Goal: Task Accomplishment & Management: Complete application form

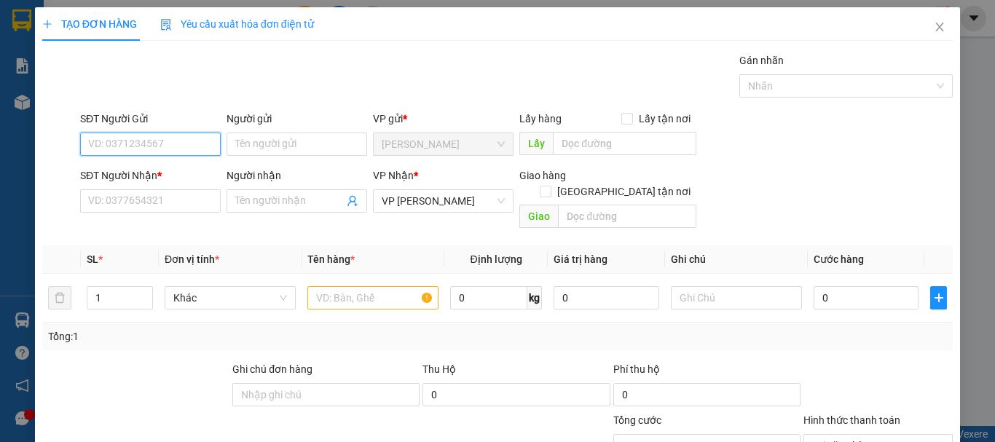
click at [171, 140] on input "SĐT Người Gửi" at bounding box center [150, 144] width 141 height 23
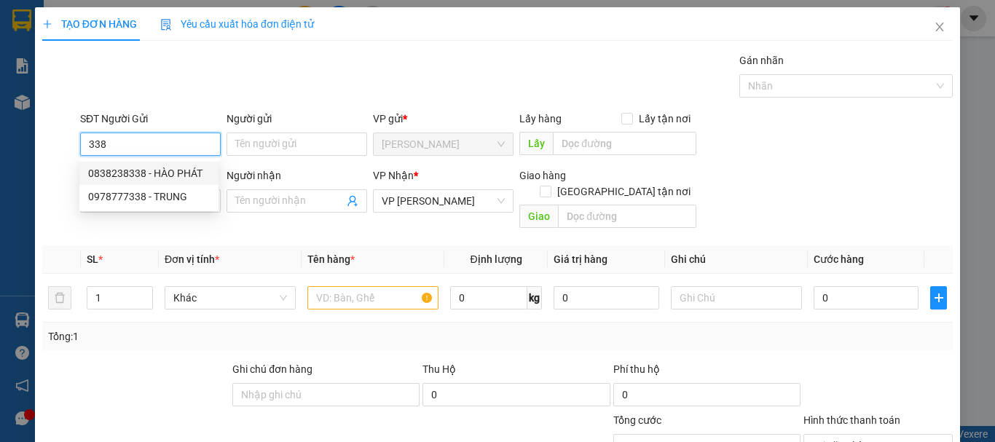
click at [167, 172] on div "0838238338 - HÀO PHÁT" at bounding box center [149, 173] width 122 height 16
type input "0838238338"
type input "HÀO PHÁT"
type input "40.000"
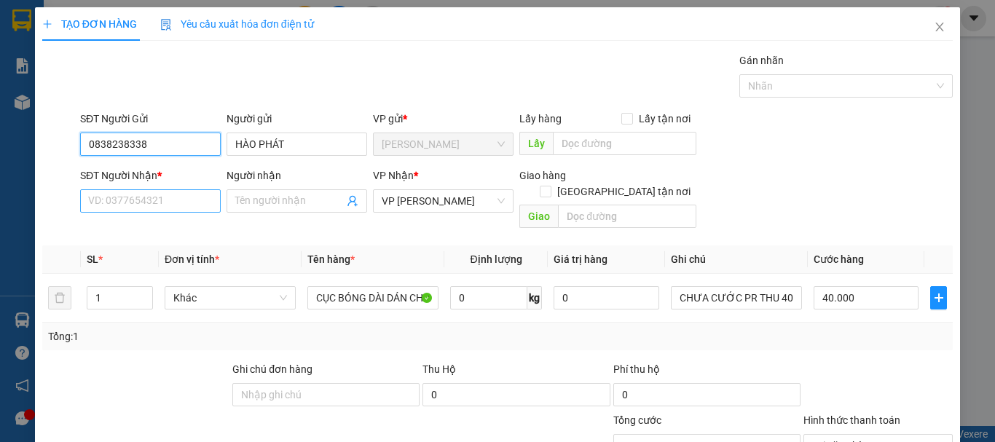
type input "0838238338"
click at [167, 197] on input "SĐT Người Nhận *" at bounding box center [150, 200] width 141 height 23
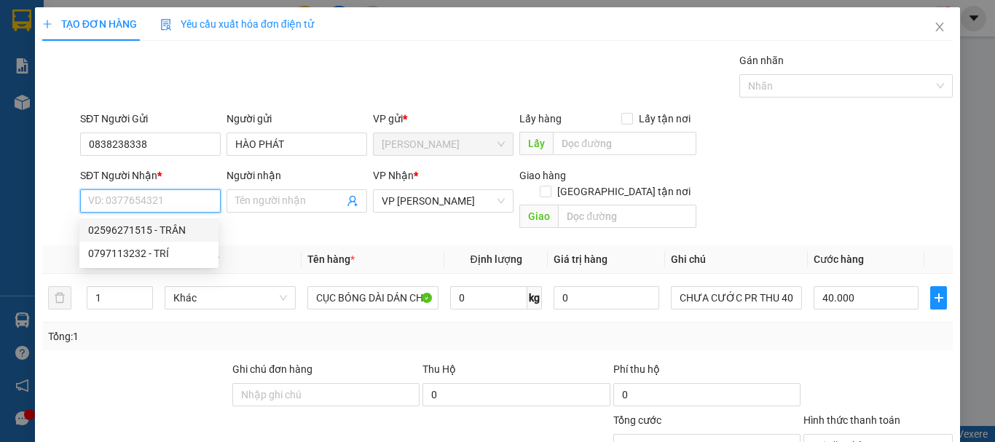
click at [167, 221] on div "02596271515 - TRÂN" at bounding box center [148, 229] width 139 height 23
type input "02596271515"
type input "TRÂN"
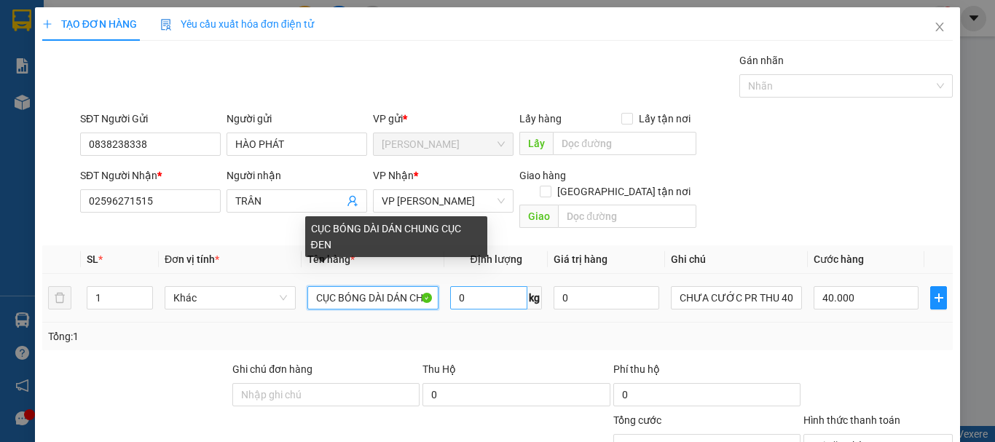
scroll to position [0, 64]
drag, startPoint x: 317, startPoint y: 283, endPoint x: 489, endPoint y: 291, distance: 172.0
click at [489, 291] on tr "1 Khác CỤC BÓNG DÀI DÁN CHUNG CỤC ĐEN 0 kg 0 CHƯA CƯỚC PR THU 40 40.000" at bounding box center [497, 298] width 910 height 49
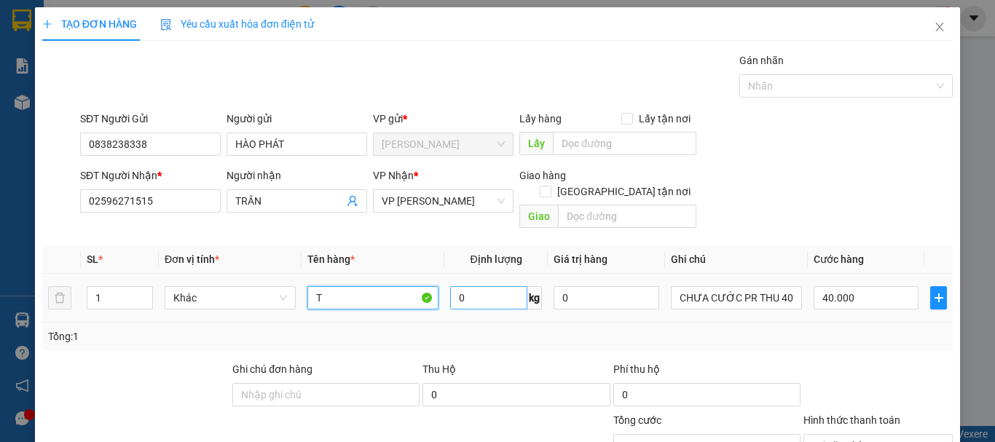
scroll to position [0, 0]
type input "THÙNG BÓNG"
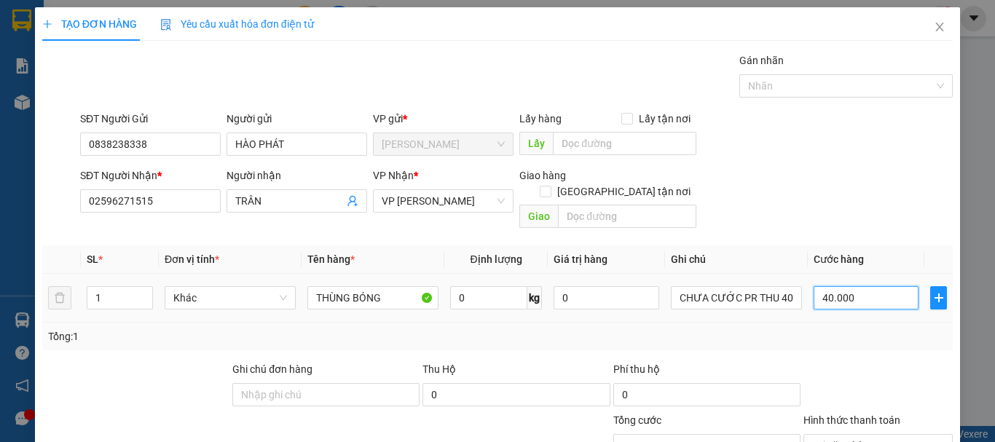
click at [875, 289] on input "40.000" at bounding box center [865, 297] width 105 height 23
type input "0"
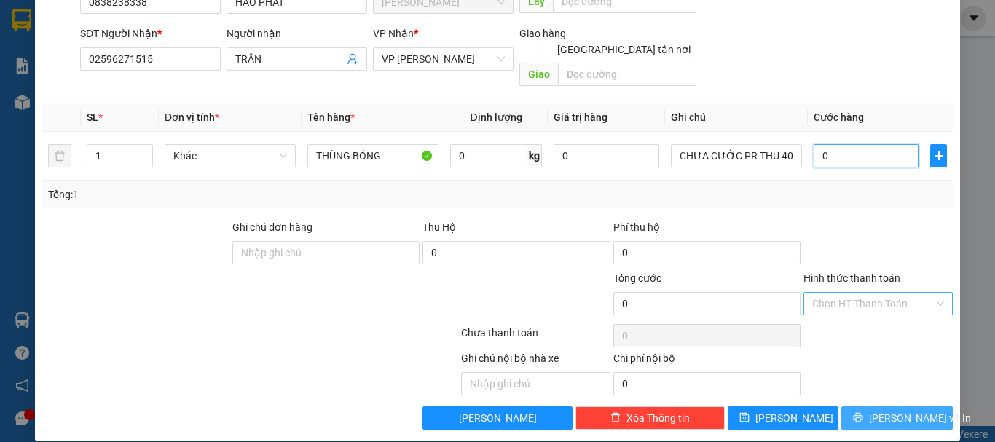
type input "0"
click at [902, 410] on span "[PERSON_NAME] và In" at bounding box center [920, 418] width 102 height 16
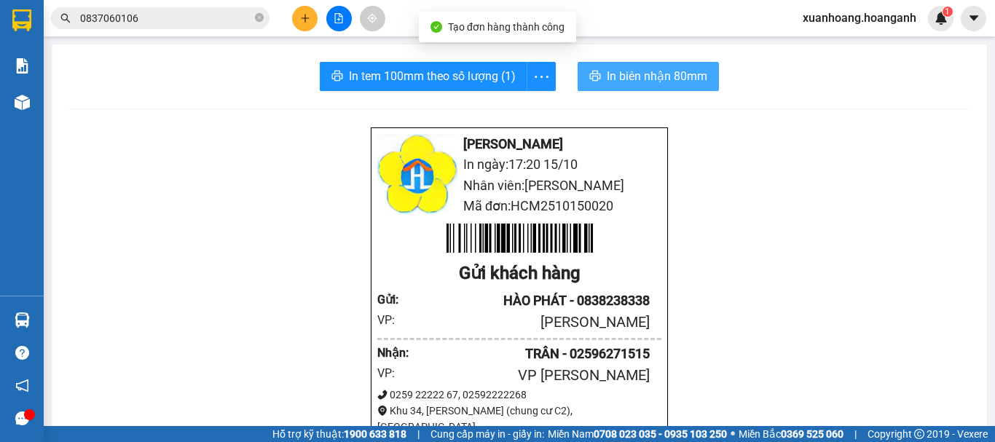
click at [670, 78] on span "In biên nhận 80mm" at bounding box center [657, 76] width 100 height 18
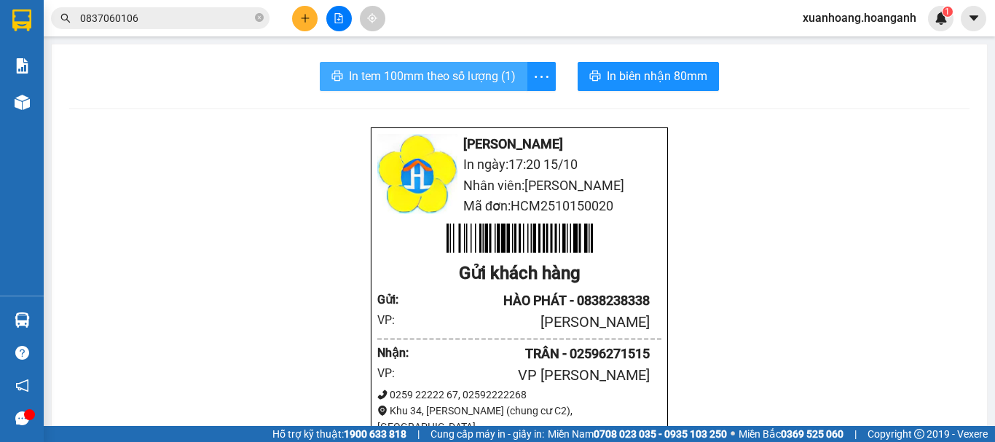
click at [497, 77] on span "In tem 100mm theo số lượng (1)" at bounding box center [432, 76] width 167 height 18
click at [303, 12] on button at bounding box center [304, 18] width 25 height 25
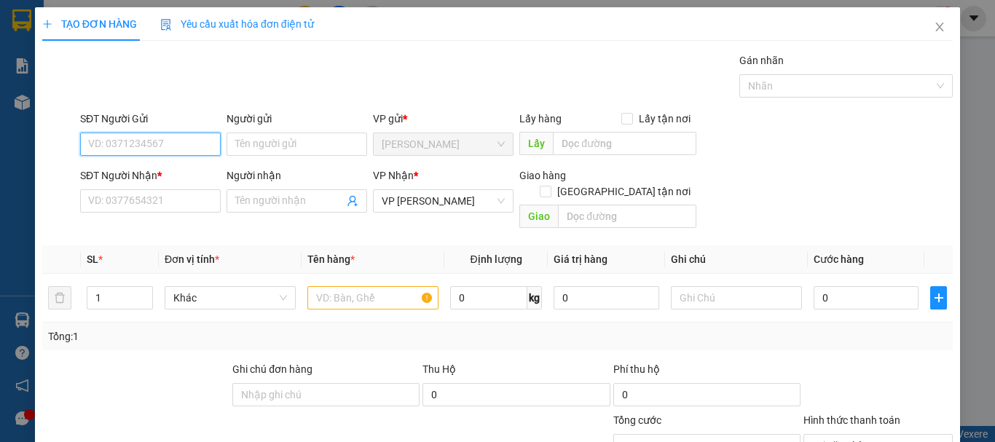
click at [151, 144] on input "SĐT Người Gửi" at bounding box center [150, 144] width 141 height 23
click at [167, 171] on div "0902569783 - CTY [PERSON_NAME]" at bounding box center [170, 173] width 164 height 16
type input "0902569783"
type input "CTY [PERSON_NAME]"
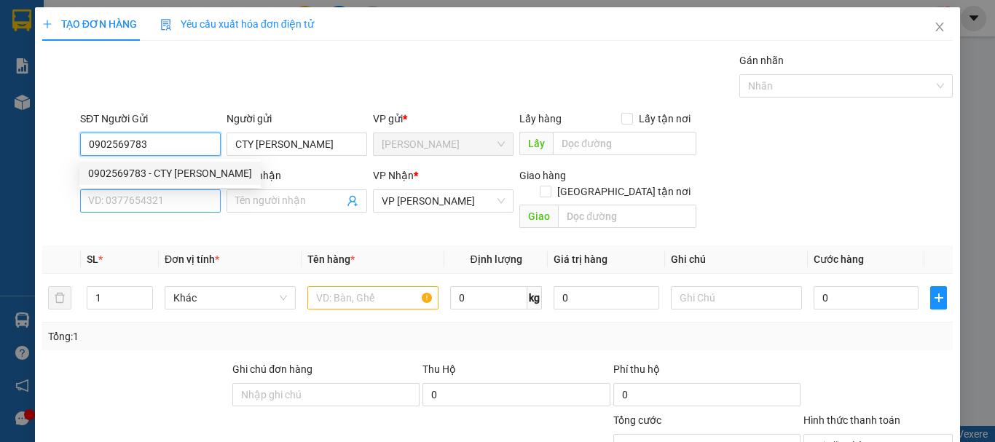
type input "150.000"
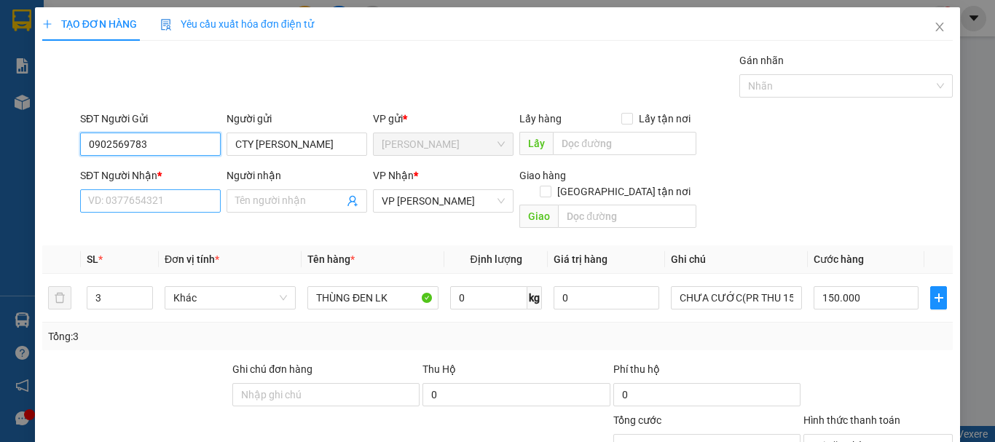
type input "0902569783"
click at [167, 204] on input "SĐT Người Nhận *" at bounding box center [150, 200] width 141 height 23
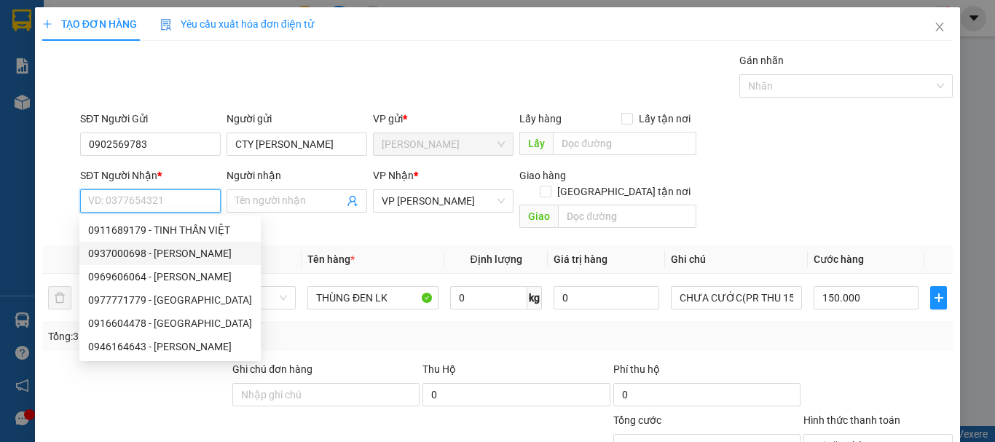
click at [175, 255] on div "0937000698 - [PERSON_NAME]" at bounding box center [170, 253] width 164 height 16
type input "0937000698"
type input "[PERSON_NAME]"
type input "50.000"
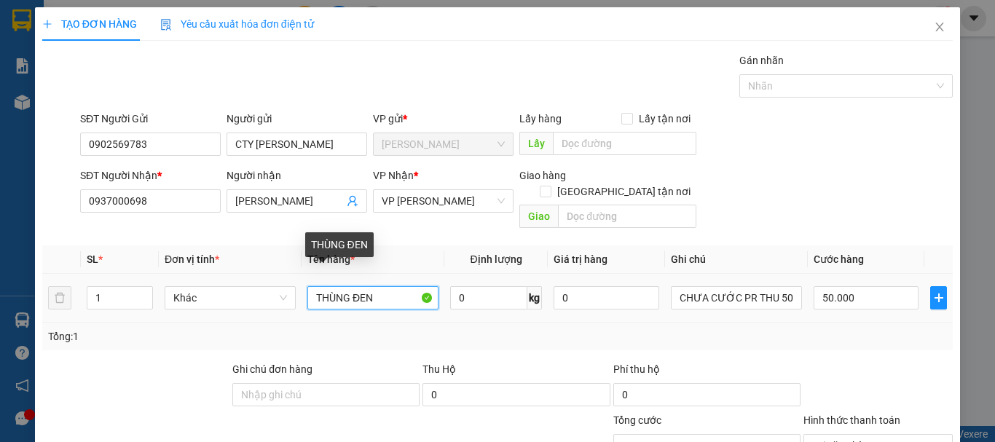
drag, startPoint x: 383, startPoint y: 281, endPoint x: 241, endPoint y: 299, distance: 143.2
click at [241, 299] on tr "1 Khác THÙNG ĐEN 0 kg 0 CHƯA CƯỚC PR THU 50 50.000" at bounding box center [497, 298] width 910 height 49
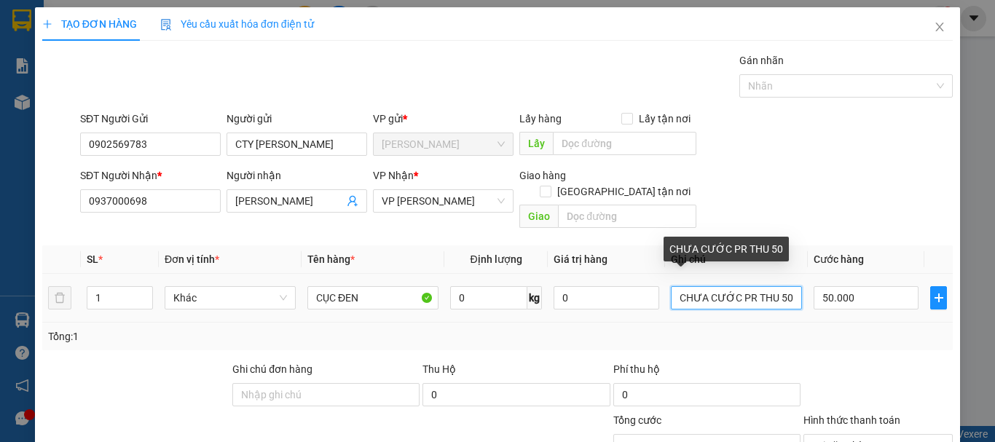
drag, startPoint x: 785, startPoint y: 286, endPoint x: 768, endPoint y: 289, distance: 17.0
click at [768, 289] on input "CHƯA CƯỚC PR THU 50" at bounding box center [736, 297] width 131 height 23
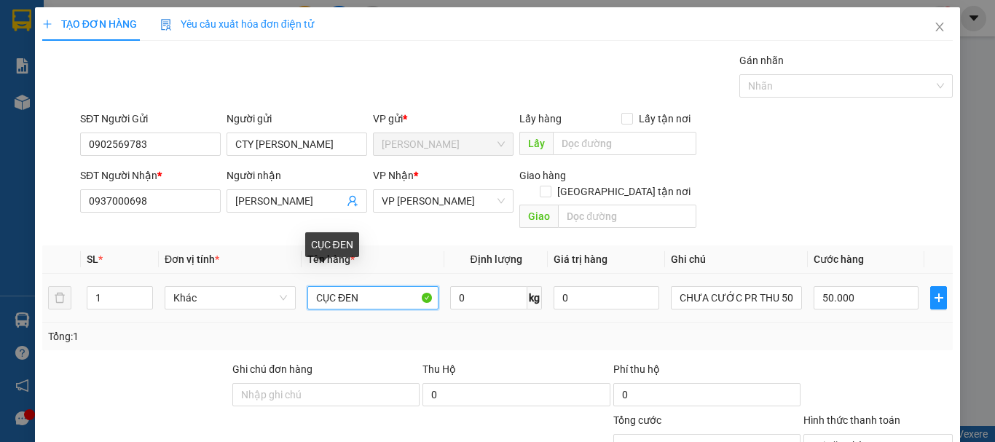
click at [374, 286] on input "CỤC ĐEN" at bounding box center [372, 297] width 131 height 23
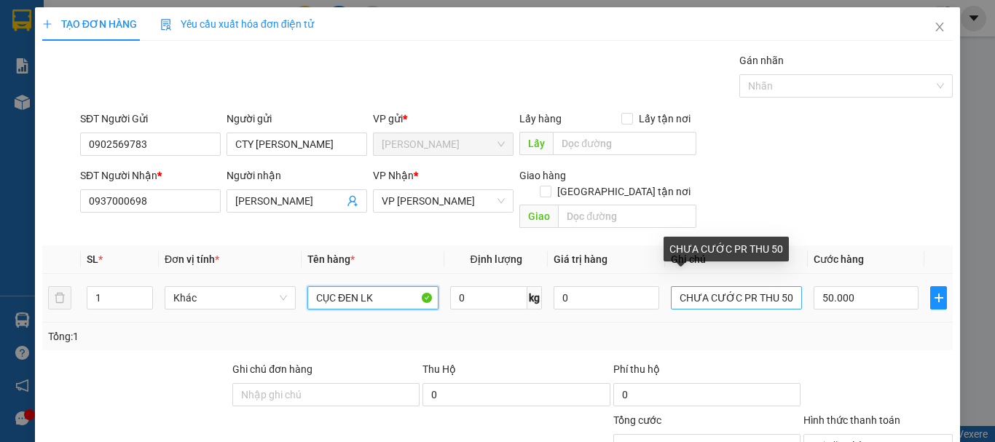
type input "CỤC ĐEN LK"
drag, startPoint x: 786, startPoint y: 287, endPoint x: 770, endPoint y: 288, distance: 15.3
click at [770, 288] on input "CHƯA CƯỚC PR THU 50" at bounding box center [736, 297] width 131 height 23
type input "CHƯA CƯỚC PR THU 40"
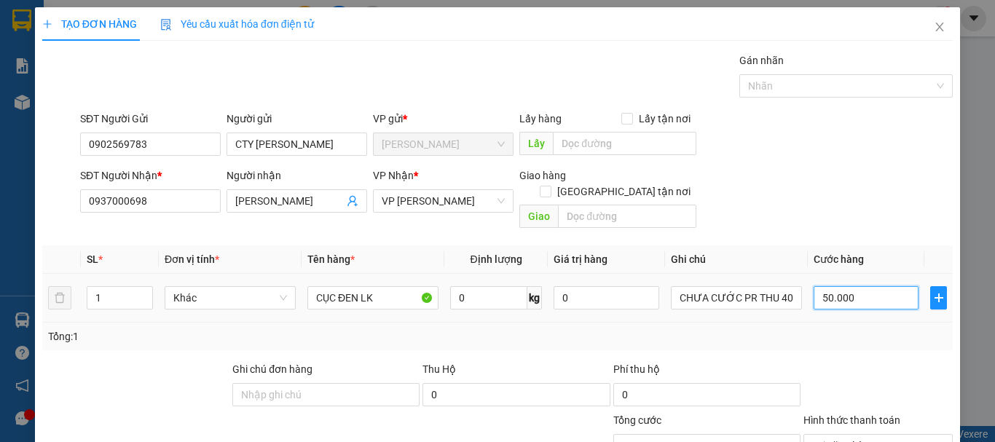
click at [883, 286] on input "50.000" at bounding box center [865, 297] width 105 height 23
type input "0"
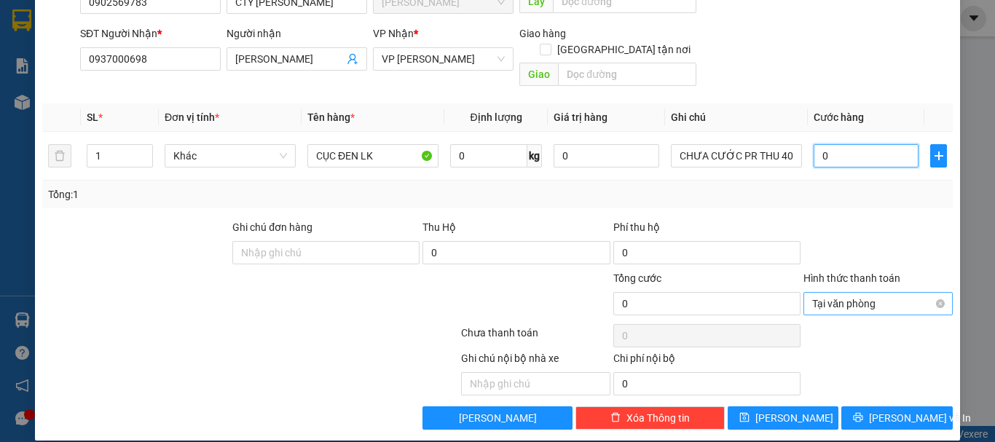
click at [935, 292] on div "Tại văn phòng" at bounding box center [877, 303] width 149 height 23
type input "0"
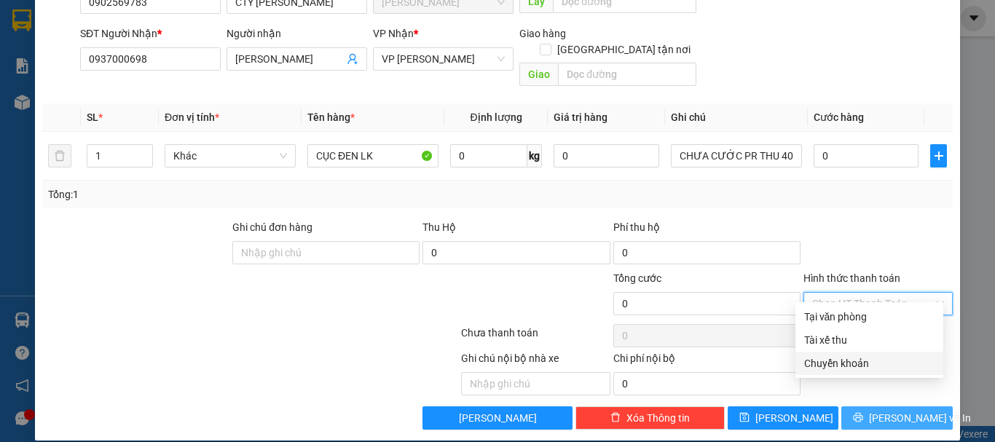
click at [912, 410] on span "[PERSON_NAME] và In" at bounding box center [920, 418] width 102 height 16
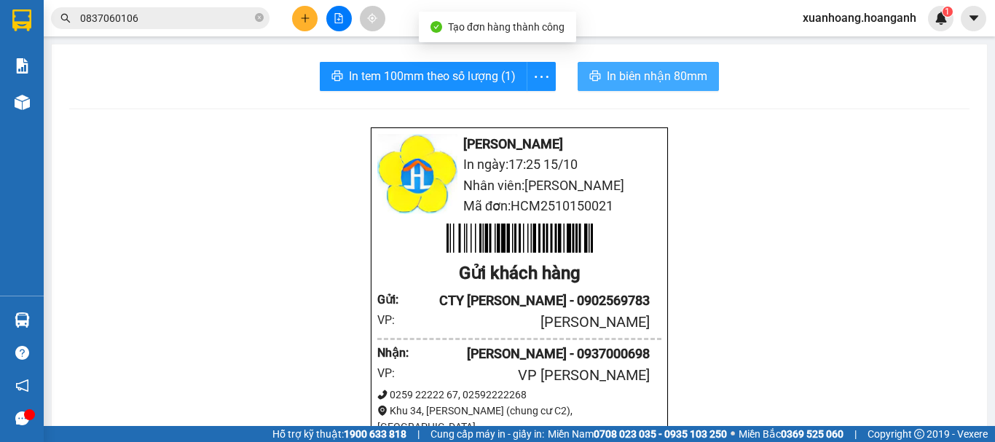
click at [607, 81] on span "In biên nhận 80mm" at bounding box center [657, 76] width 100 height 18
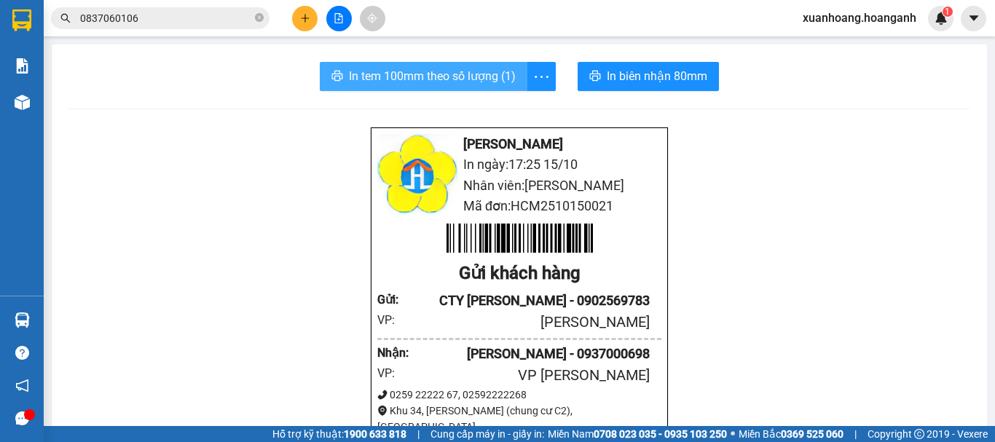
click at [492, 78] on span "In tem 100mm theo số lượng (1)" at bounding box center [432, 76] width 167 height 18
click at [304, 20] on icon "plus" at bounding box center [305, 18] width 10 height 10
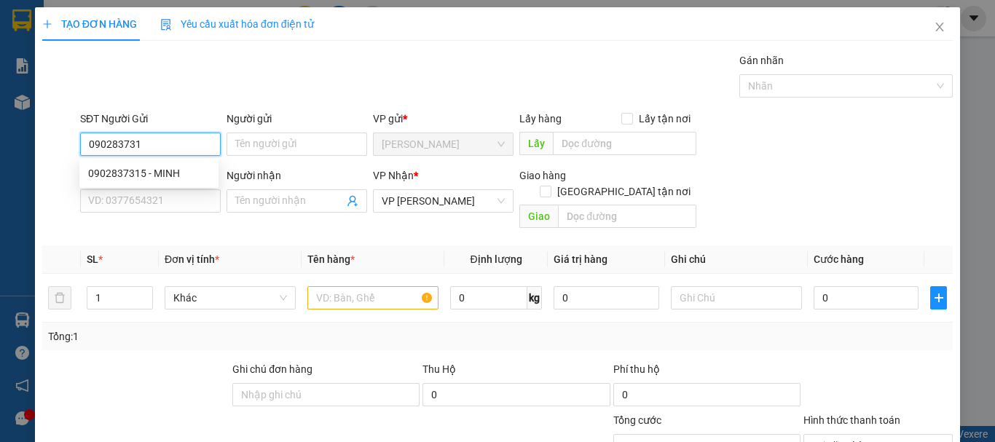
type input "0902837315"
click at [173, 167] on div "0902837315 - MINH" at bounding box center [149, 173] width 122 height 16
type input "MINH"
type input "30.000"
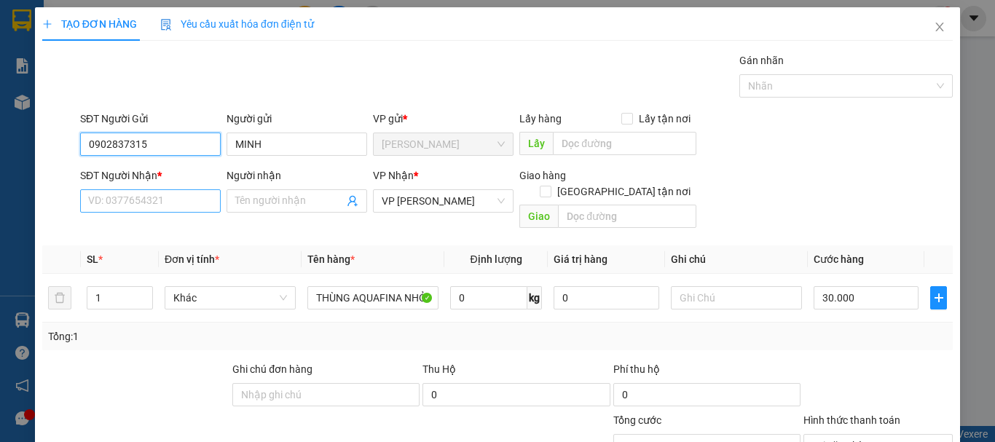
type input "0902837315"
click at [159, 204] on input "SĐT Người Nhận *" at bounding box center [150, 200] width 141 height 23
type input "0932002464"
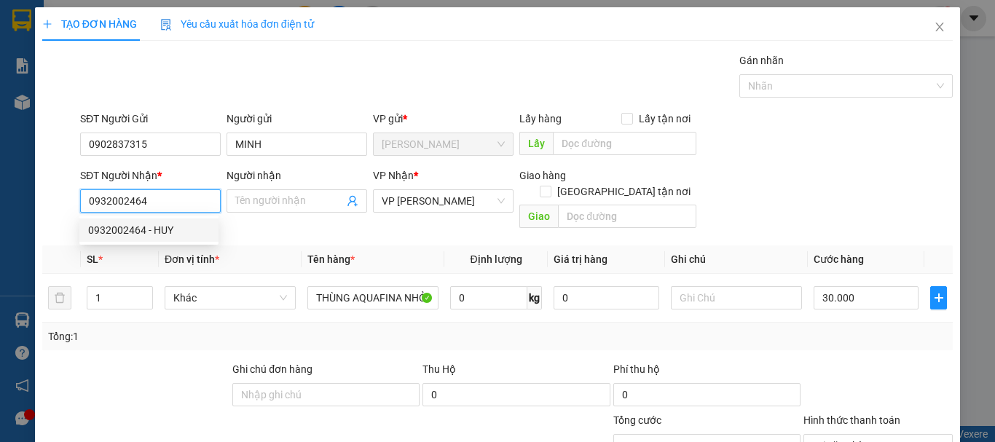
click at [159, 229] on div "0932002464 - HUY" at bounding box center [149, 230] width 122 height 16
type input "HUY"
type input "20.000"
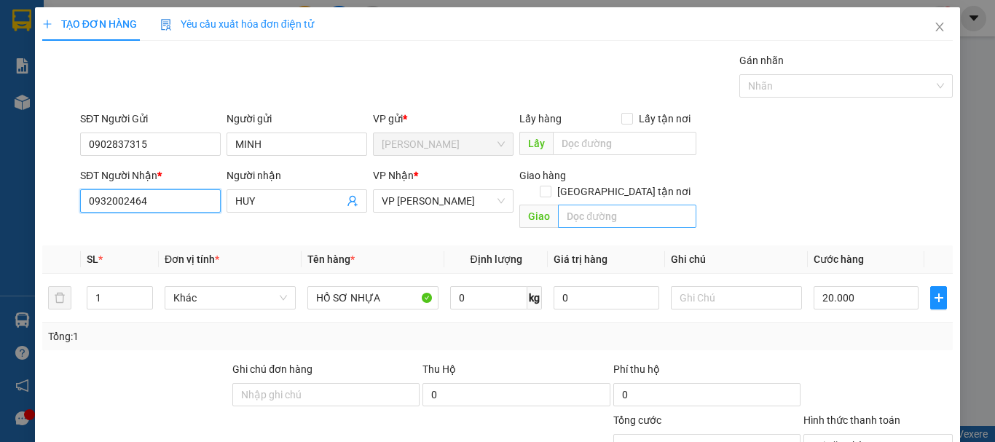
type input "0932002464"
click at [601, 205] on input "text" at bounding box center [627, 216] width 138 height 23
type input "D"
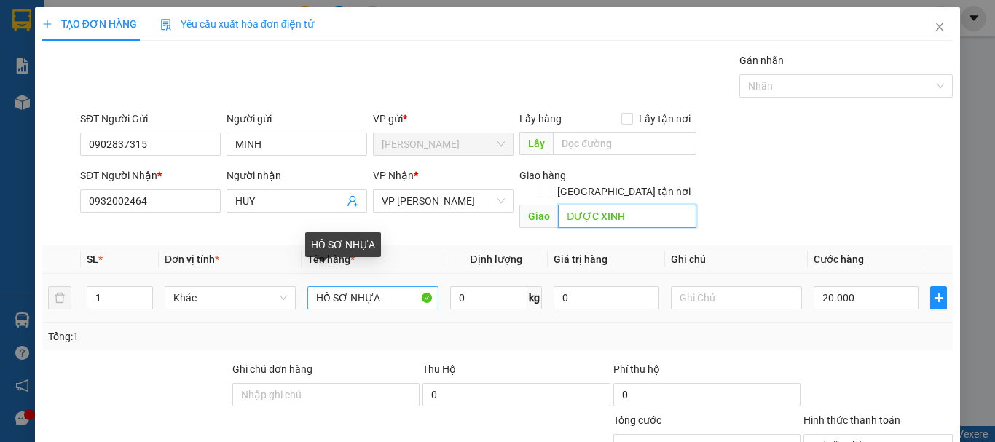
type input "ĐƯỢC XINH"
drag, startPoint x: 382, startPoint y: 288, endPoint x: 347, endPoint y: 286, distance: 35.0
click at [347, 286] on input "HỒ SƠ NHỰA" at bounding box center [372, 297] width 131 height 23
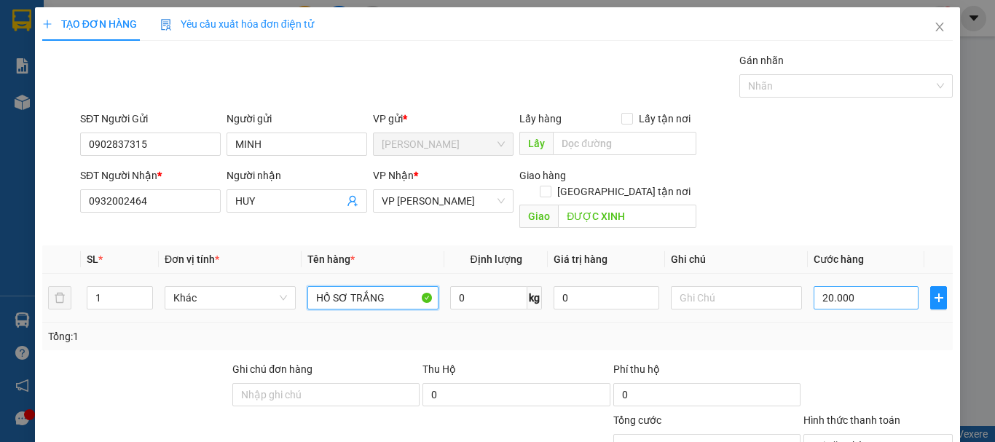
type input "HỒ SƠ TRẮNG"
click at [860, 288] on input "20.000" at bounding box center [865, 297] width 105 height 23
type input "3"
type input "30"
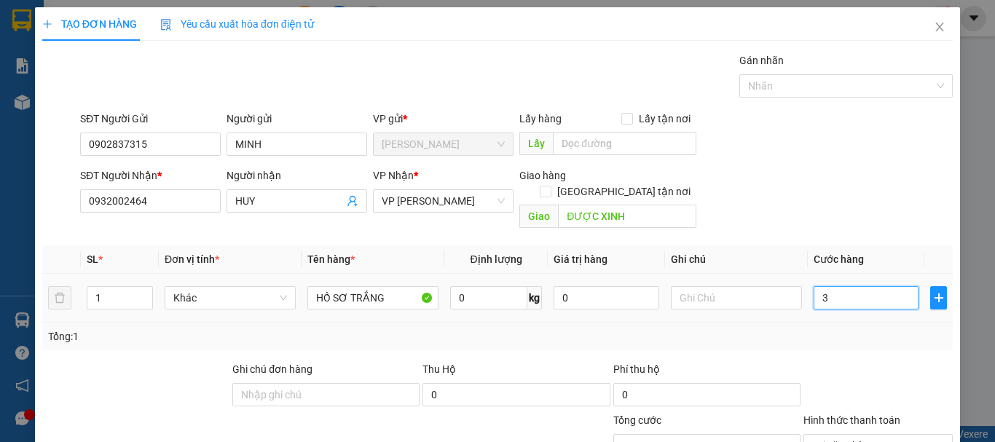
type input "30"
type input "300"
type input "3.000"
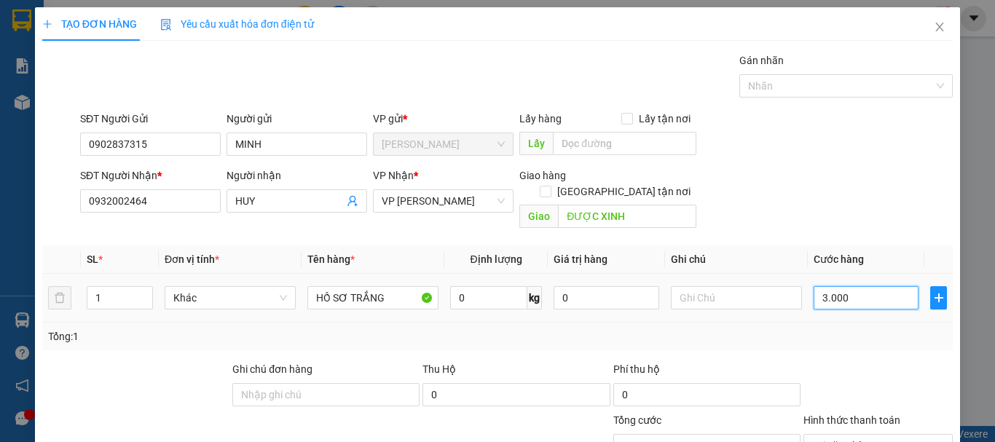
type input "30.000"
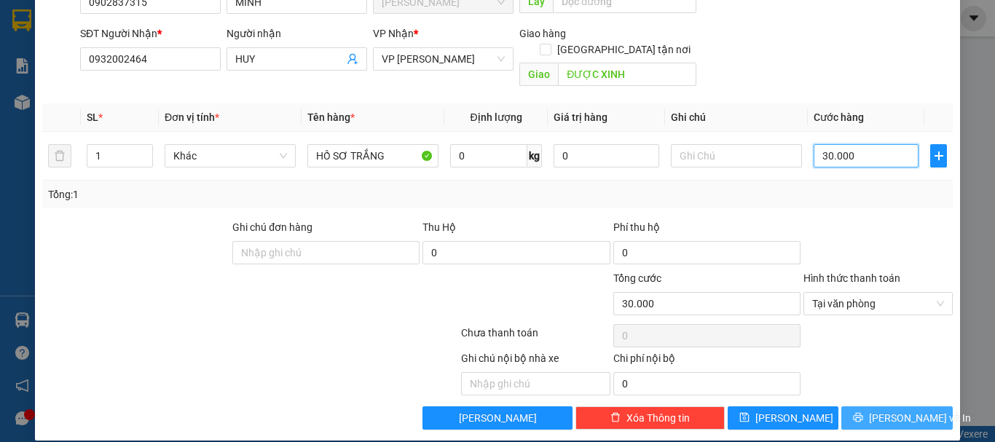
type input "30.000"
click at [859, 413] on icon "printer" at bounding box center [857, 417] width 9 height 9
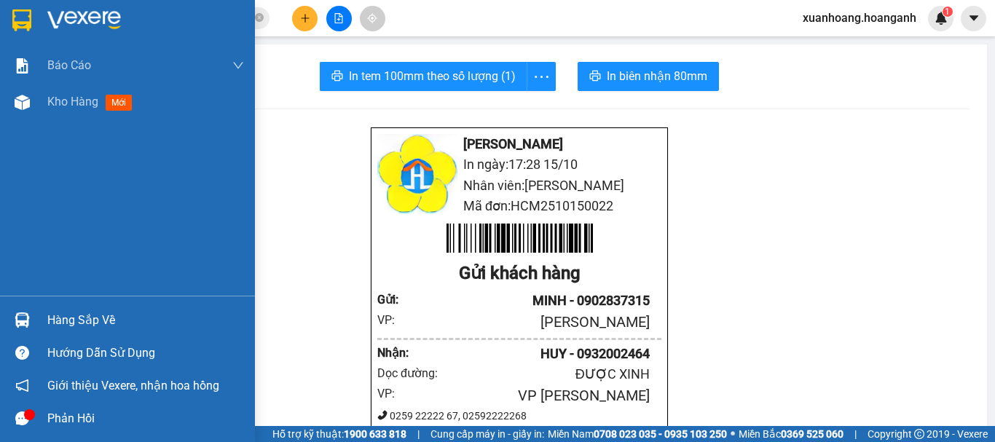
click at [31, 17] on img at bounding box center [21, 20] width 19 height 22
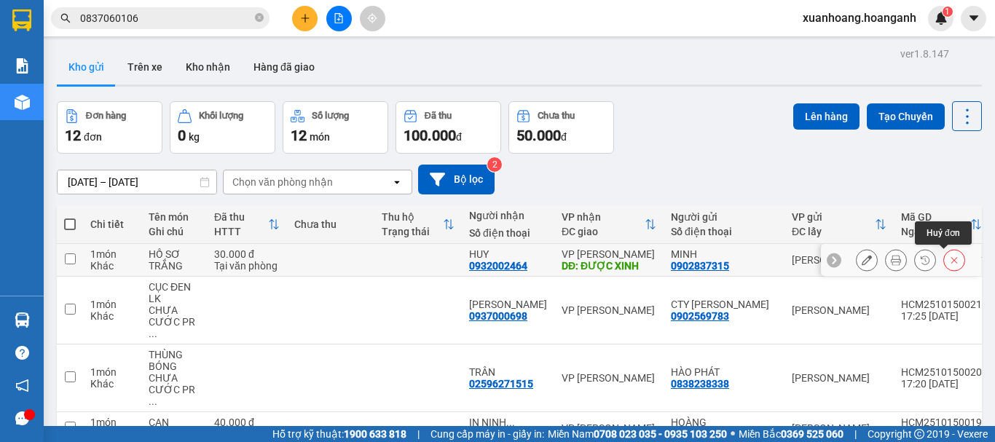
click at [949, 259] on icon at bounding box center [954, 260] width 10 height 10
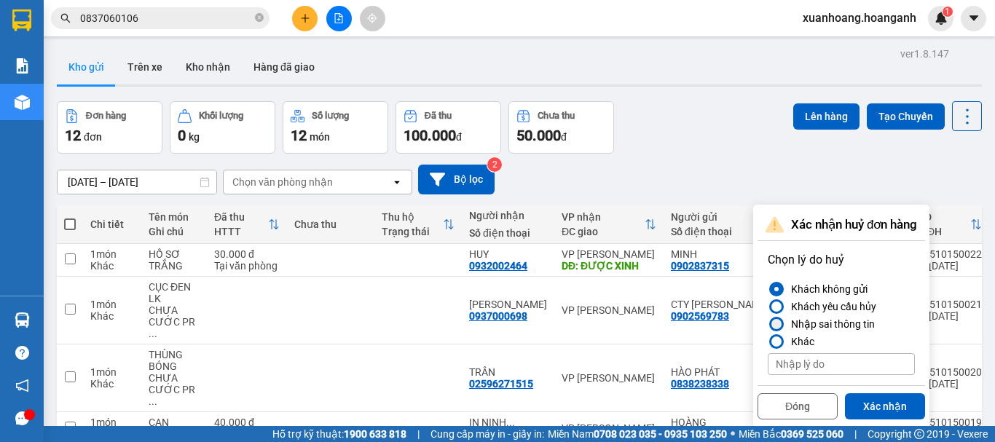
click at [776, 325] on div at bounding box center [776, 324] width 10 height 10
click at [768, 324] on input "Nhập sai thông tin" at bounding box center [768, 324] width 0 height 0
click at [877, 409] on button "Xác nhận" at bounding box center [885, 406] width 80 height 26
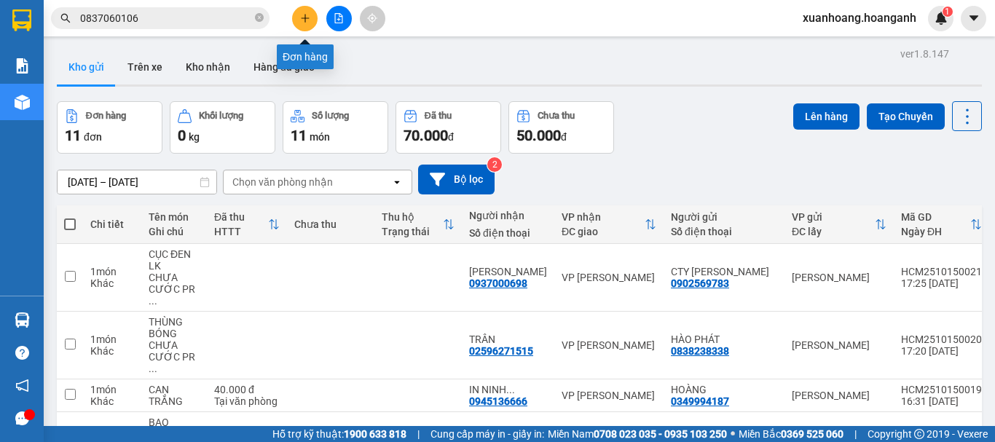
click at [310, 20] on button at bounding box center [304, 18] width 25 height 25
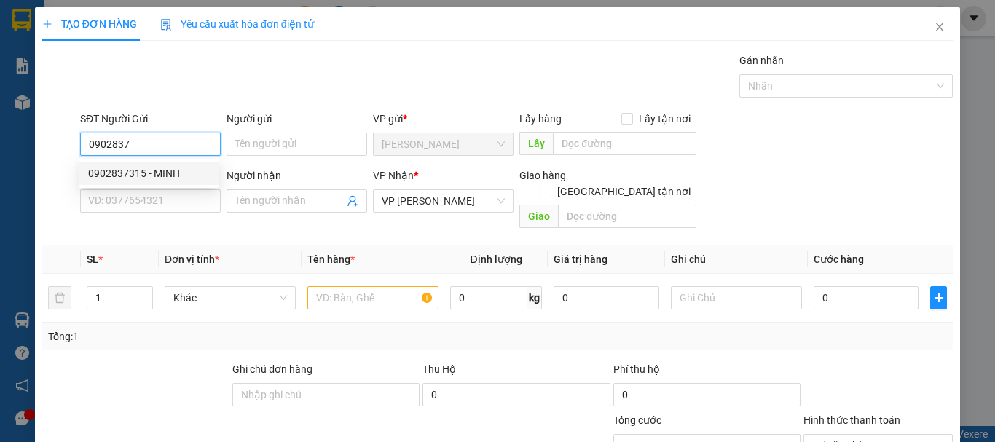
click at [191, 173] on div "0902837315 - MINH" at bounding box center [149, 173] width 122 height 16
type input "0902837315"
type input "MINH"
type input "30.000"
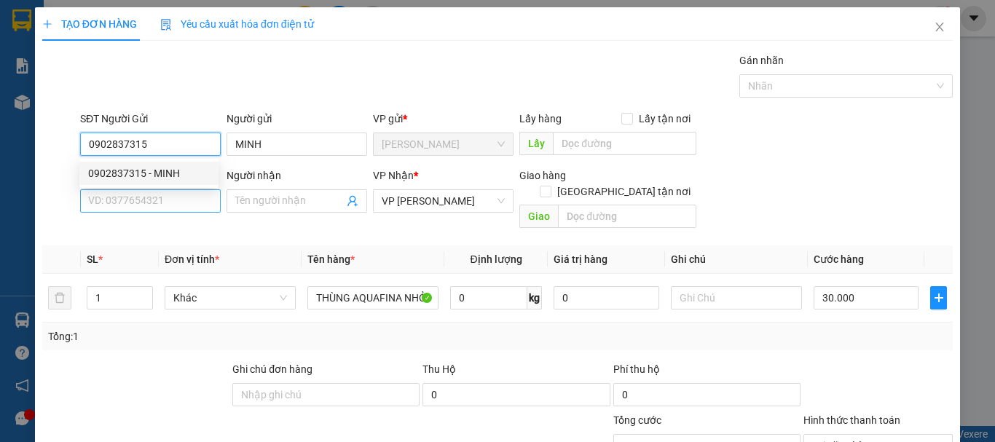
type input "0902837315"
click at [175, 192] on input "SĐT Người Nhận *" at bounding box center [150, 200] width 141 height 23
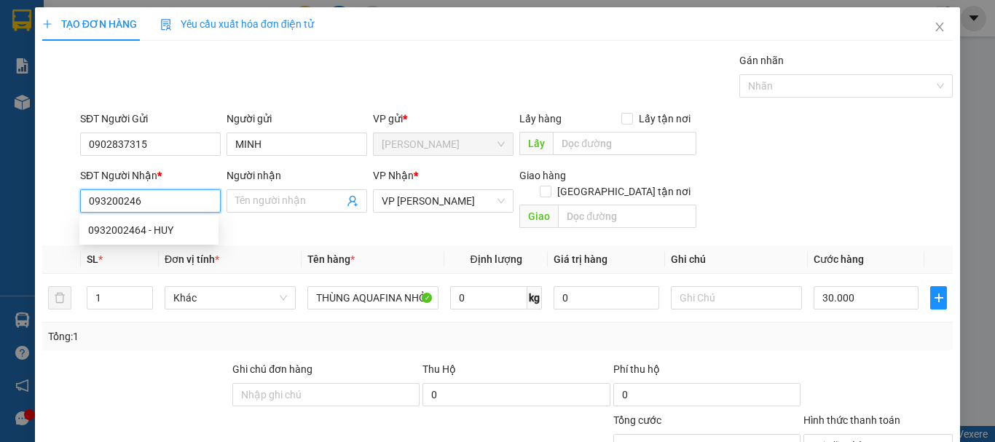
type input "0932002464"
click at [170, 235] on div "0932002464 - HUY" at bounding box center [149, 230] width 122 height 16
type input "HUY"
type input "20.000"
type input "0932002464"
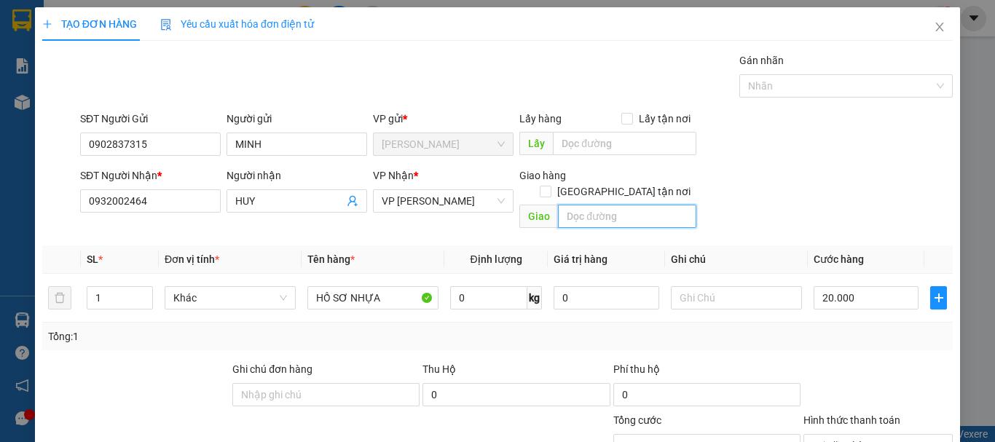
click at [621, 205] on input "text" at bounding box center [627, 216] width 138 height 23
type input "D"
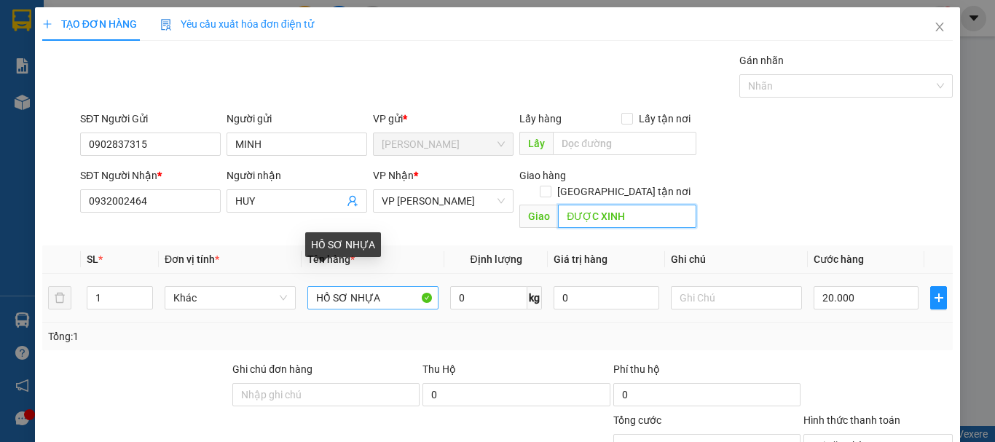
type input "ĐƯỢC XINH"
drag, startPoint x: 383, startPoint y: 286, endPoint x: 347, endPoint y: 293, distance: 37.0
click at [347, 293] on input "HỒ SƠ NHỰA" at bounding box center [372, 297] width 131 height 23
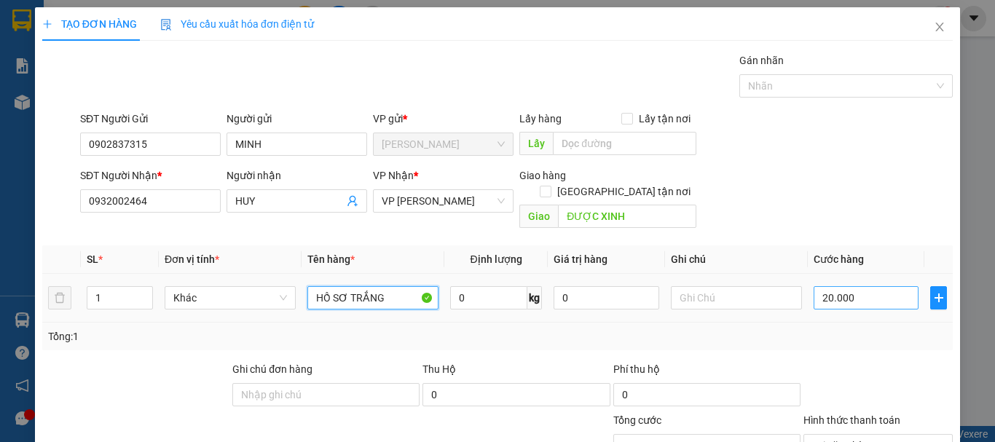
type input "HỒ SƠ TRẮNG"
click at [848, 286] on input "20.000" at bounding box center [865, 297] width 105 height 23
type input "3"
type input "30"
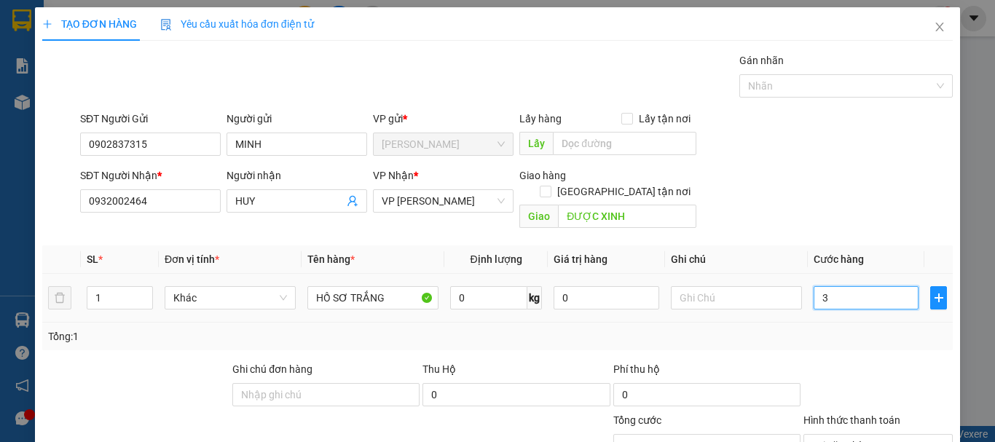
type input "30"
type input "300"
type input "3.000"
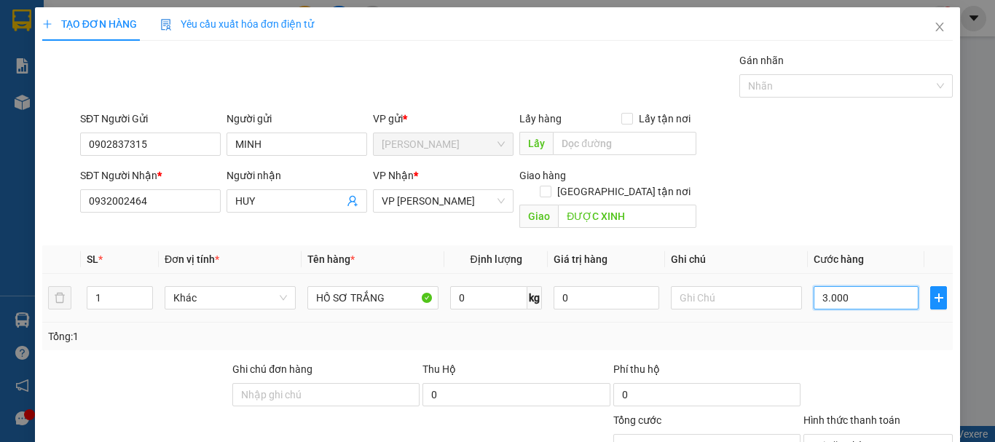
type input "30.000"
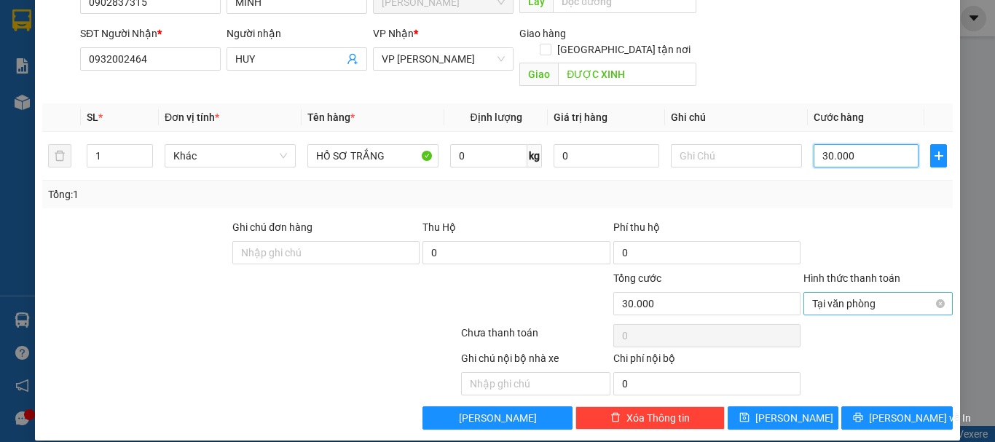
click at [868, 293] on span "Tại văn phòng" at bounding box center [878, 304] width 132 height 22
type input "30.000"
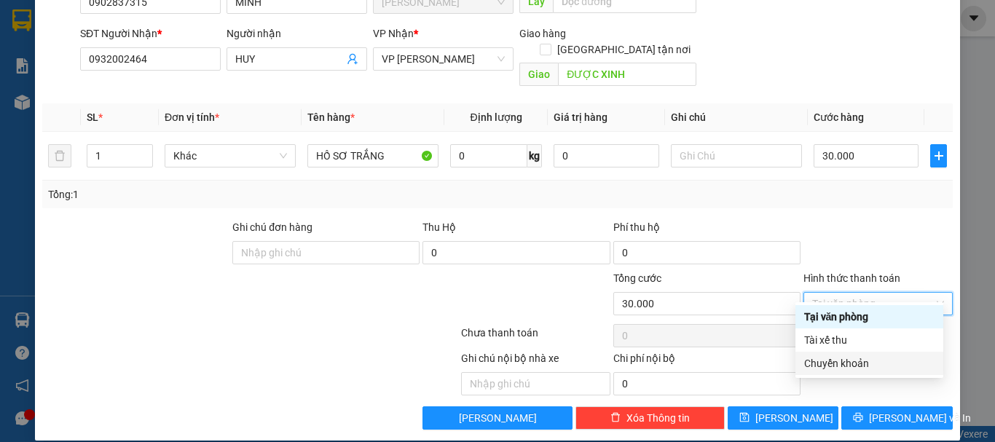
click at [862, 360] on div "Chuyển khoản" at bounding box center [869, 363] width 130 height 16
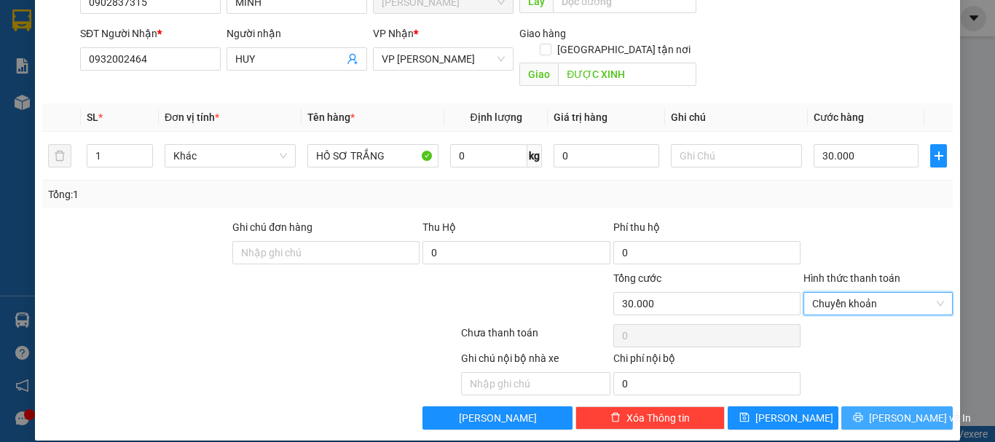
click at [880, 410] on span "[PERSON_NAME] và In" at bounding box center [920, 418] width 102 height 16
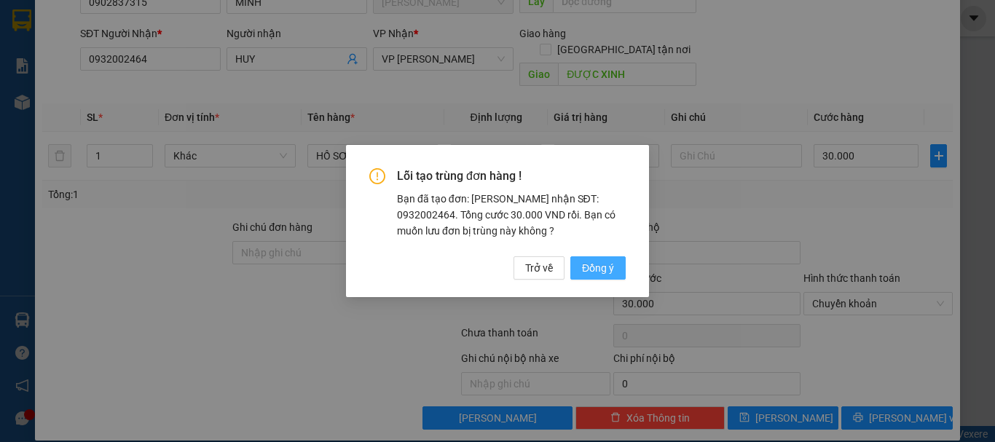
click at [590, 267] on span "Đồng ý" at bounding box center [598, 268] width 32 height 16
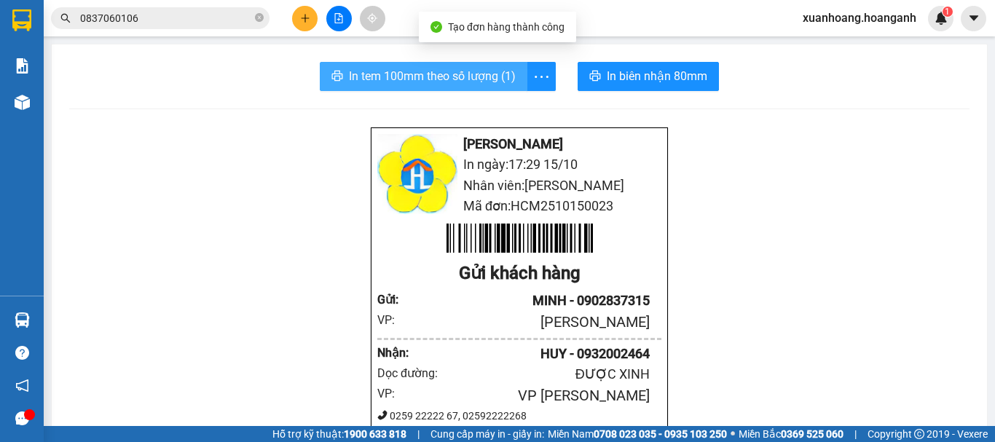
click at [451, 71] on span "In tem 100mm theo số lượng (1)" at bounding box center [432, 76] width 167 height 18
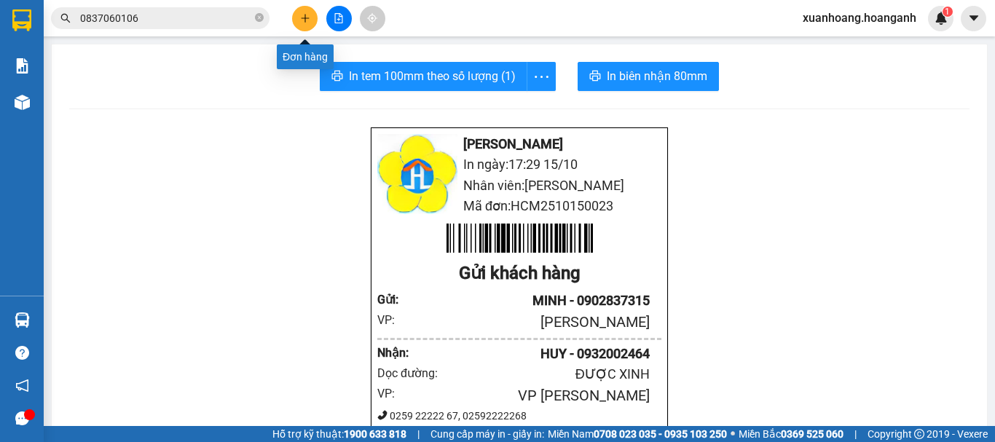
click at [301, 25] on button at bounding box center [304, 18] width 25 height 25
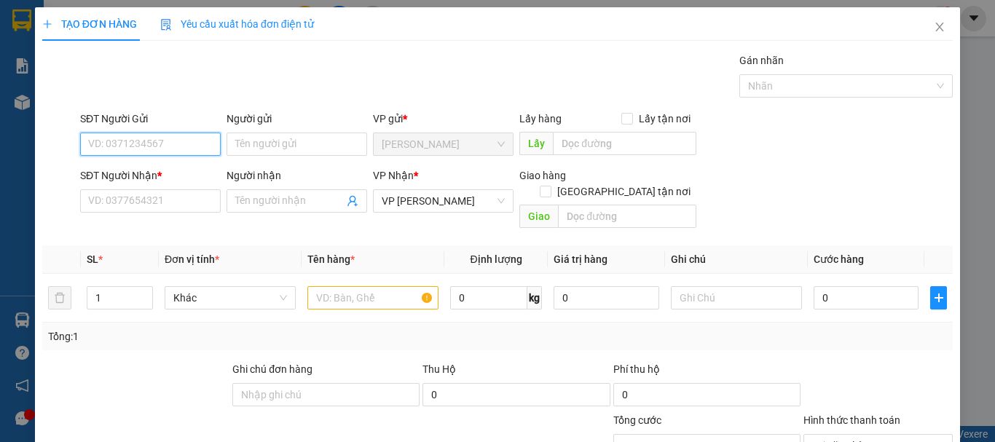
click at [165, 139] on input "SĐT Người Gửi" at bounding box center [150, 144] width 141 height 23
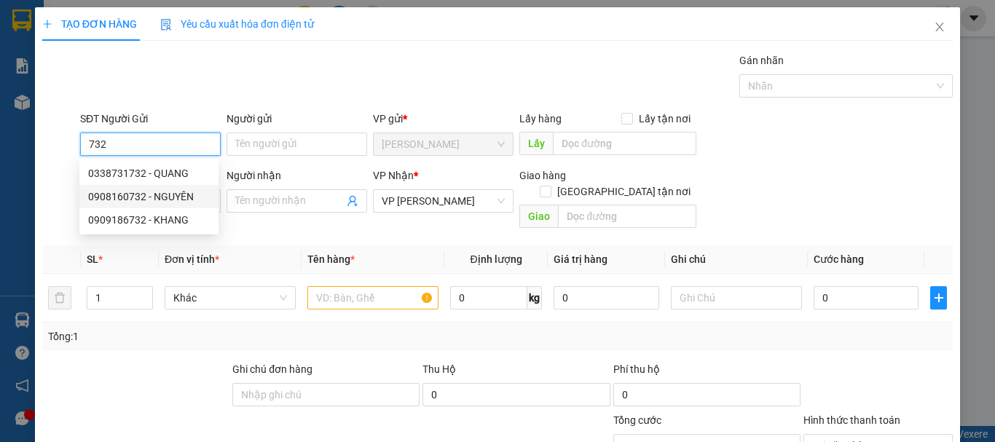
click at [169, 194] on div "0908160732 - NGUYÊN" at bounding box center [149, 197] width 122 height 16
type input "0908160732"
type input "NGUYÊN"
type input "50.000"
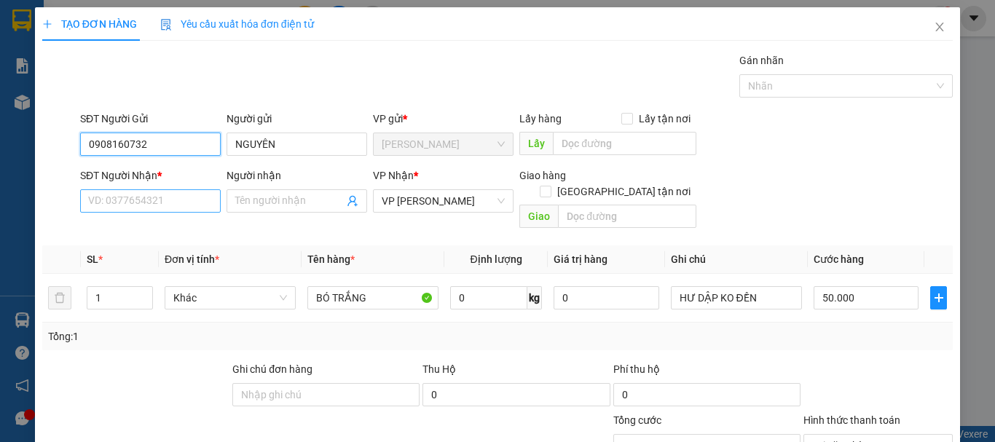
type input "0908160732"
click at [164, 200] on input "SĐT Người Nhận *" at bounding box center [150, 200] width 141 height 23
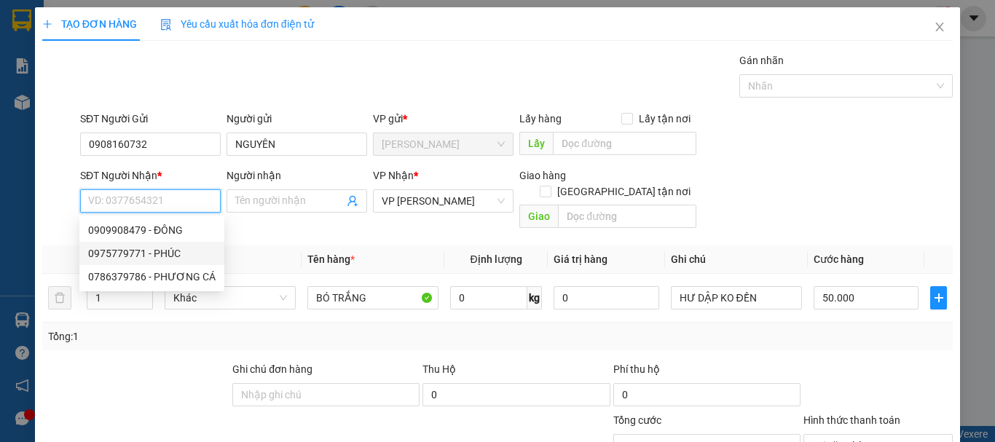
click at [164, 251] on div "0975779771 - PHÚC" at bounding box center [151, 253] width 127 height 16
type input "0975779771"
type input "PHÚC"
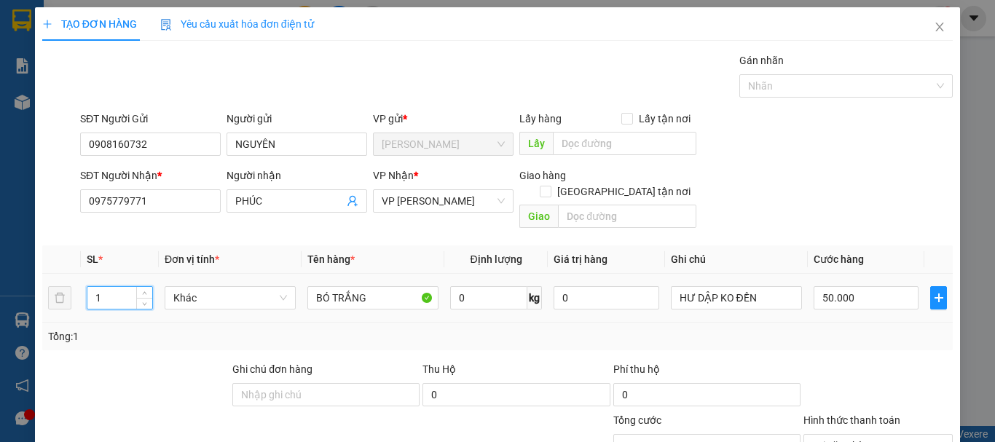
drag, startPoint x: 104, startPoint y: 283, endPoint x: 82, endPoint y: 289, distance: 22.6
click at [82, 289] on td "1" at bounding box center [120, 298] width 78 height 49
type input "3"
click at [856, 286] on input "50.000" at bounding box center [865, 297] width 105 height 23
type input "0"
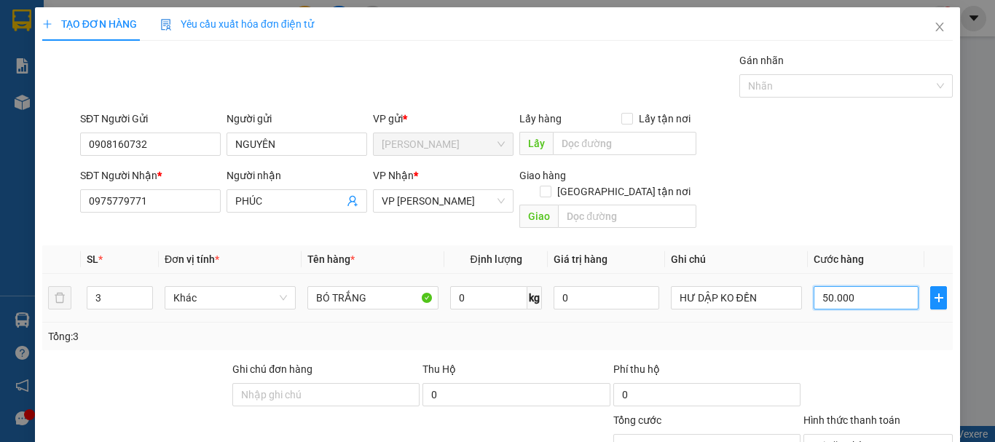
type input "0"
drag, startPoint x: 838, startPoint y: 277, endPoint x: 800, endPoint y: 288, distance: 40.1
click at [808, 288] on td "0" at bounding box center [866, 298] width 117 height 49
type input "1"
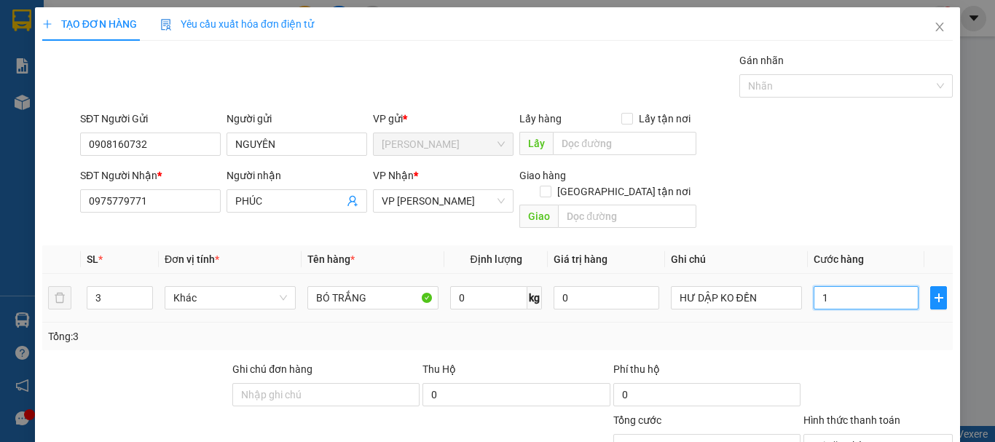
type input "15"
type input "150"
type input "1.500"
type input "15.000"
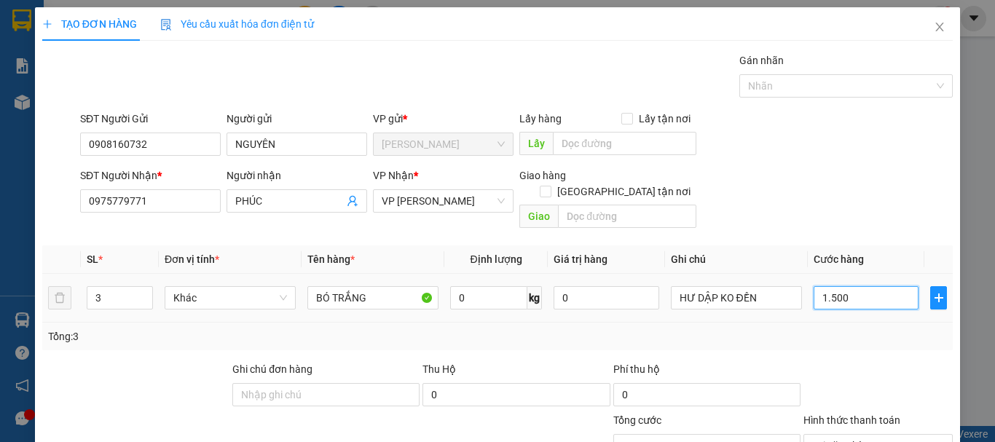
type input "15.000"
type input "150.000"
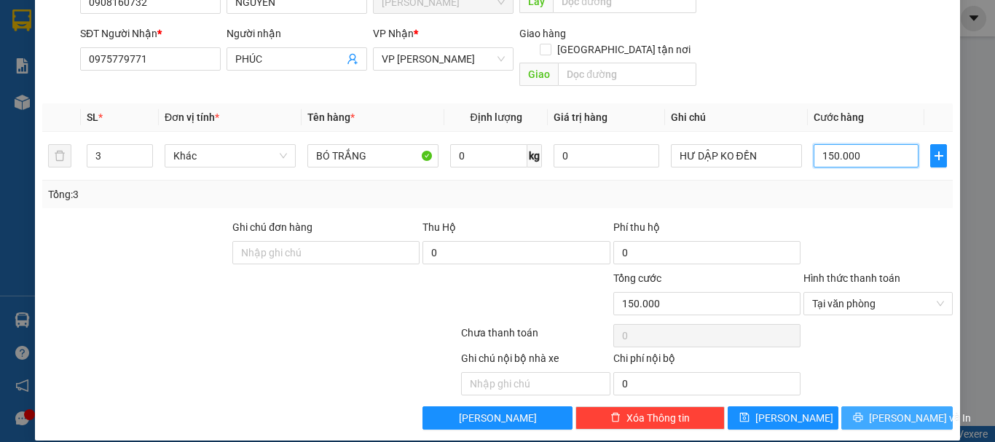
type input "150.000"
click at [884, 410] on span "[PERSON_NAME] và In" at bounding box center [920, 418] width 102 height 16
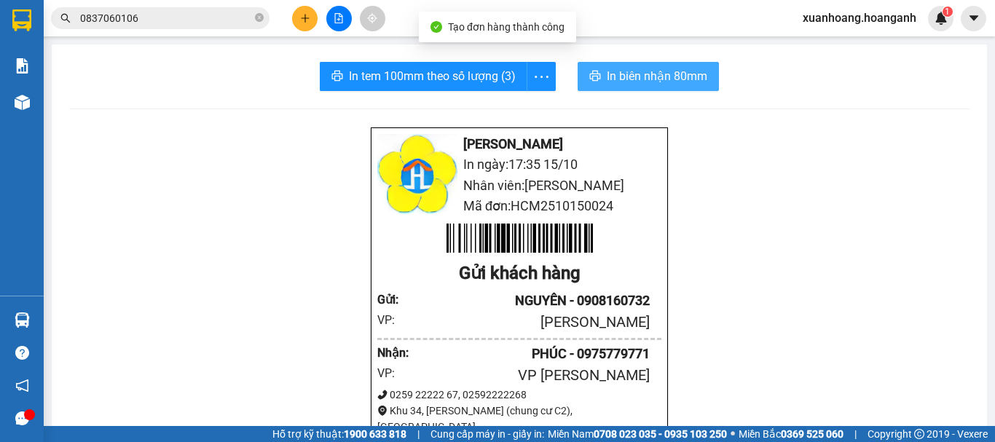
click at [668, 82] on span "In biên nhận 80mm" at bounding box center [657, 76] width 100 height 18
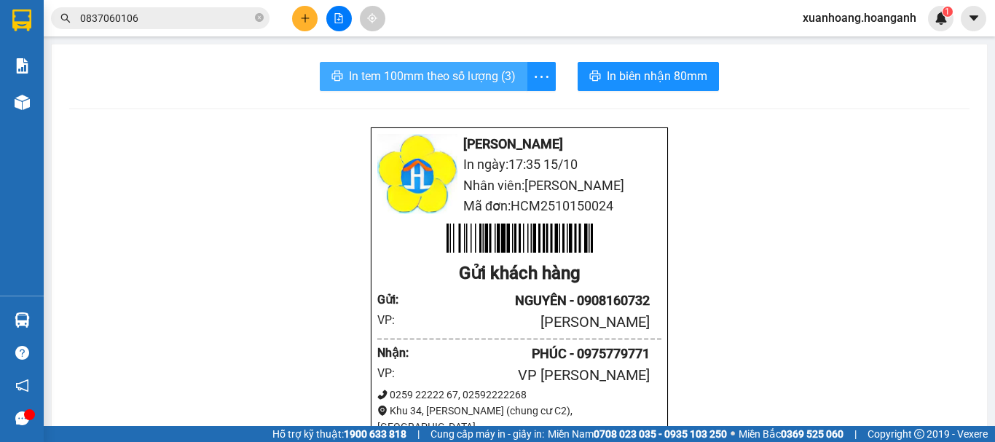
click at [492, 79] on span "In tem 100mm theo số lượng (3)" at bounding box center [432, 76] width 167 height 18
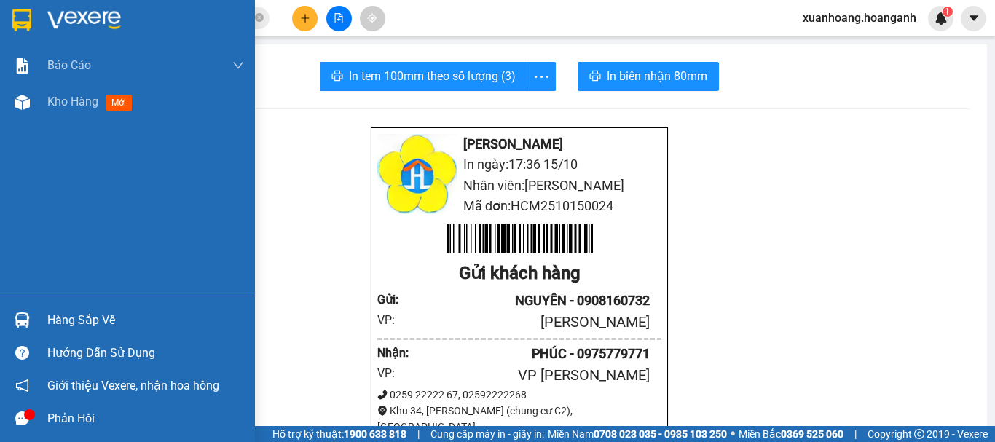
click at [20, 23] on img at bounding box center [21, 20] width 19 height 22
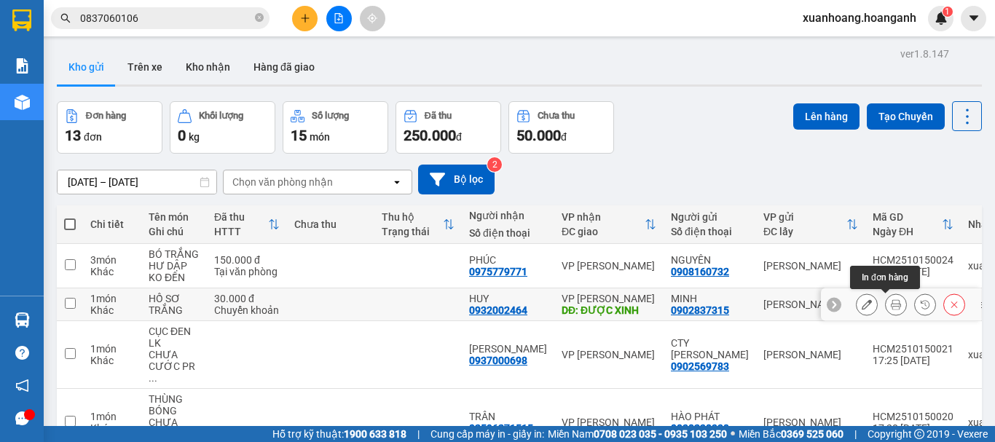
drag, startPoint x: 860, startPoint y: 304, endPoint x: 878, endPoint y: 304, distance: 18.2
click at [878, 304] on div at bounding box center [910, 304] width 109 height 22
click at [891, 306] on icon at bounding box center [896, 304] width 10 height 10
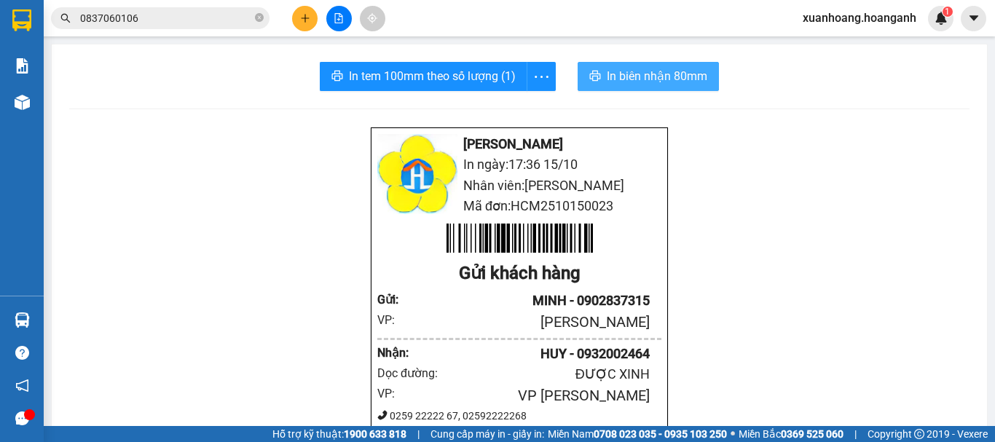
click at [617, 65] on button "In biên nhận 80mm" at bounding box center [647, 76] width 141 height 29
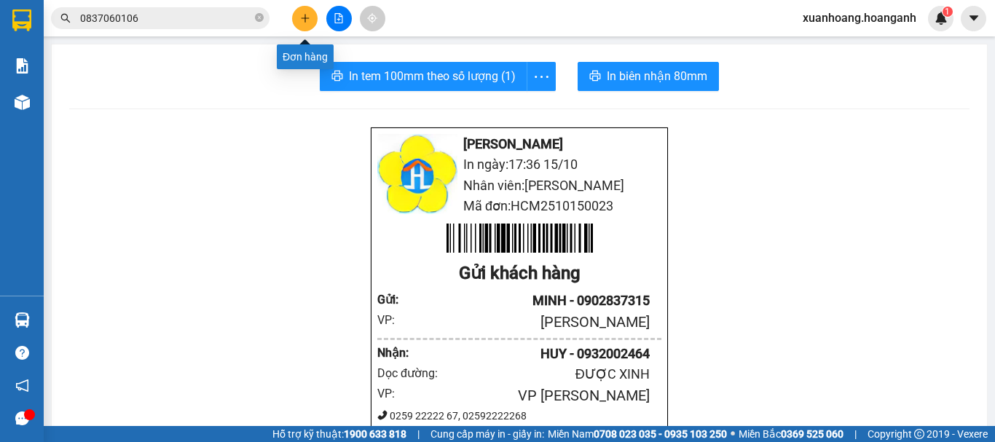
click at [308, 20] on icon "plus" at bounding box center [305, 18] width 10 height 10
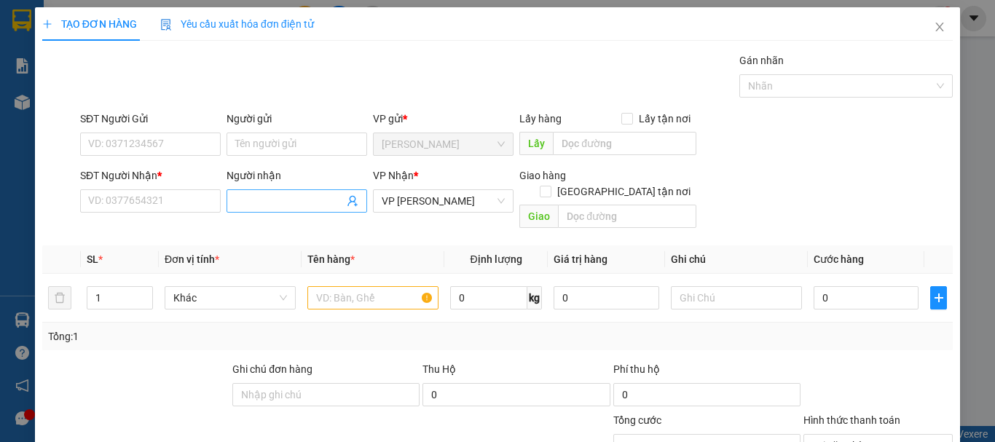
click at [259, 202] on input "Người nhận" at bounding box center [289, 201] width 109 height 16
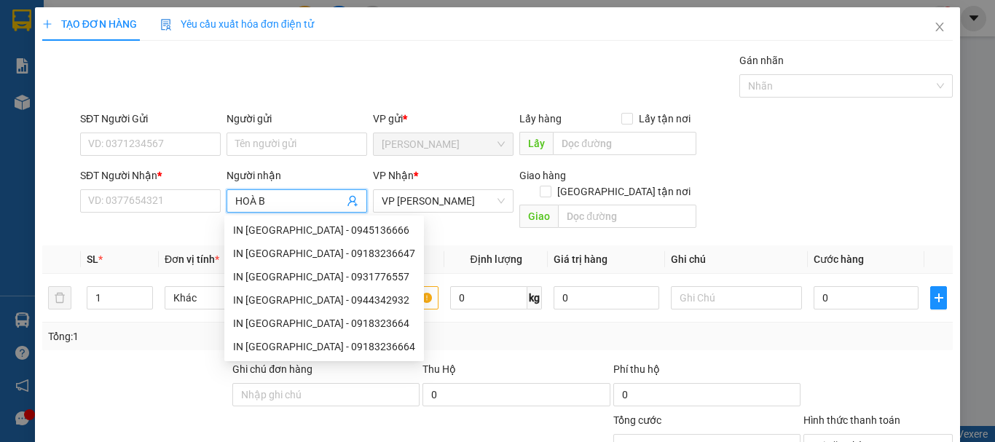
type input "HOÀ BÌ"
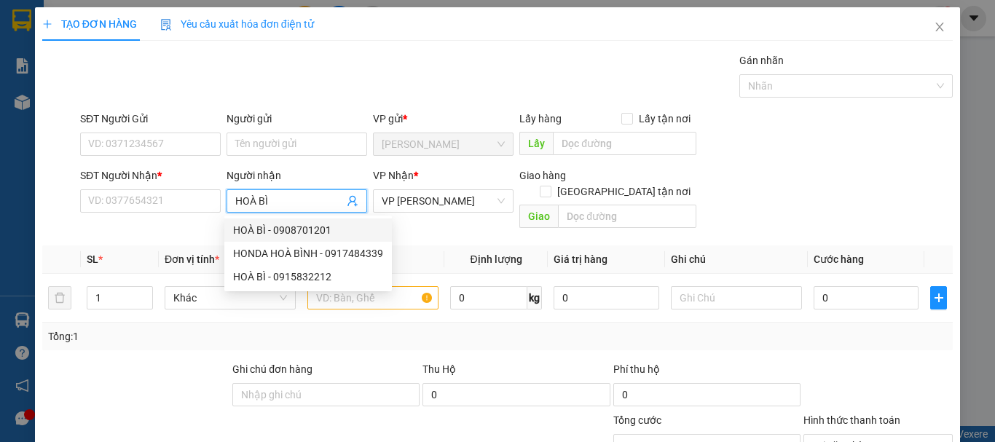
click at [280, 231] on div "HOÀ BÌ - 0908701201" at bounding box center [308, 230] width 150 height 16
type input "0908701201"
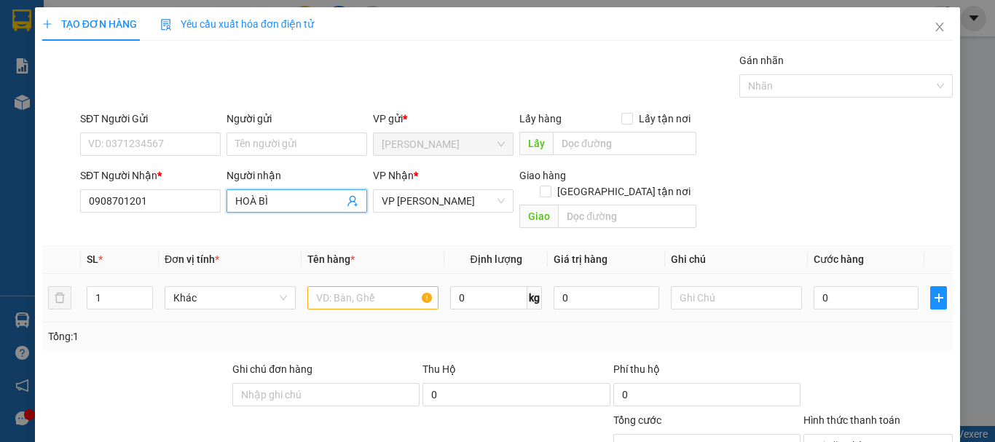
type input "HOÀ BÌ"
click at [330, 286] on input "text" at bounding box center [372, 297] width 131 height 23
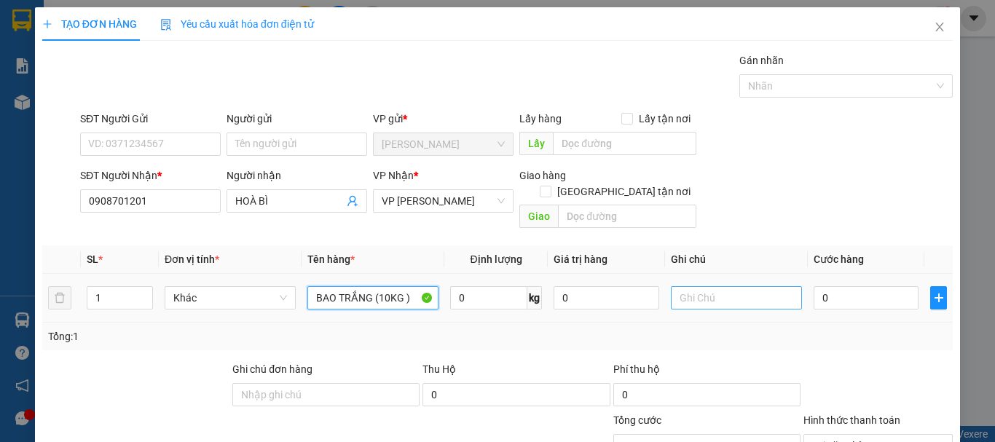
type input "BAO TRẮNG (10KG )"
click at [772, 286] on input "text" at bounding box center [736, 297] width 131 height 23
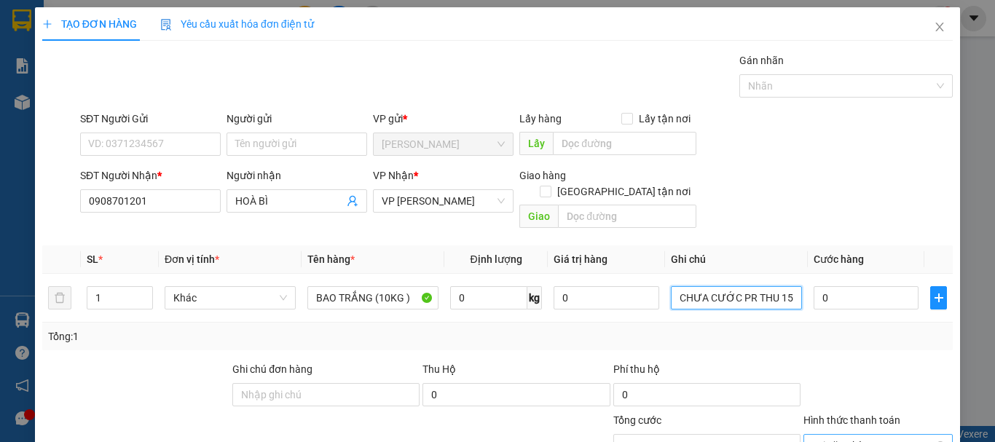
scroll to position [142, 0]
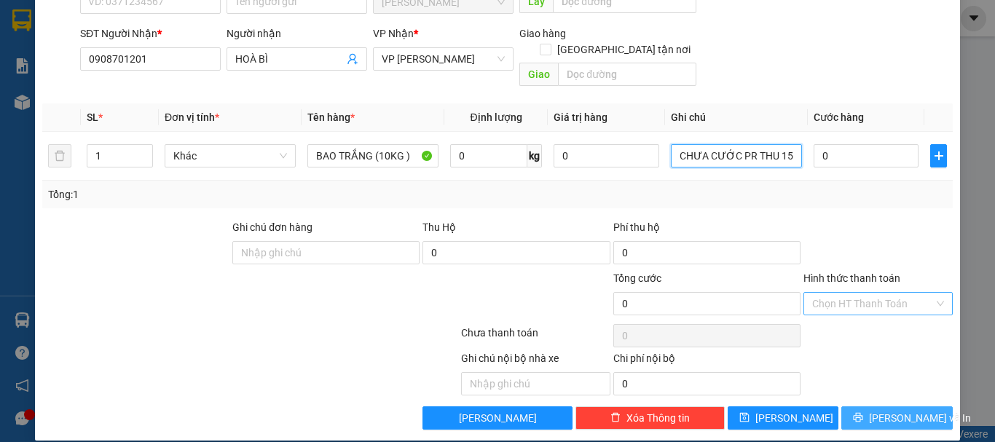
type input "CHƯA CƯỚC PR THU 15"
click at [908, 410] on span "[PERSON_NAME] và In" at bounding box center [920, 418] width 102 height 16
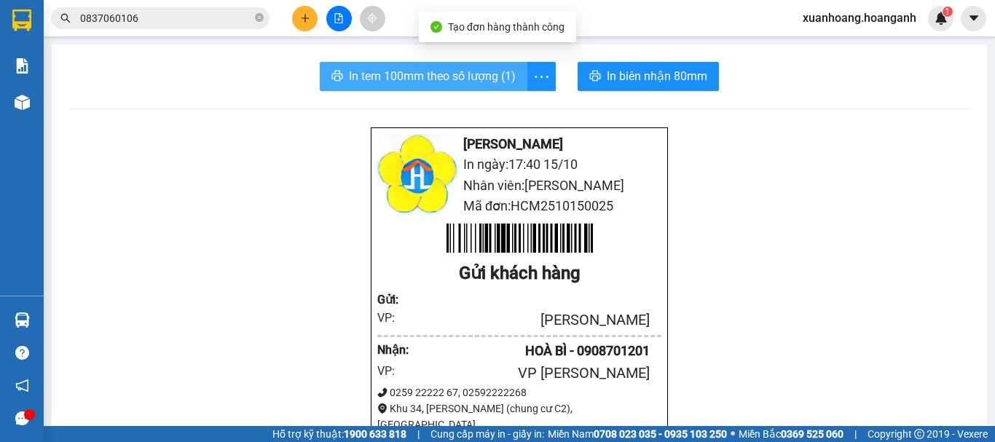
click at [473, 70] on span "In tem 100mm theo số lượng (1)" at bounding box center [432, 76] width 167 height 18
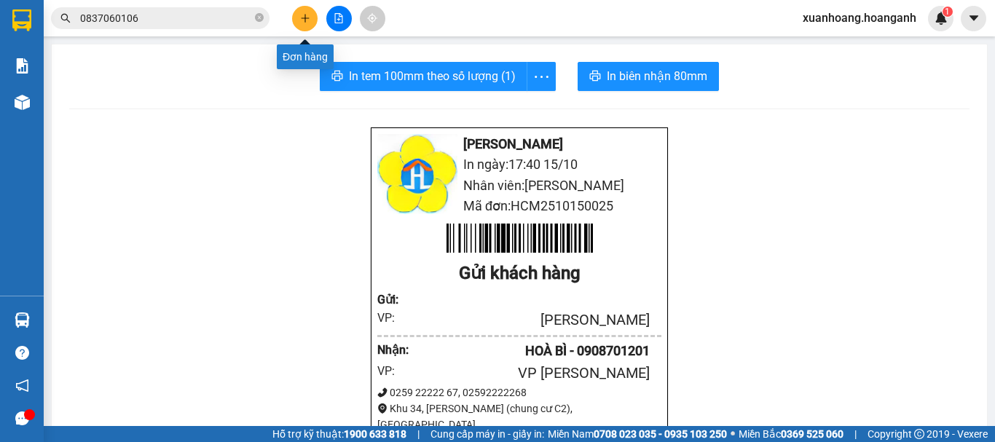
click at [311, 16] on button at bounding box center [304, 18] width 25 height 25
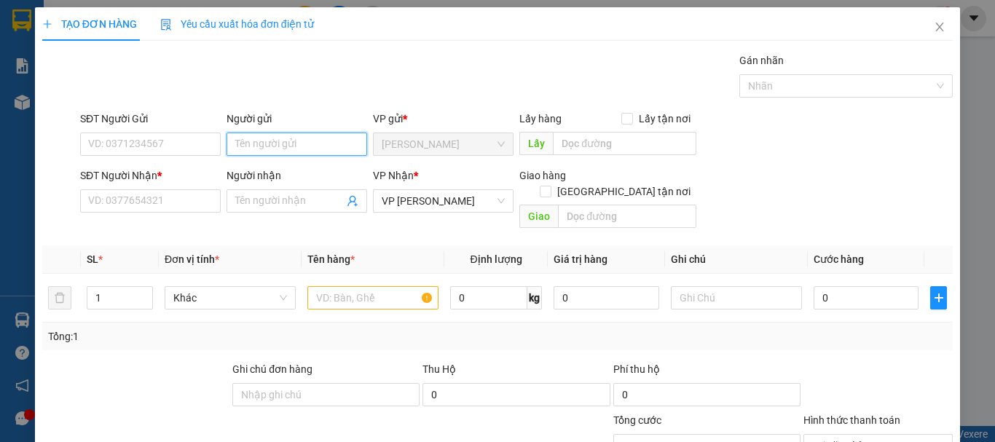
click at [256, 154] on input "Người gửi" at bounding box center [296, 144] width 141 height 23
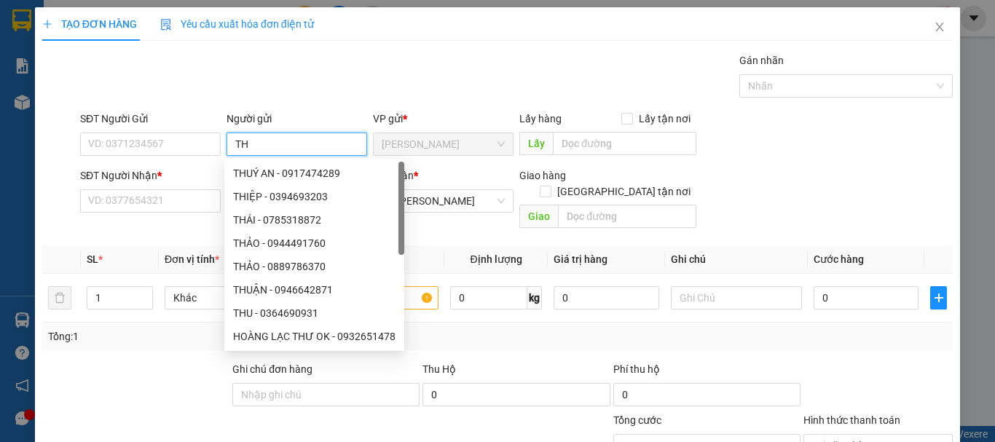
type input "T"
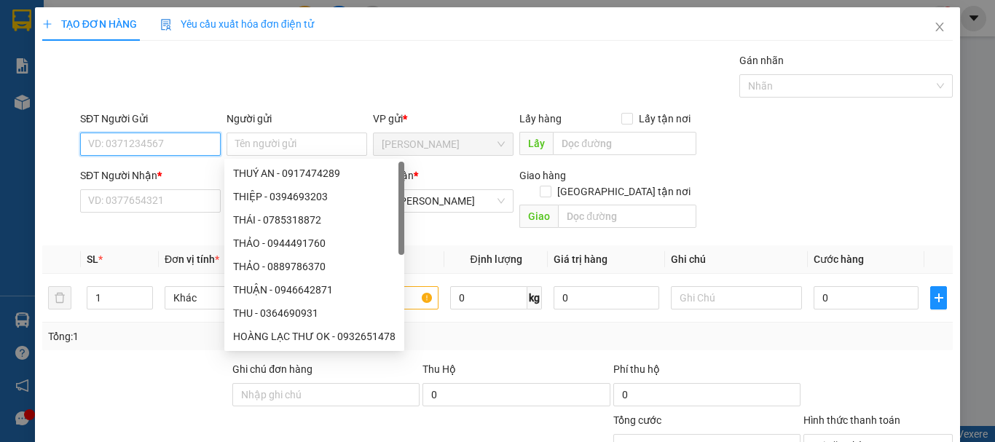
click at [157, 140] on input "SĐT Người Gửi" at bounding box center [150, 144] width 141 height 23
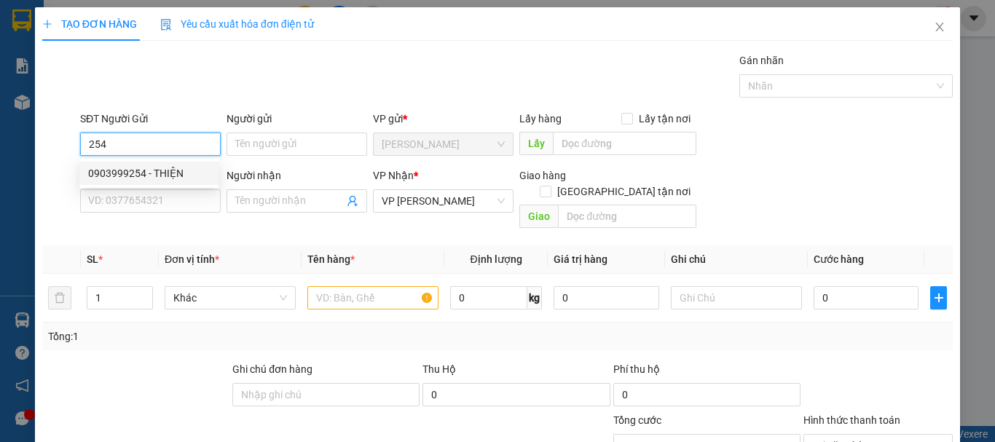
click at [168, 169] on div "0903999254 - THIỆN" at bounding box center [149, 173] width 122 height 16
type input "0903999254"
type input "THIỆN"
type input "20.000"
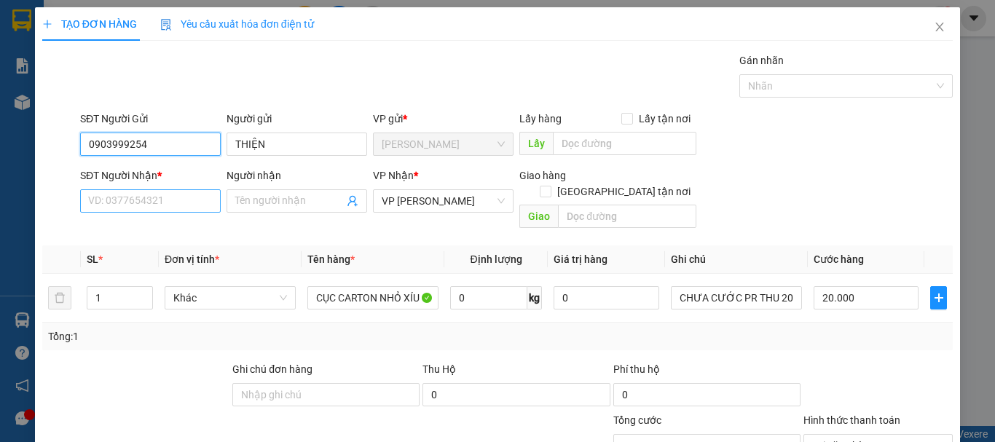
type input "0903999254"
click at [159, 205] on input "SĐT Người Nhận *" at bounding box center [150, 200] width 141 height 23
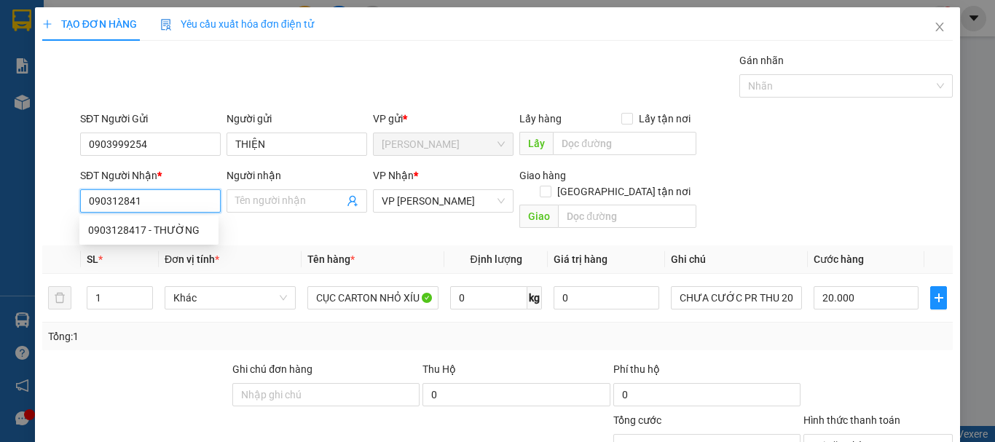
type input "0903128417"
click at [183, 235] on div "0903128417 - THƯỜNG" at bounding box center [149, 230] width 122 height 16
type input "THƯỜNG"
type input "30.000"
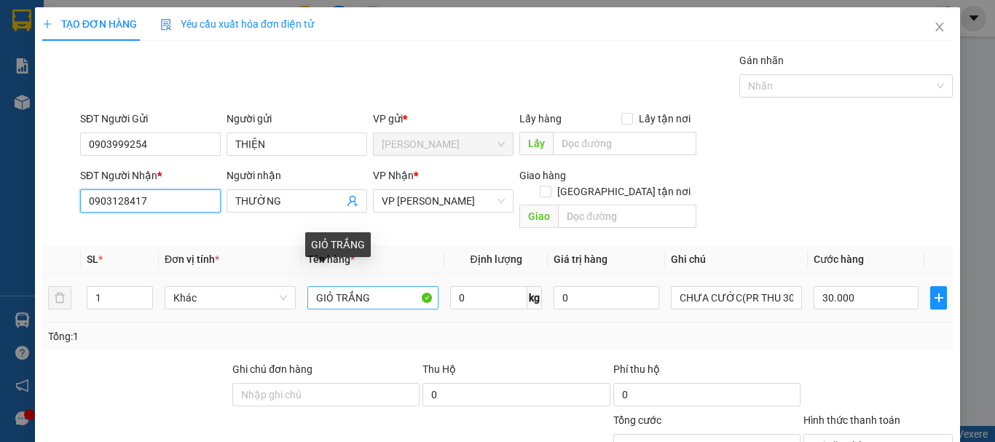
type input "0903128417"
drag, startPoint x: 398, startPoint y: 283, endPoint x: 119, endPoint y: 315, distance: 280.7
click at [119, 315] on div "SL * Đơn vị tính * Tên hàng * Định lượng Giá trị hàng Ghi chú Cước hàng 1 Khác …" at bounding box center [497, 297] width 910 height 105
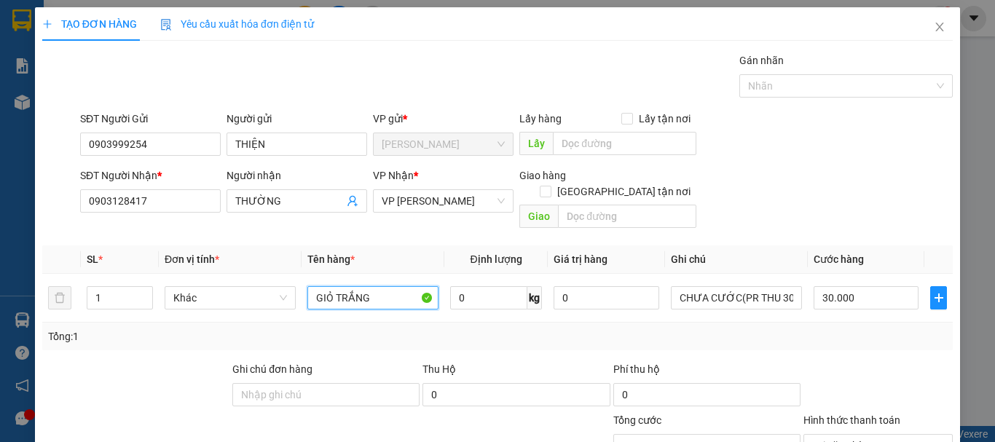
type input "T"
type input "THÙNG CARTON NHỎ"
click at [873, 288] on input "30.000" at bounding box center [865, 297] width 105 height 23
type input "0"
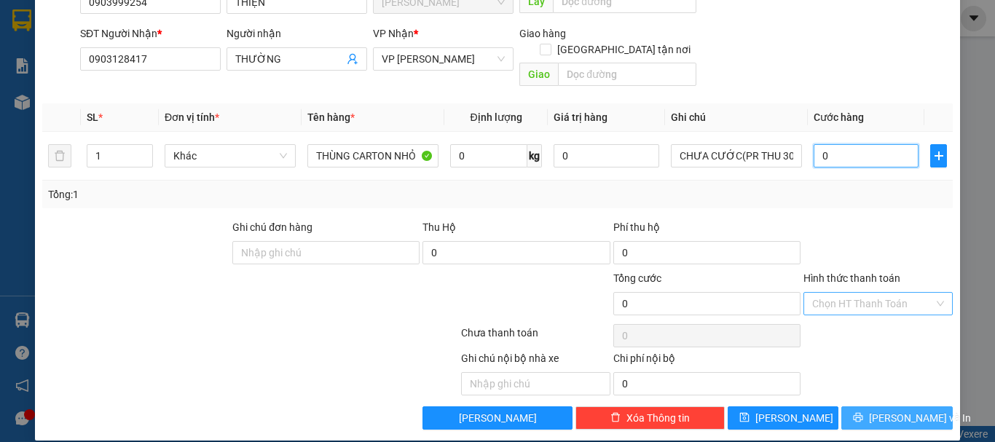
type input "0"
click at [888, 410] on span "[PERSON_NAME] và In" at bounding box center [920, 418] width 102 height 16
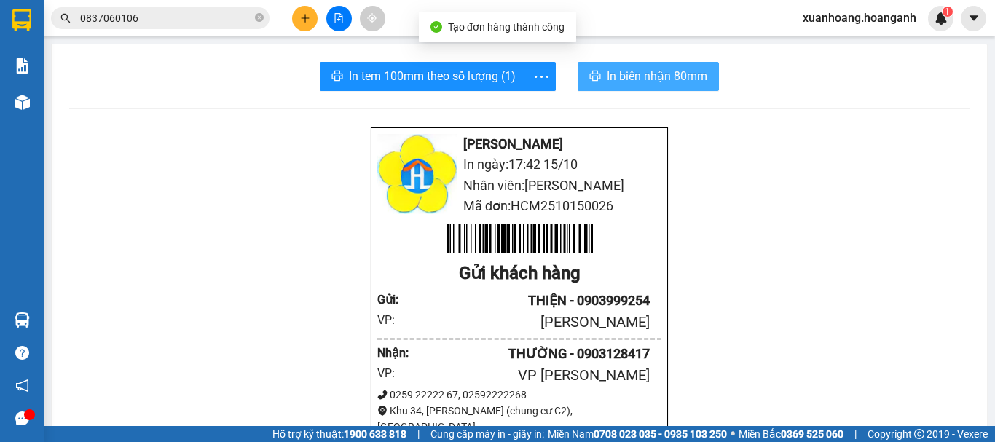
click at [658, 80] on span "In biên nhận 80mm" at bounding box center [657, 76] width 100 height 18
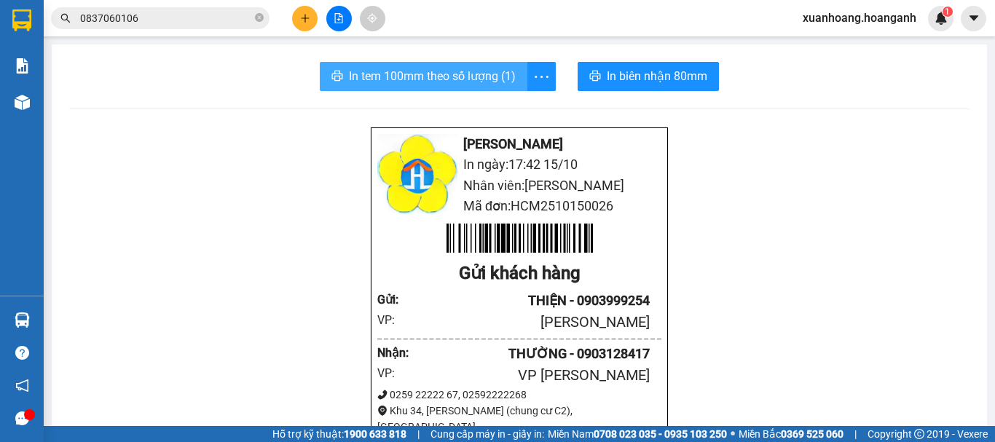
click at [421, 77] on span "In tem 100mm theo số lượng (1)" at bounding box center [432, 76] width 167 height 18
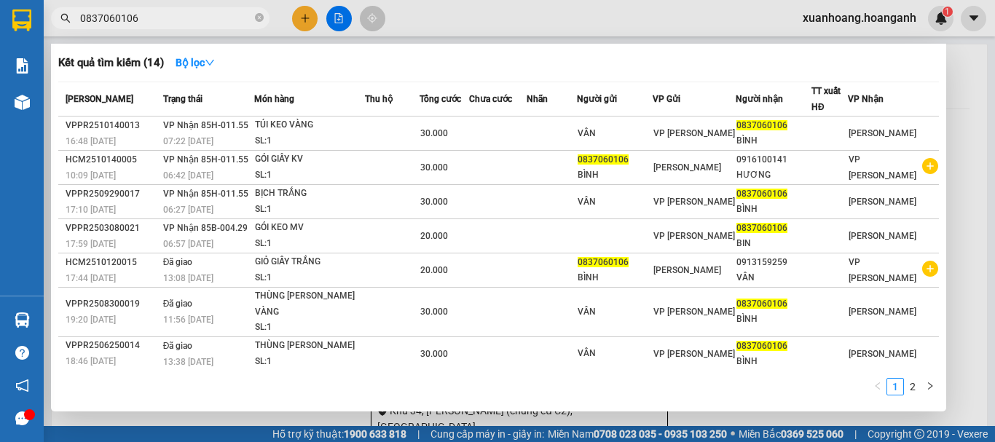
click at [144, 12] on input "0837060106" at bounding box center [166, 18] width 172 height 16
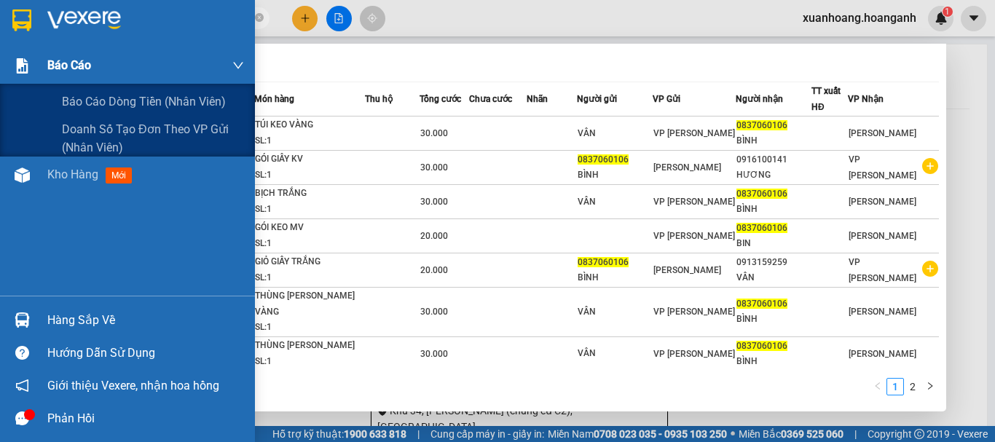
drag, startPoint x: 144, startPoint y: 12, endPoint x: 0, endPoint y: 53, distance: 150.0
click at [0, 53] on section "Kết quả tìm kiếm ( 14 ) Bộ lọc Mã ĐH Trạng thái Món hàng Thu hộ Tổng cước Chưa …" at bounding box center [497, 221] width 995 height 442
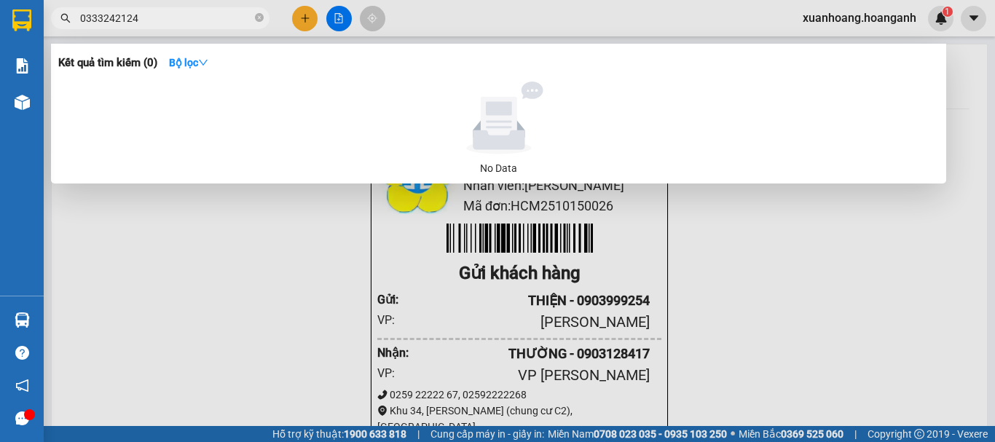
type input "0333242124"
click at [309, 15] on div at bounding box center [497, 221] width 995 height 442
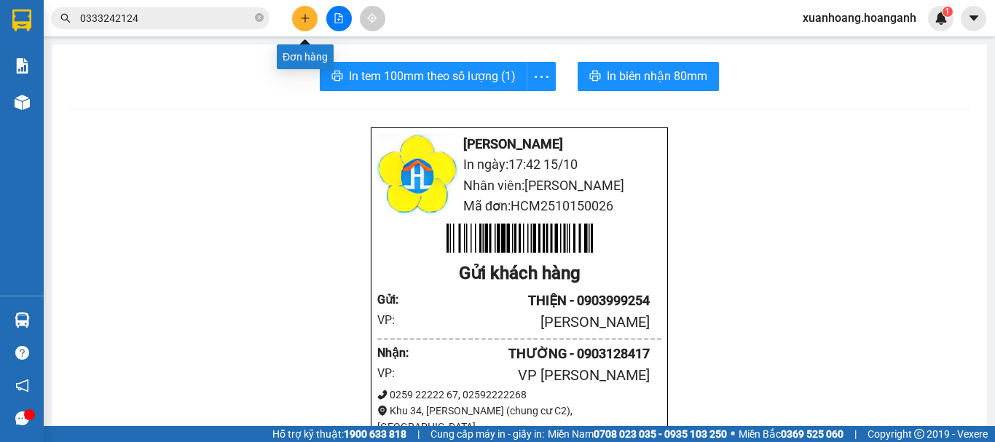
click at [307, 15] on icon "plus" at bounding box center [305, 18] width 10 height 10
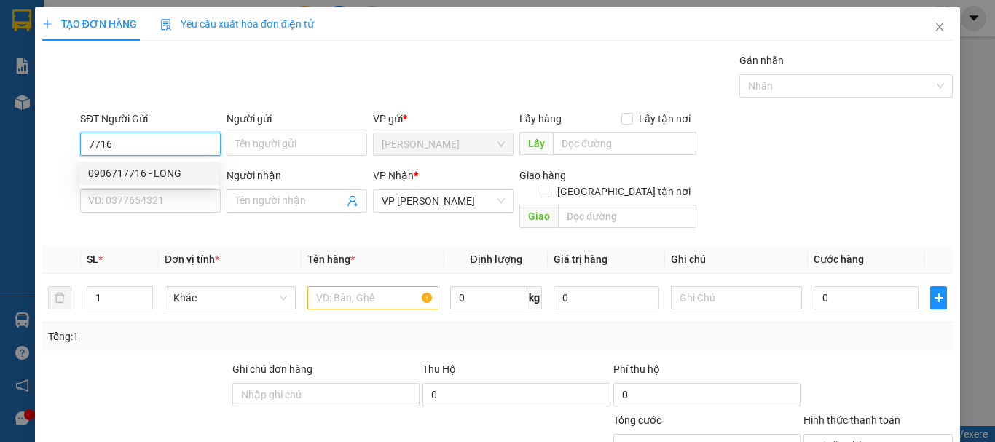
click at [173, 173] on div "0906717716 - LONG" at bounding box center [149, 173] width 122 height 16
type input "0906717716"
type input "LONG"
type input "40.000"
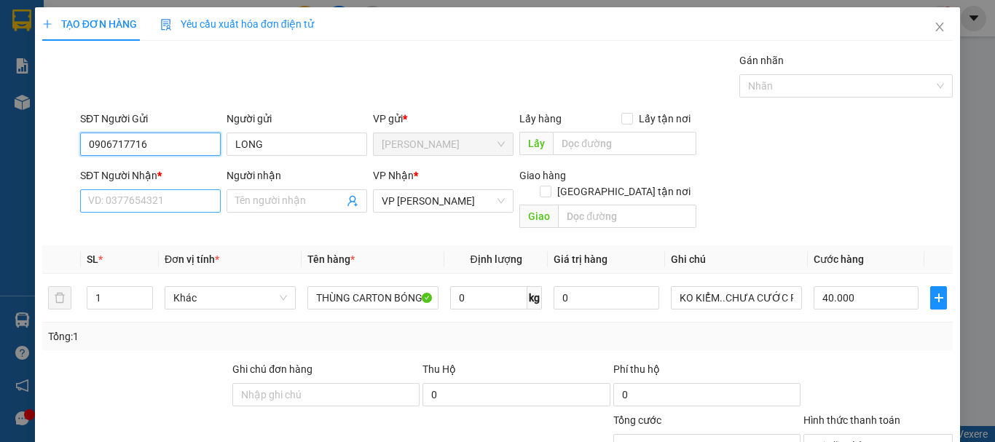
type input "0906717716"
click at [171, 195] on input "SĐT Người Nhận *" at bounding box center [150, 200] width 141 height 23
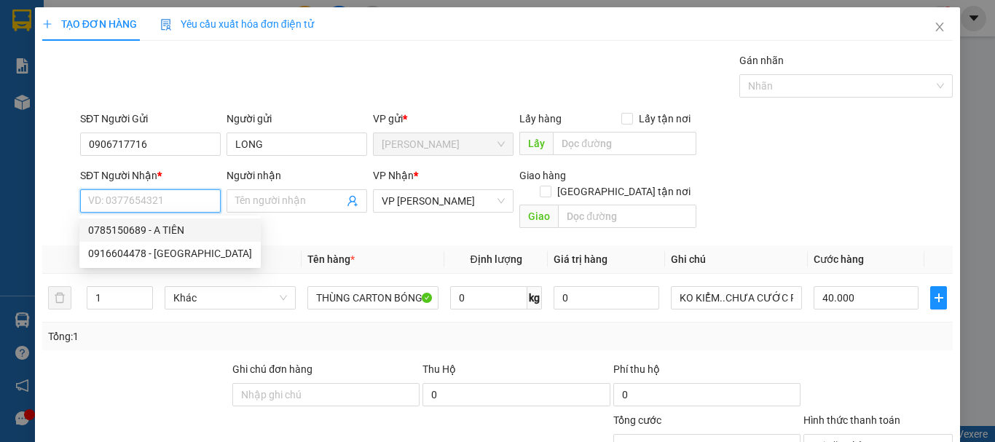
click at [168, 232] on div "0785150689 - A TIÊN" at bounding box center [170, 230] width 164 height 16
type input "0785150689"
type input "A TIÊN"
type input "30.000"
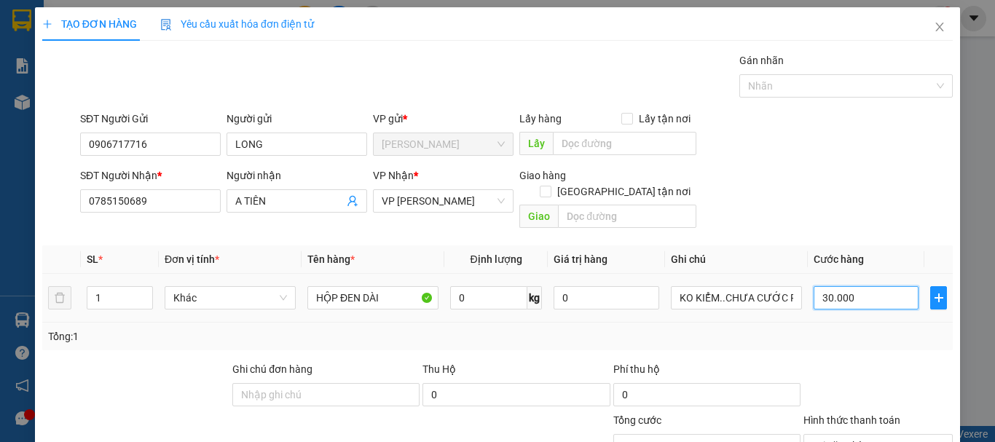
click at [866, 286] on input "30.000" at bounding box center [865, 297] width 105 height 23
type input "0"
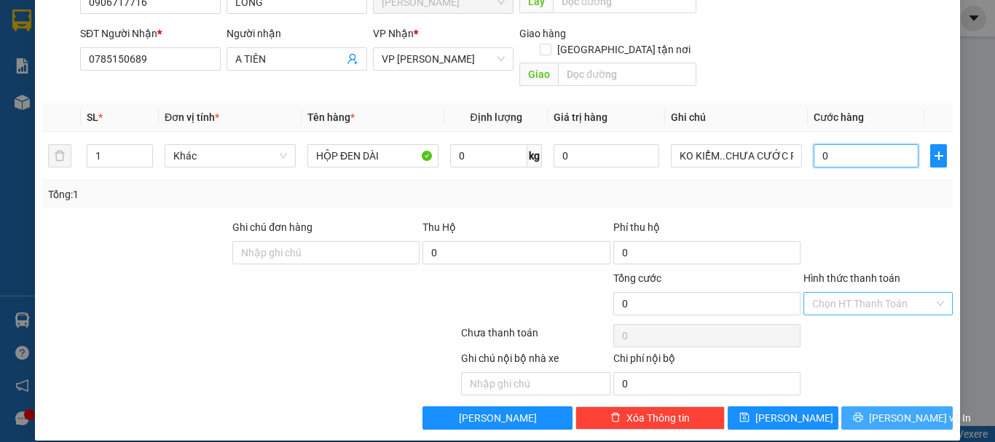
type input "0"
click at [897, 410] on span "[PERSON_NAME] và In" at bounding box center [920, 418] width 102 height 16
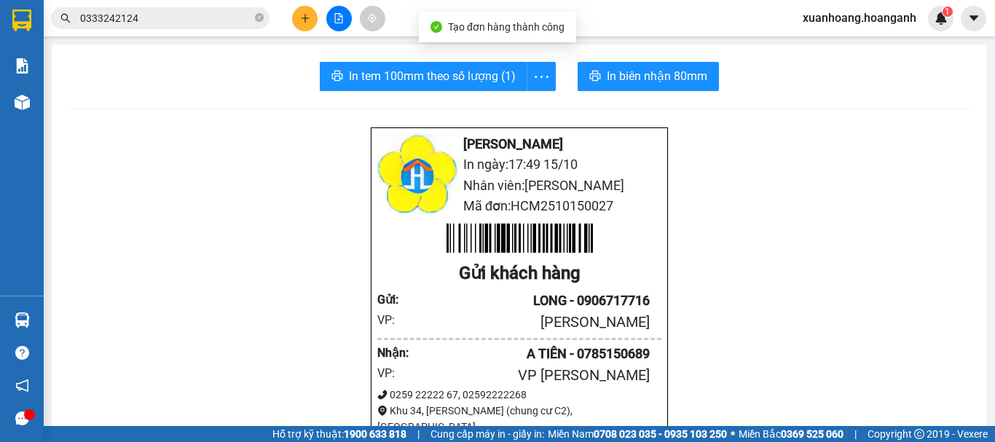
click at [686, 85] on span "In biên nhận 80mm" at bounding box center [657, 76] width 100 height 18
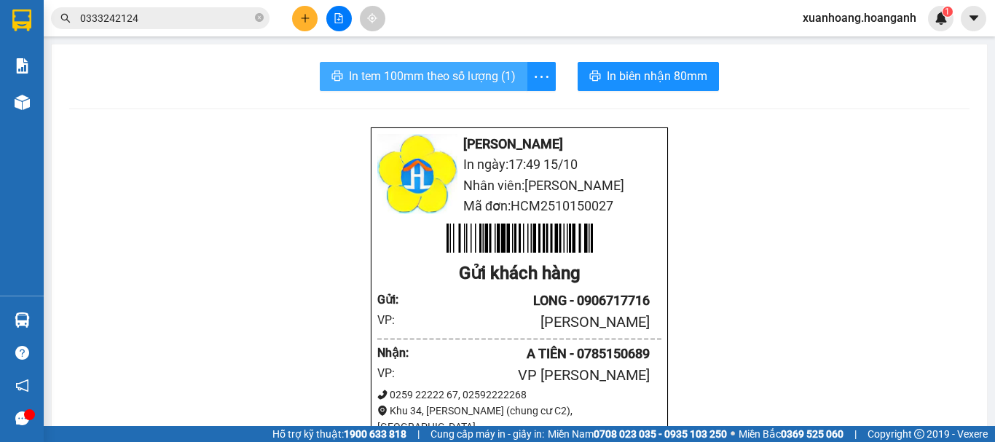
click at [471, 77] on span "In tem 100mm theo số lượng (1)" at bounding box center [432, 76] width 167 height 18
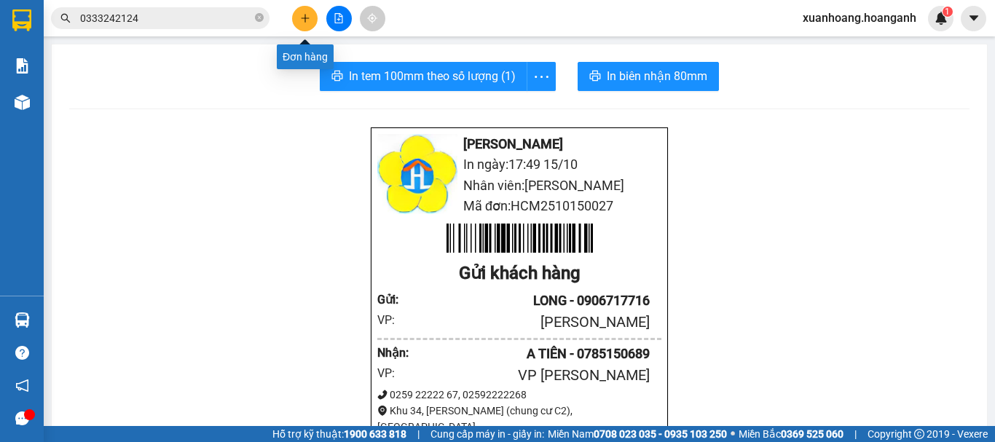
click at [299, 17] on button at bounding box center [304, 18] width 25 height 25
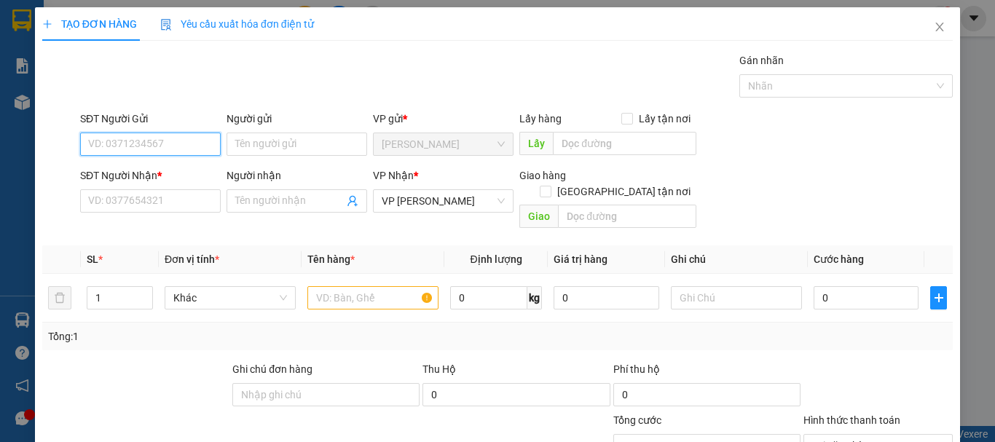
click at [181, 143] on input "SĐT Người Gửi" at bounding box center [150, 144] width 141 height 23
click at [151, 175] on div "0906717716 - LONG" at bounding box center [149, 173] width 122 height 16
type input "0906717716"
type input "LONG"
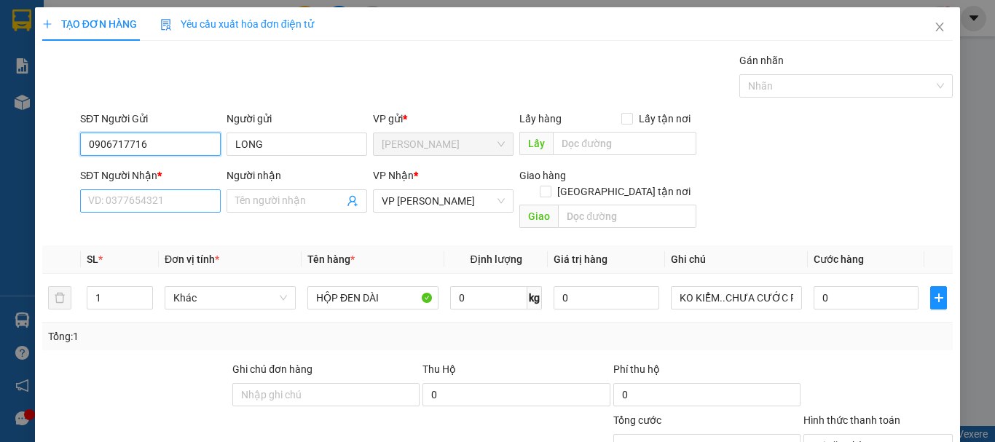
type input "0906717716"
click at [146, 200] on input "SĐT Người Nhận *" at bounding box center [150, 200] width 141 height 23
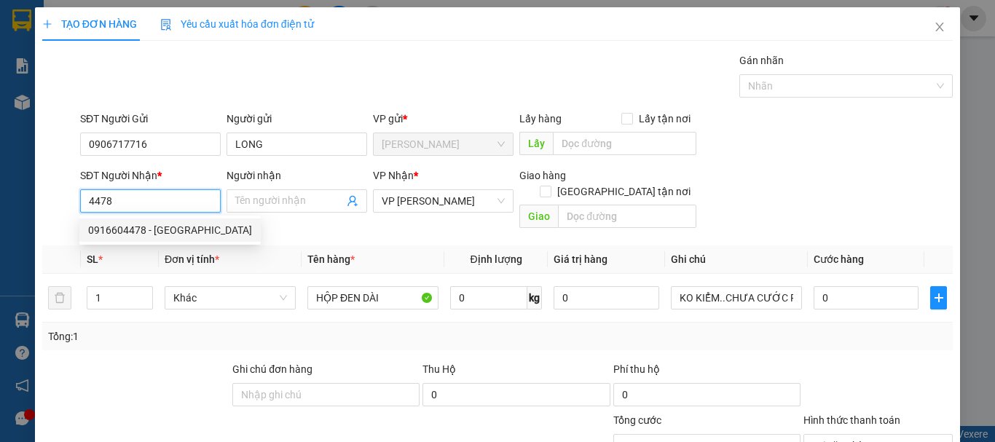
click at [170, 227] on div "0916604478 - [GEOGRAPHIC_DATA]" at bounding box center [170, 230] width 164 height 16
type input "0916604478"
type input "QUANG PHÚ"
type input "40.000"
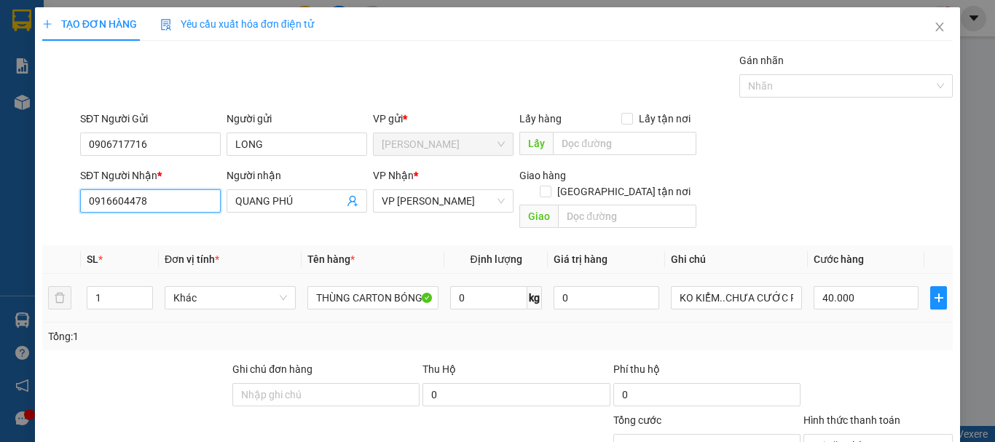
scroll to position [73, 0]
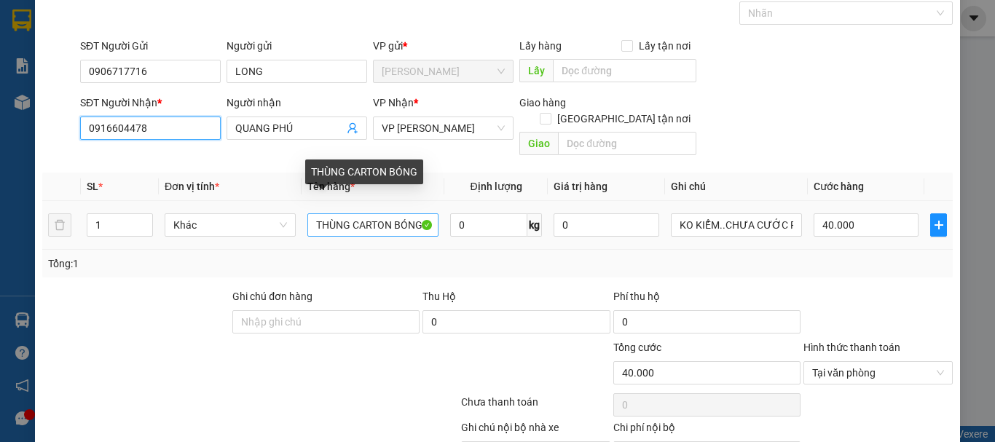
type input "0916604478"
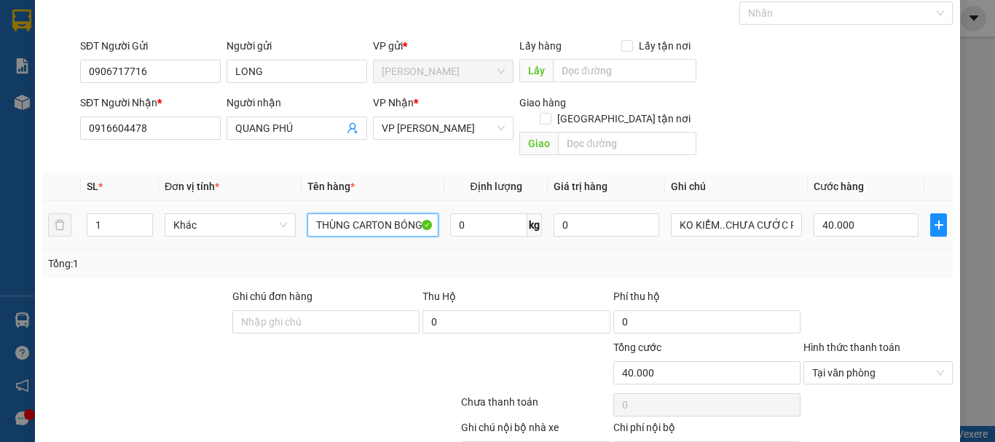
drag, startPoint x: 313, startPoint y: 212, endPoint x: 443, endPoint y: 230, distance: 130.9
click at [443, 230] on tr "1 Khác THÙNG CARTON BÓNG 0 kg 0 KO KIỂM..CHƯA CƯỚC PR THU 40 40.000" at bounding box center [497, 225] width 910 height 49
type input "HỘP CARTON DẸP DÁN CHUNG CỤC ĐEN"
click at [879, 213] on input "40.000" at bounding box center [865, 224] width 105 height 23
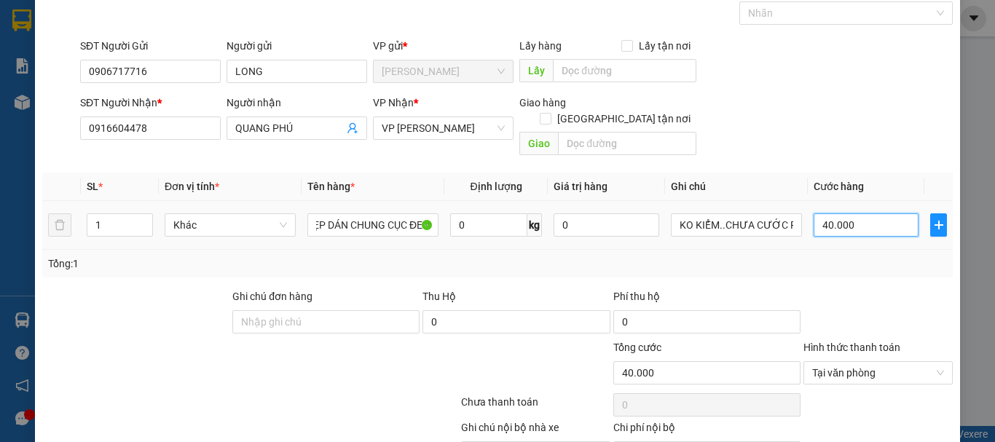
scroll to position [0, 0]
type input "0"
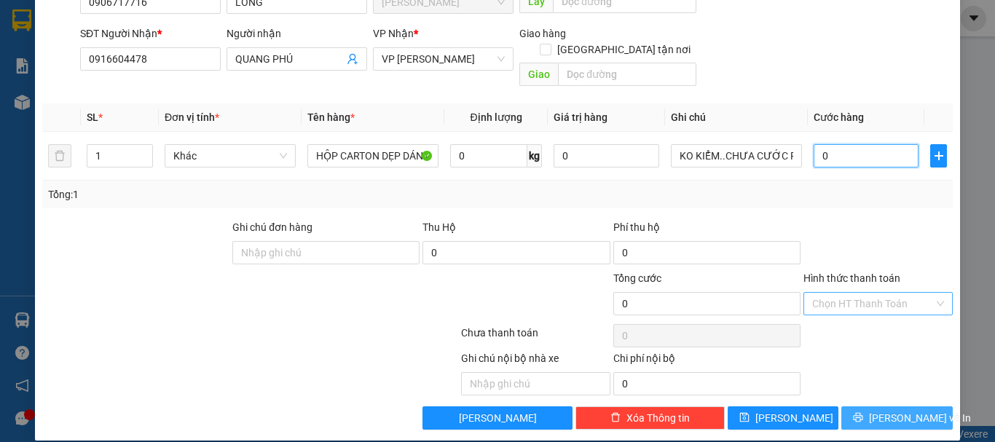
type input "0"
click at [916, 406] on button "[PERSON_NAME] và In" at bounding box center [896, 417] width 111 height 23
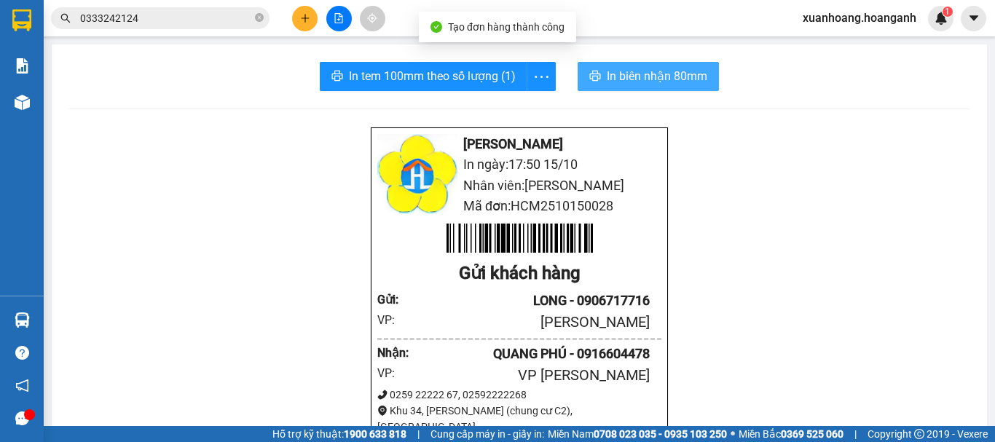
click at [681, 83] on span "In biên nhận 80mm" at bounding box center [657, 76] width 100 height 18
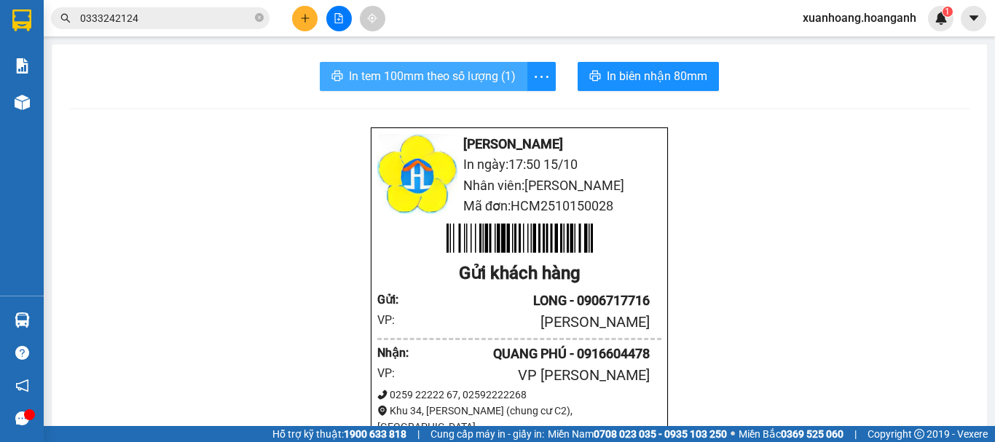
click at [454, 74] on span "In tem 100mm theo số lượng (1)" at bounding box center [432, 76] width 167 height 18
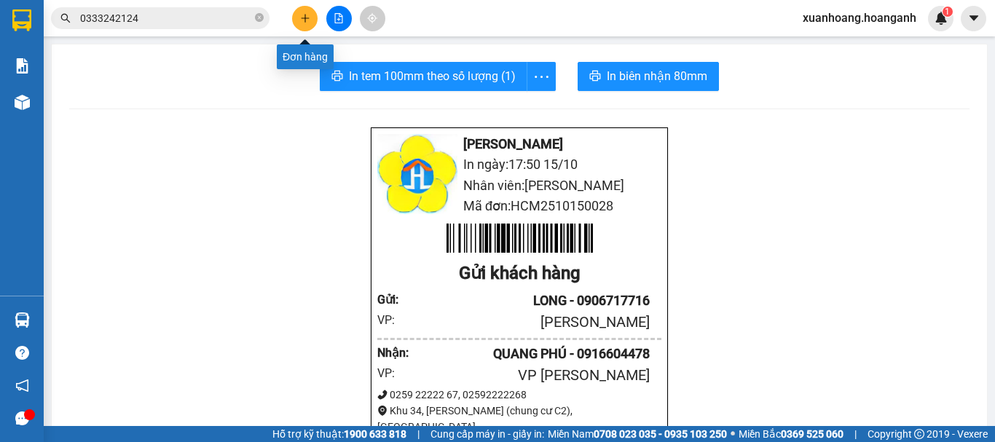
click at [310, 22] on button at bounding box center [304, 18] width 25 height 25
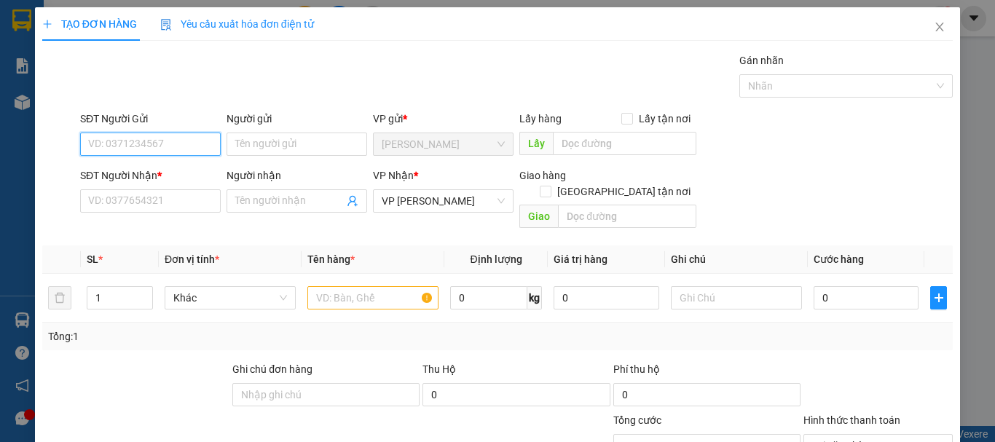
click at [184, 144] on input "SĐT Người Gửi" at bounding box center [150, 144] width 141 height 23
drag, startPoint x: 149, startPoint y: 143, endPoint x: 25, endPoint y: 153, distance: 124.9
click at [25, 153] on div "TẠO ĐƠN HÀNG Yêu cầu xuất hóa đơn điện tử Transit Pickup Surcharge Ids Transit …" at bounding box center [497, 221] width 995 height 442
click at [136, 169] on div "0908445337 - [PERSON_NAME]" at bounding box center [159, 173] width 143 height 16
type input "0908445337"
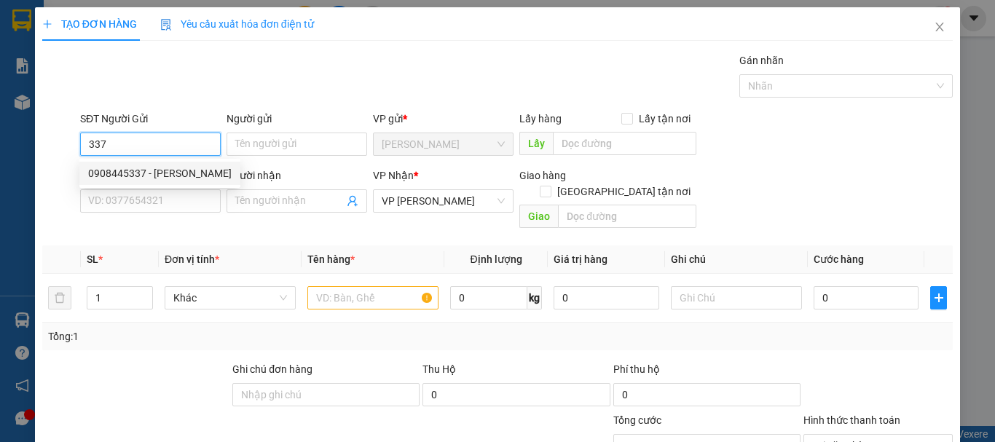
type input "[PERSON_NAME]"
type input "30.000"
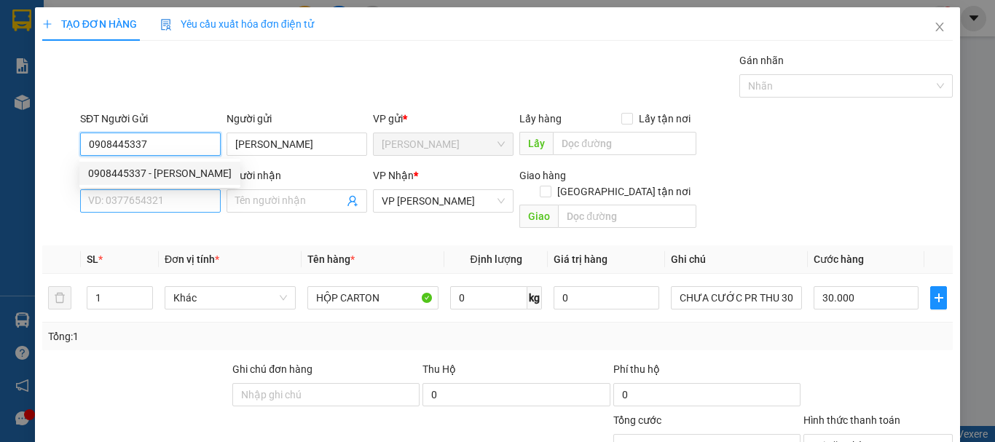
type input "0908445337"
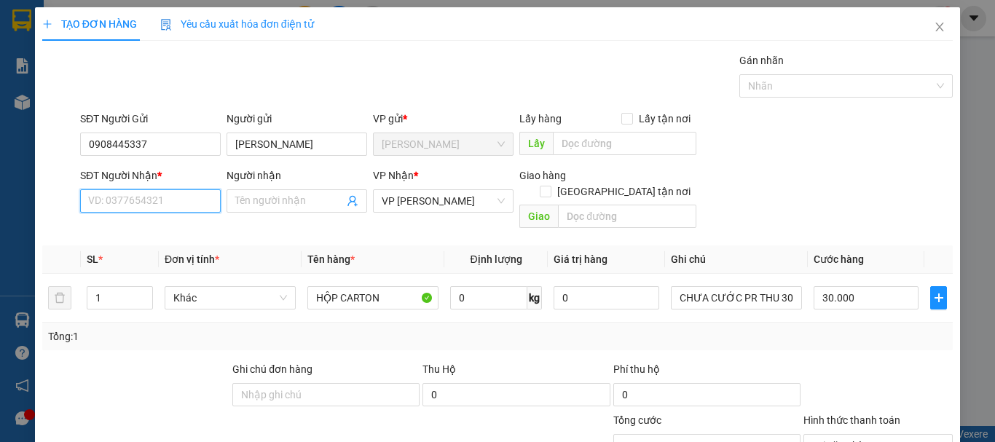
click at [144, 195] on input "SĐT Người Nhận *" at bounding box center [150, 200] width 141 height 23
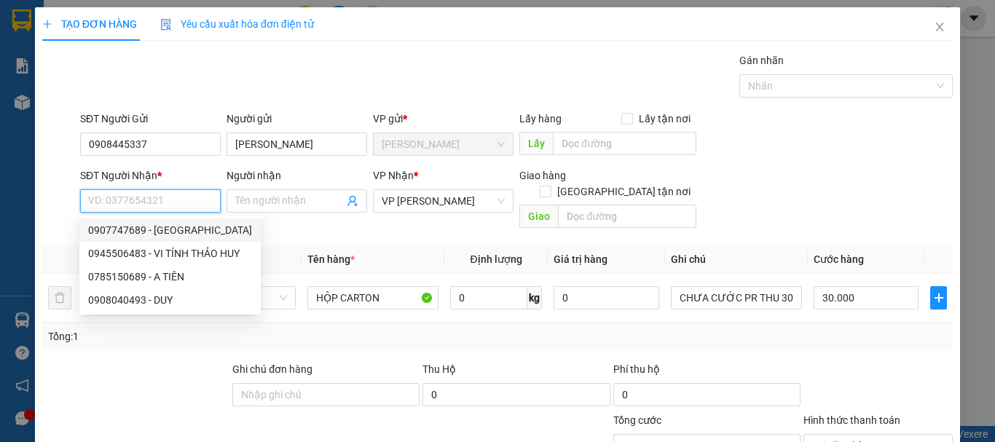
click at [187, 227] on div "0907747689 - [GEOGRAPHIC_DATA]" at bounding box center [170, 230] width 164 height 16
type input "0907747689"
type input "[PERSON_NAME]"
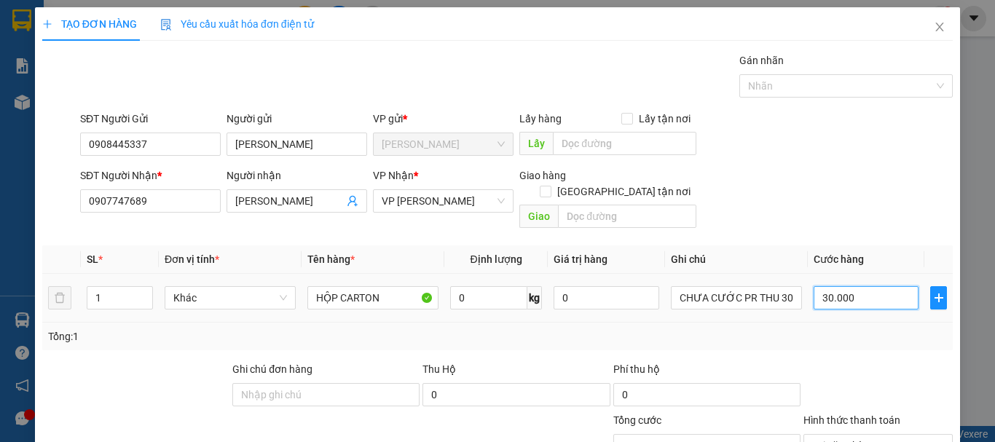
click at [872, 288] on input "30.000" at bounding box center [865, 297] width 105 height 23
type input "0"
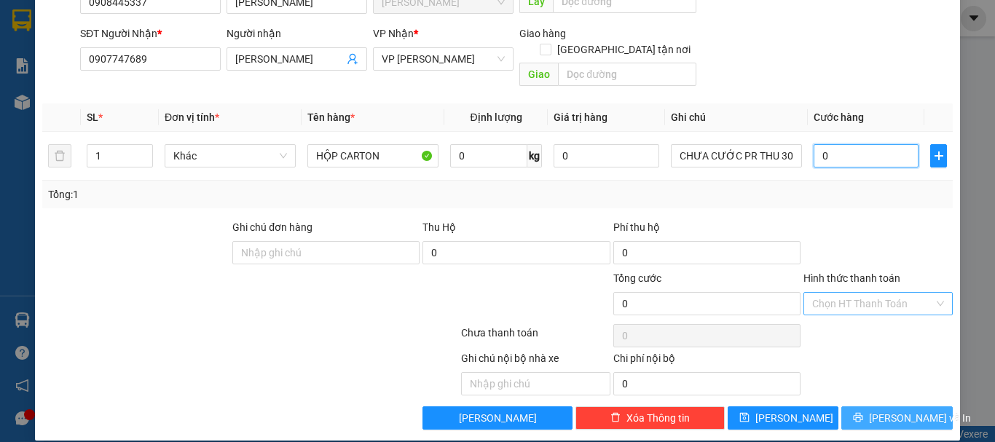
type input "0"
click at [910, 410] on span "[PERSON_NAME] và In" at bounding box center [920, 418] width 102 height 16
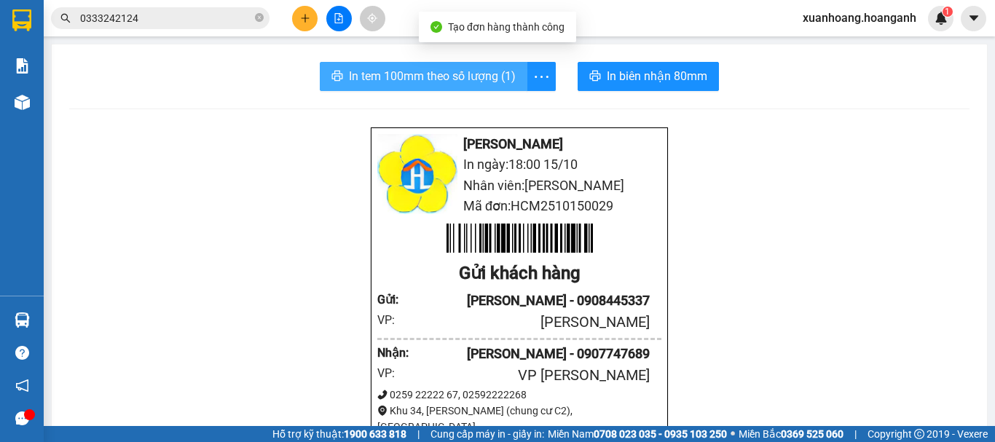
click at [424, 74] on span "In tem 100mm theo số lượng (1)" at bounding box center [432, 76] width 167 height 18
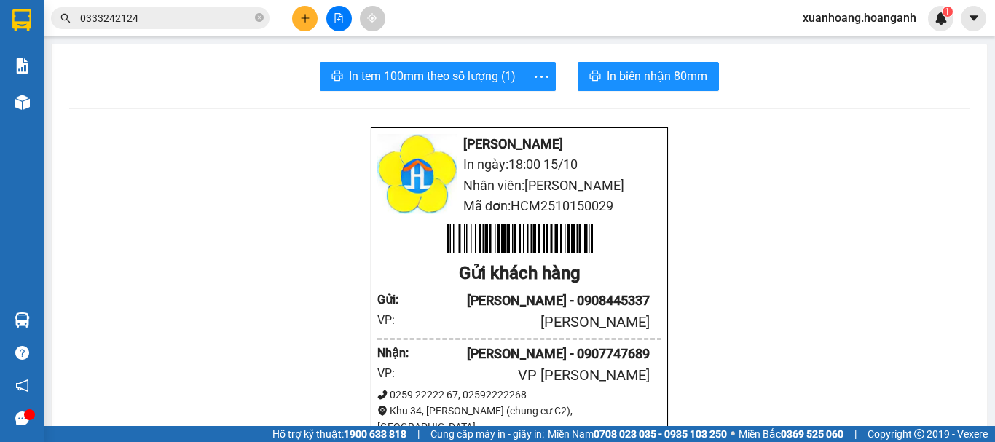
click at [305, 21] on icon "plus" at bounding box center [304, 18] width 1 height 8
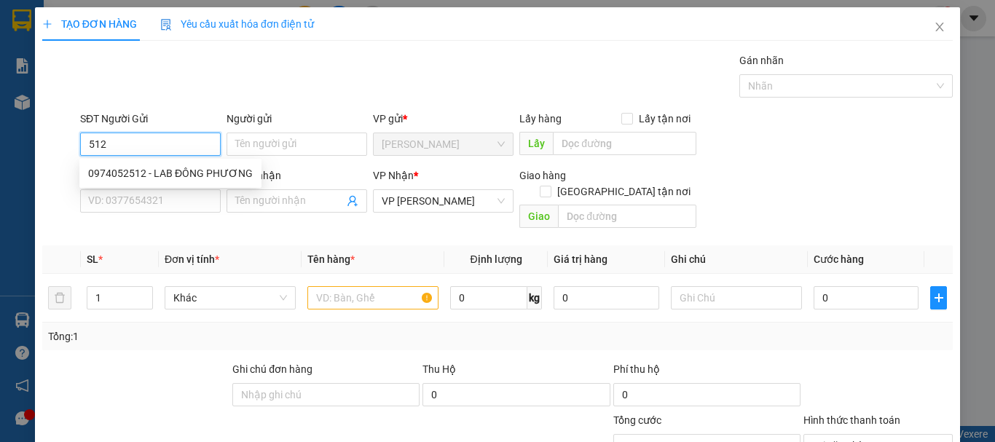
click at [182, 175] on div "0974052512 - LAB ĐÔNG PHƯƠNG" at bounding box center [170, 173] width 165 height 16
type input "0974052512"
type input "LAB ĐÔNG PHƯƠNG"
type input "30.000"
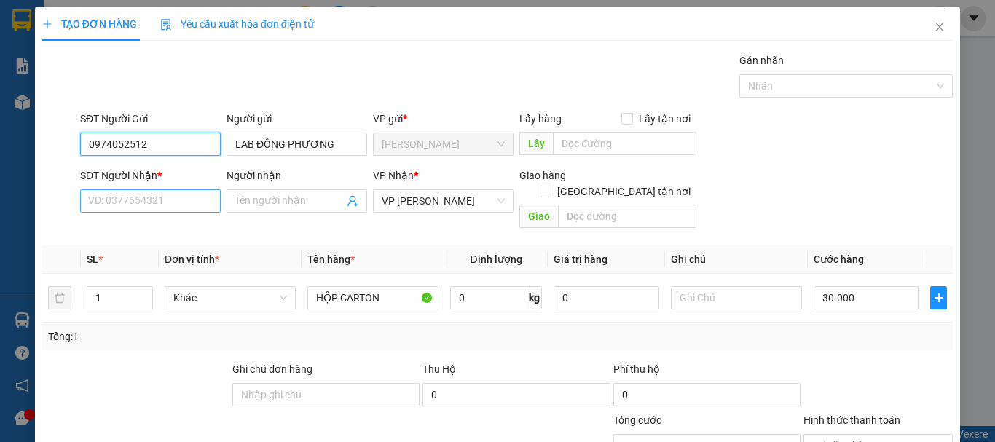
type input "0974052512"
click at [176, 208] on input "SĐT Người Nhận *" at bounding box center [150, 200] width 141 height 23
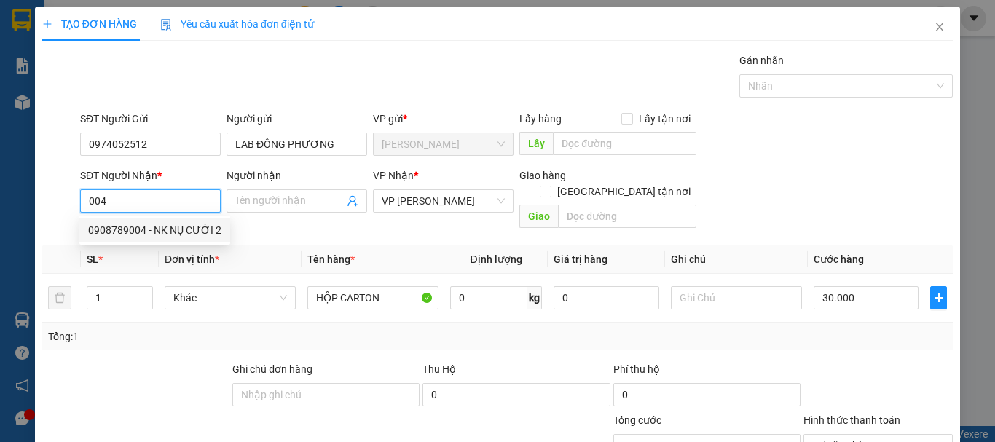
click at [176, 231] on div "0908789004 - NK NỤ CƯỜI 2" at bounding box center [154, 230] width 133 height 16
type input "0908789004"
type input "NK NỤ CƯỜI 2"
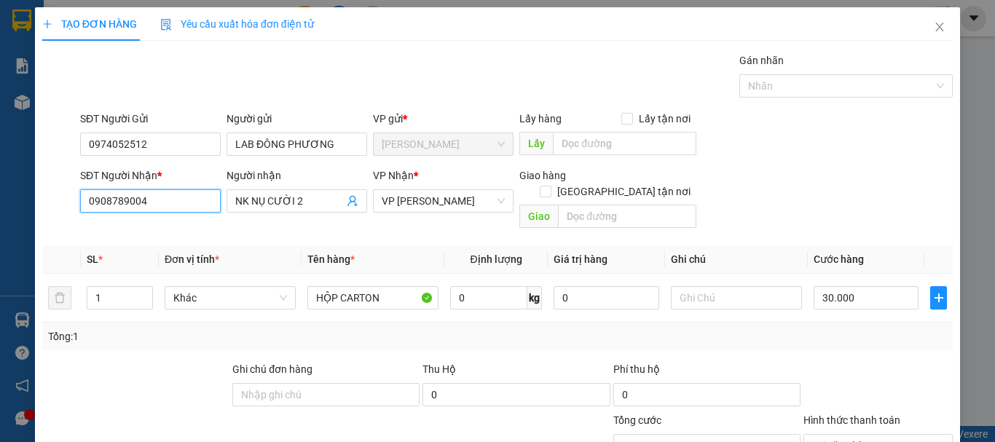
scroll to position [142, 0]
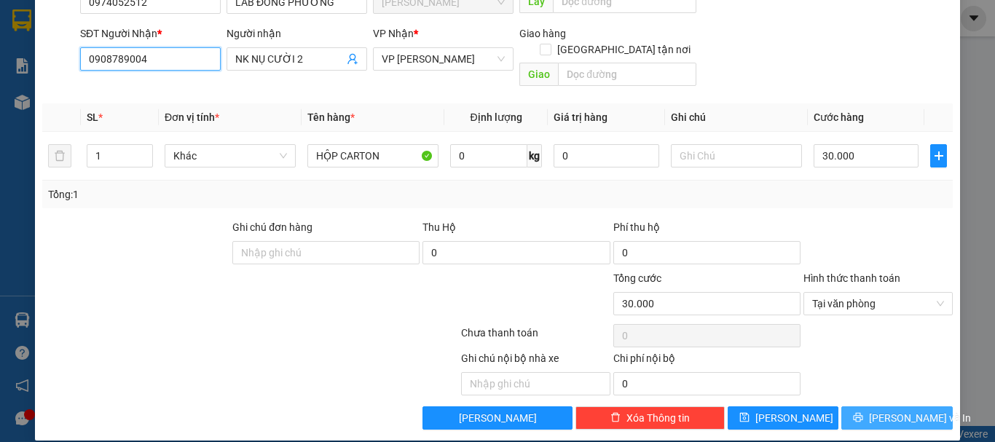
type input "0908789004"
click at [883, 410] on span "[PERSON_NAME] và In" at bounding box center [920, 418] width 102 height 16
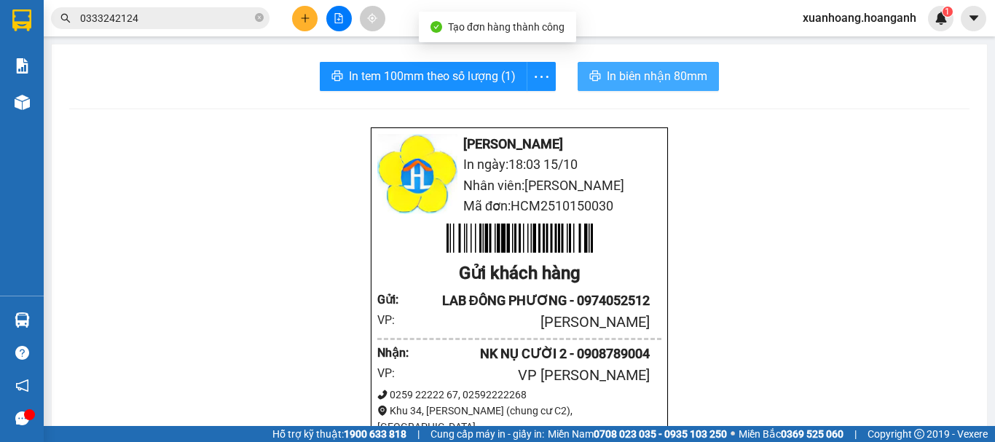
click at [672, 75] on span "In biên nhận 80mm" at bounding box center [657, 76] width 100 height 18
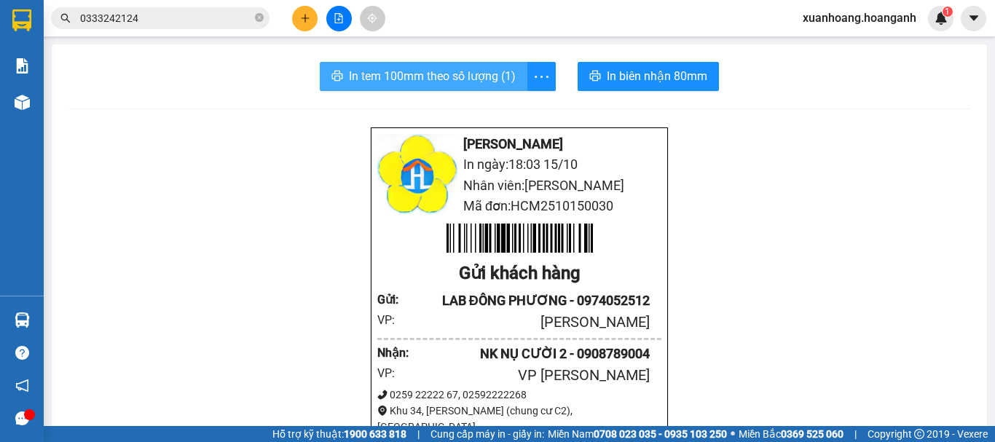
click at [420, 74] on span "In tem 100mm theo số lượng (1)" at bounding box center [432, 76] width 167 height 18
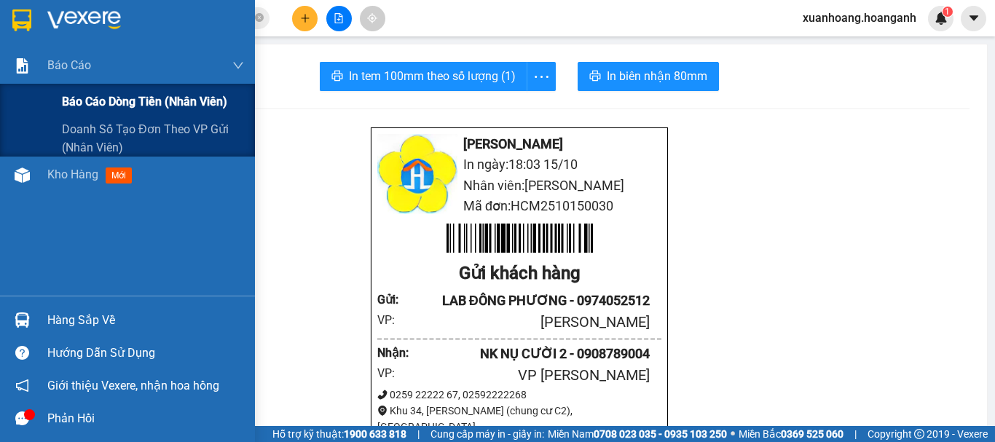
click at [73, 107] on span "Báo cáo dòng tiền (nhân viên)" at bounding box center [144, 101] width 165 height 18
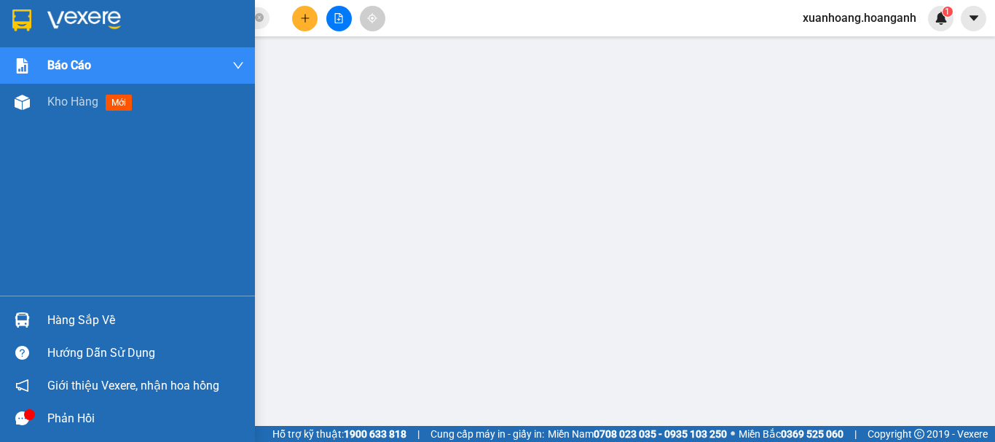
click at [10, 23] on div at bounding box center [21, 19] width 25 height 25
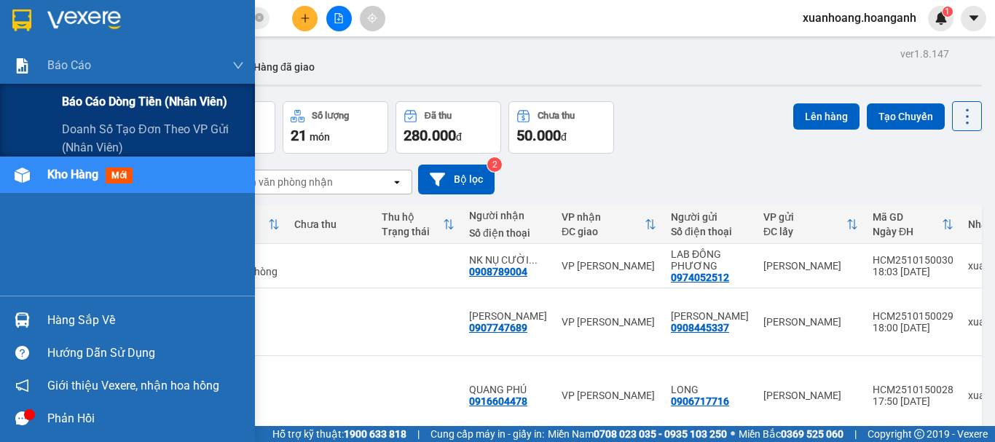
click at [82, 103] on span "Báo cáo dòng tiền (nhân viên)" at bounding box center [144, 101] width 165 height 18
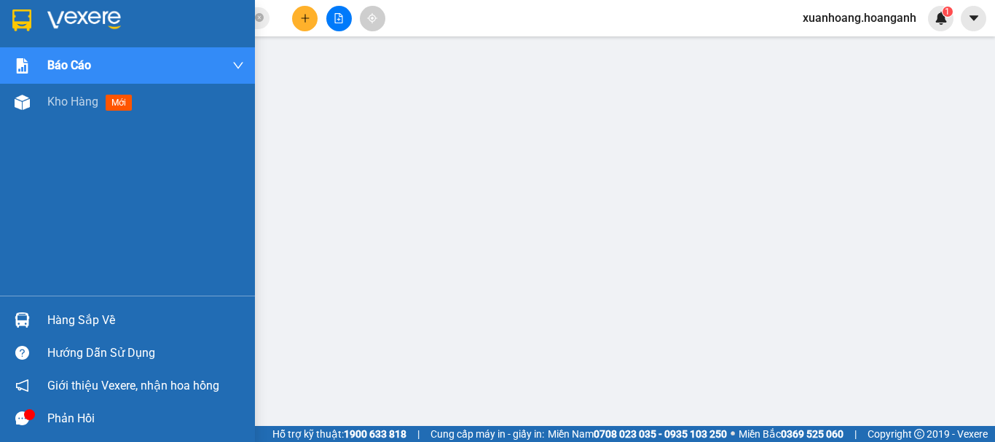
click at [30, 17] on img at bounding box center [21, 20] width 19 height 22
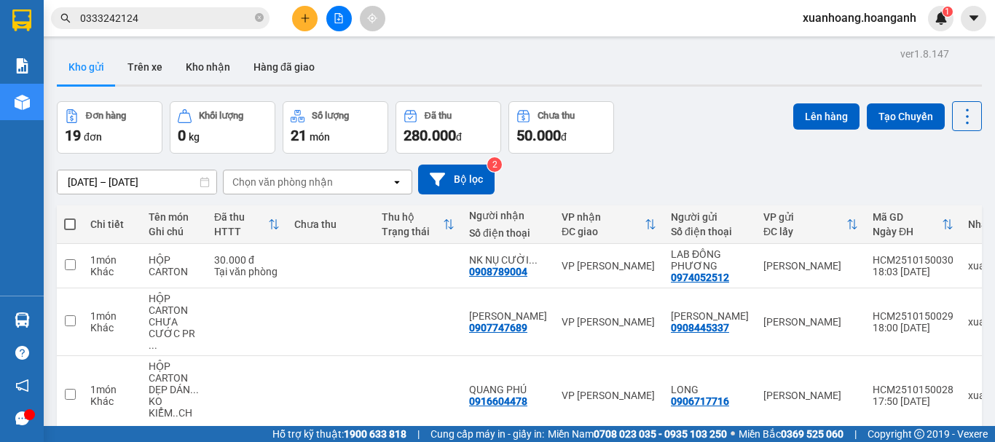
click at [305, 24] on button at bounding box center [304, 18] width 25 height 25
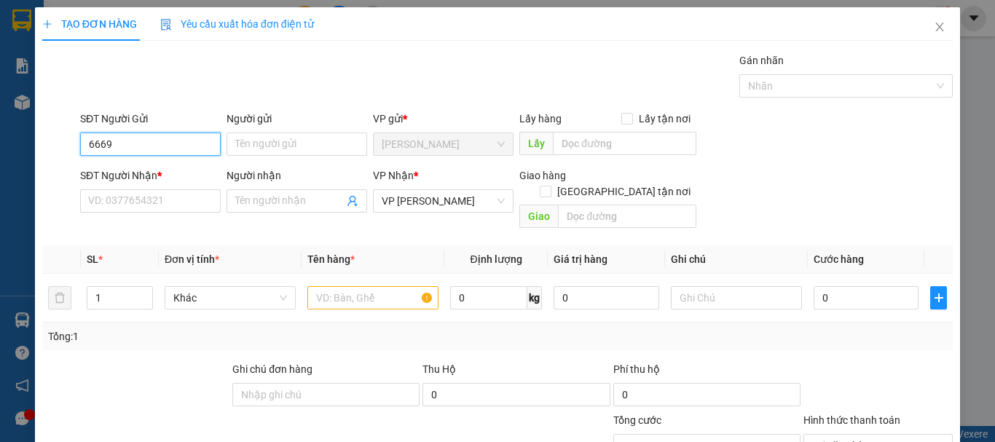
drag, startPoint x: 154, startPoint y: 144, endPoint x: 0, endPoint y: 144, distance: 153.7
click at [0, 144] on div "TẠO ĐƠN HÀNG Yêu cầu xuất hóa đơn điện tử Transit Pickup Surcharge Ids Transit …" at bounding box center [497, 221] width 995 height 442
drag, startPoint x: 170, startPoint y: 145, endPoint x: 0, endPoint y: 149, distance: 170.5
click at [0, 149] on div "TẠO ĐƠN HÀNG Yêu cầu xuất hóa đơn điện tử Transit Pickup Surcharge Ids Transit …" at bounding box center [497, 221] width 995 height 442
type input "0777456669"
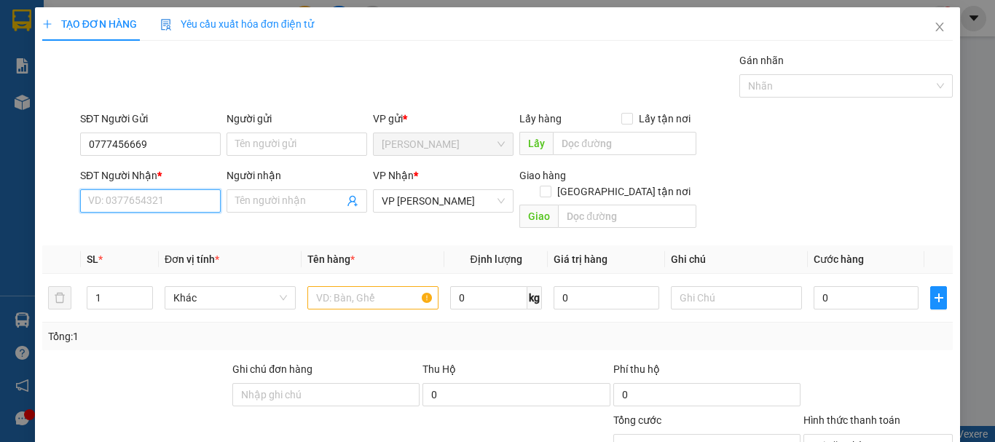
paste input "0777456669"
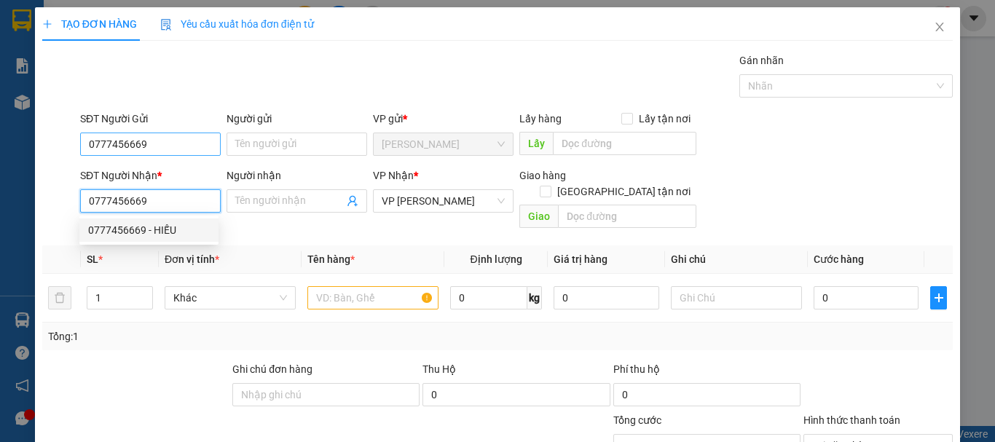
type input "0777456669"
drag, startPoint x: 161, startPoint y: 146, endPoint x: 7, endPoint y: 162, distance: 155.3
click at [7, 162] on div "TẠO ĐƠN HÀNG Yêu cầu xuất hóa đơn điện tử Transit Pickup Surcharge Ids Transit …" at bounding box center [497, 221] width 995 height 442
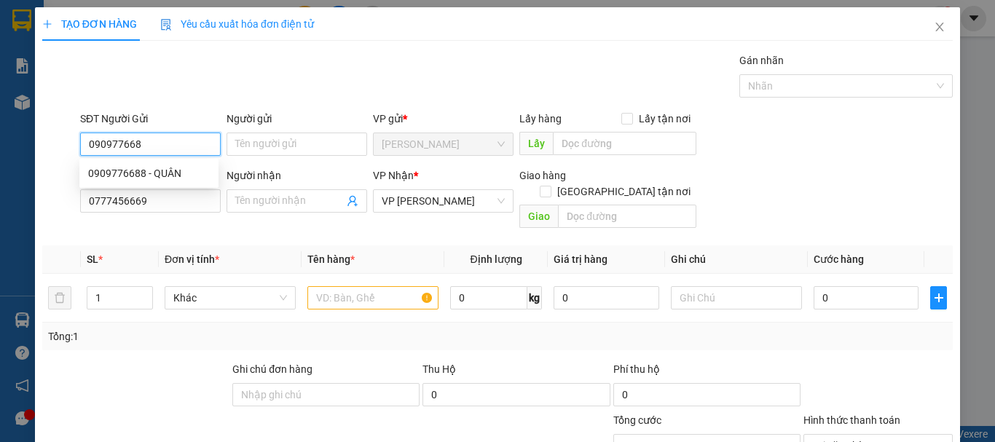
type input "0909776688"
click at [165, 171] on div "0909776688 - QUÂN" at bounding box center [149, 173] width 122 height 16
type input "QUÂN"
type input "40.000"
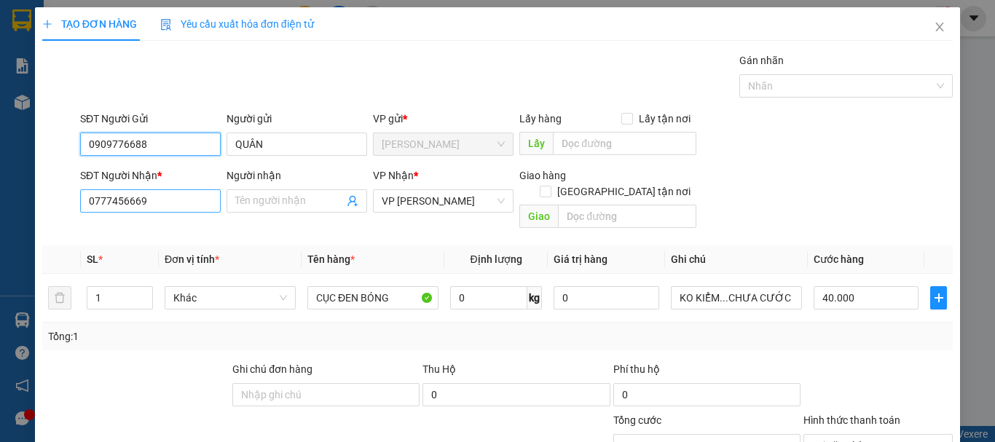
type input "0909776688"
click at [170, 204] on input "0777456669" at bounding box center [150, 200] width 141 height 23
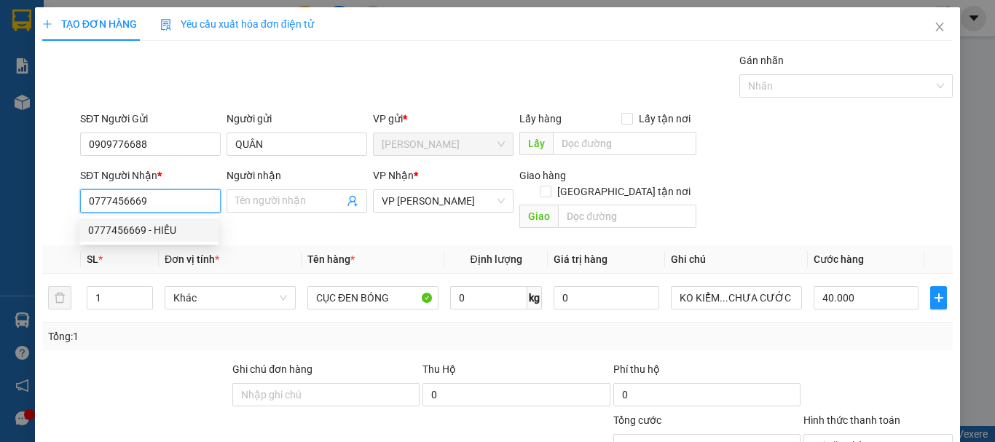
click at [158, 224] on div "0777456669 - HIẾU" at bounding box center [149, 230] width 122 height 16
type input "HIẾU"
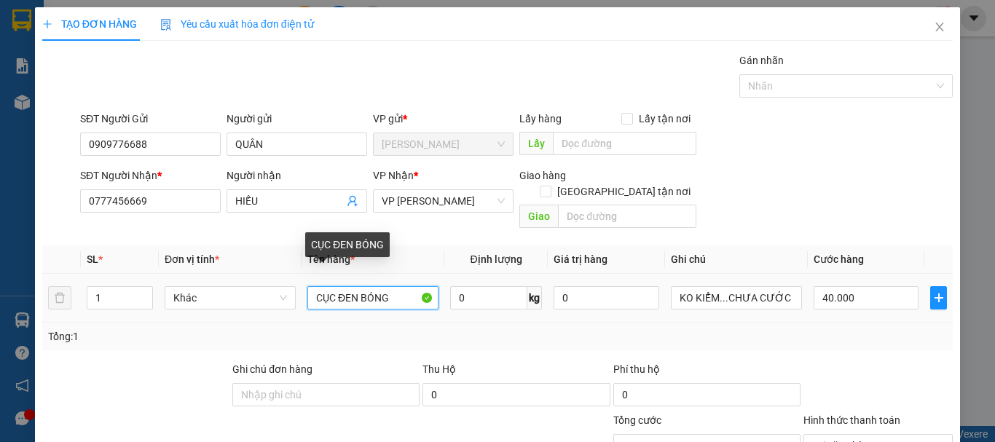
drag, startPoint x: 414, startPoint y: 286, endPoint x: 93, endPoint y: 329, distance: 324.0
click at [93, 329] on div "SL * Đơn vị tính * Tên hàng * Định lượng Giá trị hàng Ghi chú Cước hàng 1 Khác …" at bounding box center [497, 297] width 910 height 105
type input "THÙNG CARTON BÓNG"
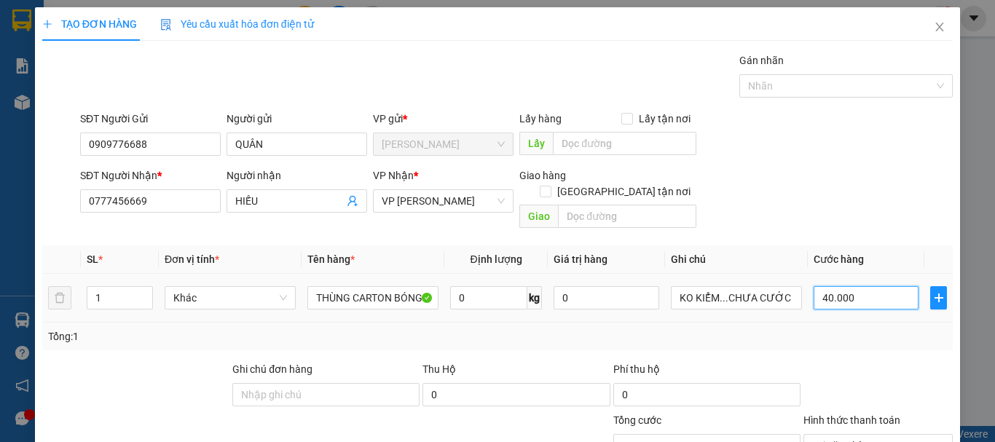
click at [860, 286] on input "40.000" at bounding box center [865, 297] width 105 height 23
type input "0"
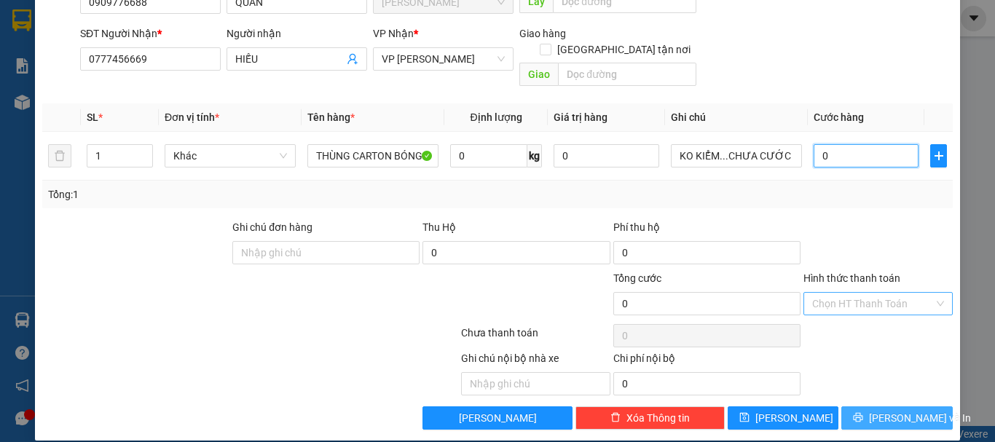
type input "0"
click at [893, 410] on span "[PERSON_NAME] và In" at bounding box center [920, 418] width 102 height 16
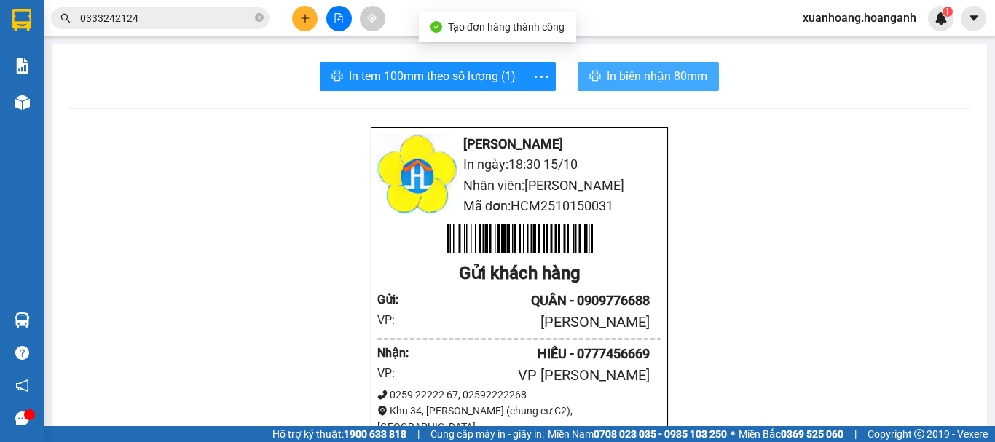
click at [658, 76] on span "In biên nhận 80mm" at bounding box center [657, 76] width 100 height 18
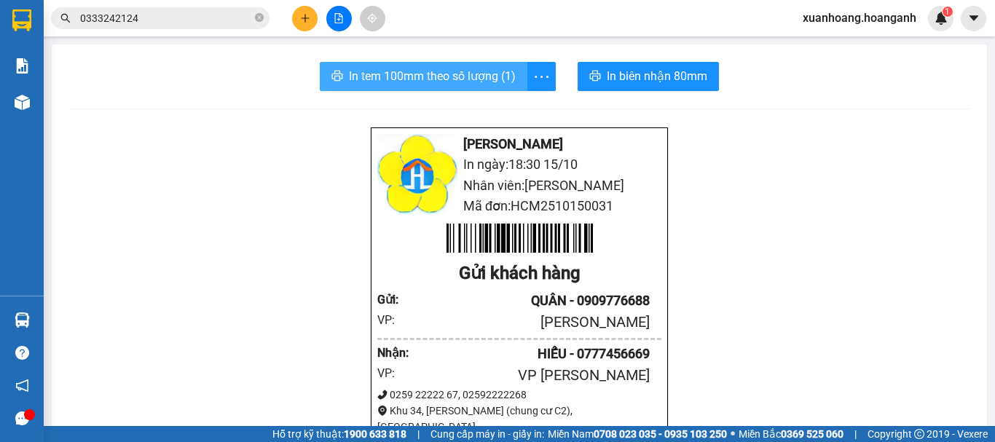
click at [470, 84] on span "In tem 100mm theo số lượng (1)" at bounding box center [432, 76] width 167 height 18
click at [302, 15] on icon "plus" at bounding box center [305, 18] width 10 height 10
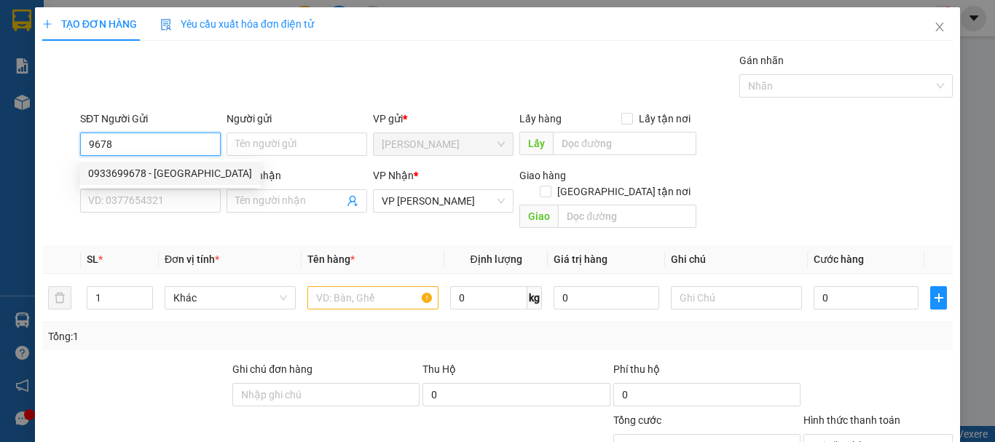
click at [186, 170] on div "0933699678 - [GEOGRAPHIC_DATA]" at bounding box center [170, 173] width 164 height 16
type input "0933699678"
type input "NAM VIỆT"
type input "GIAO 14/7=20K"
type input "30.000"
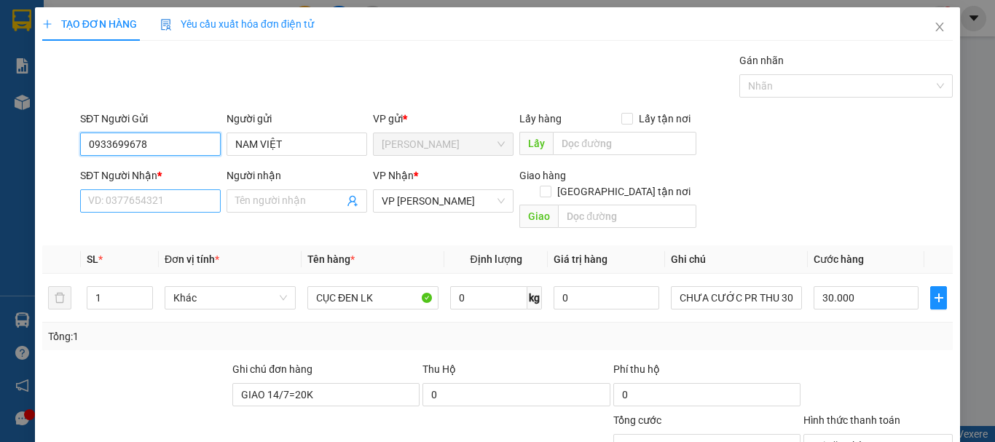
type input "0933699678"
click at [170, 200] on input "SĐT Người Nhận *" at bounding box center [150, 200] width 141 height 23
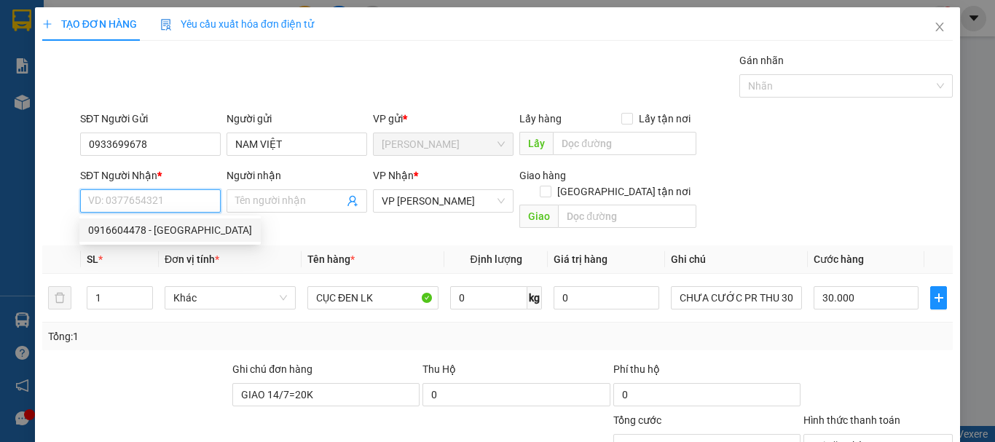
click at [179, 231] on div "0916604478 - [GEOGRAPHIC_DATA]" at bounding box center [170, 230] width 164 height 16
type input "0916604478"
type input "QUANG PHÚ"
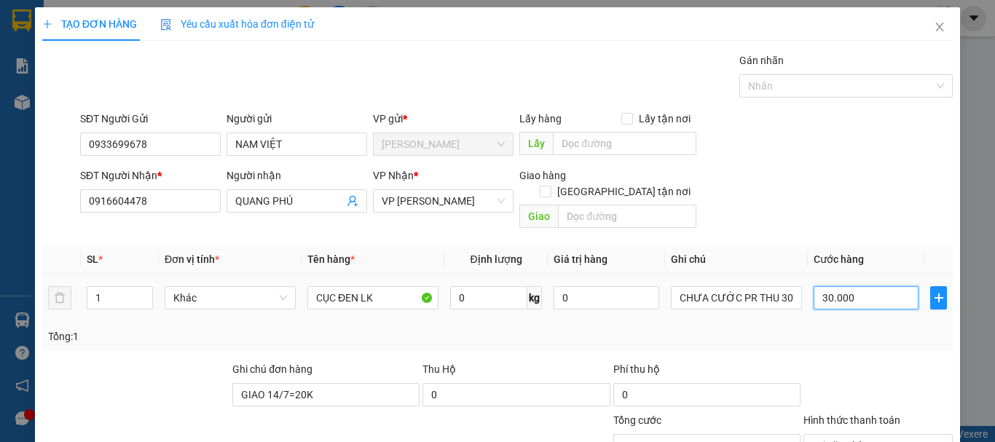
click at [879, 286] on input "30.000" at bounding box center [865, 297] width 105 height 23
type input "0"
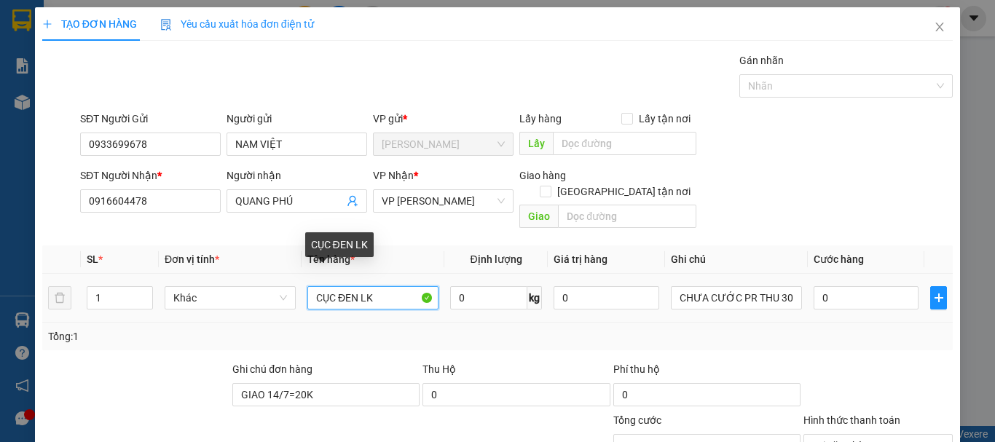
drag, startPoint x: 332, startPoint y: 287, endPoint x: 306, endPoint y: 295, distance: 27.4
click at [307, 295] on div "CỤC ĐEN LK" at bounding box center [372, 297] width 131 height 29
type input "HỘP ĐEN LK"
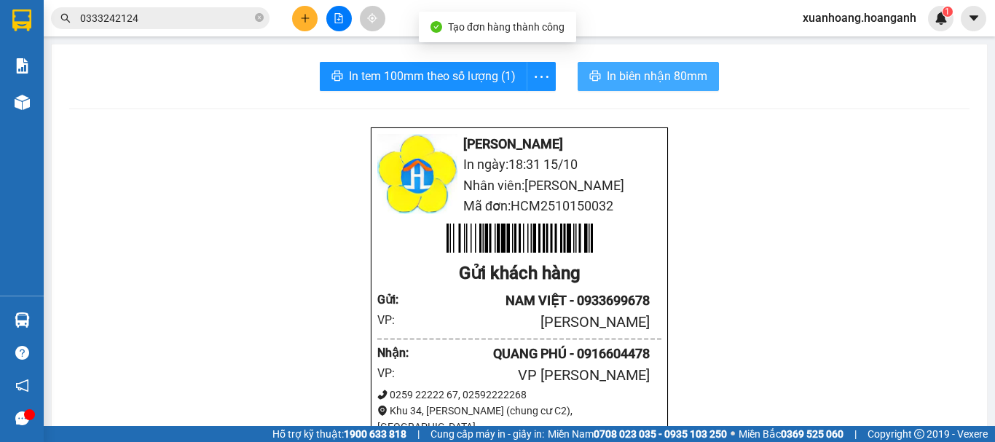
click at [677, 79] on span "In biên nhận 80mm" at bounding box center [657, 76] width 100 height 18
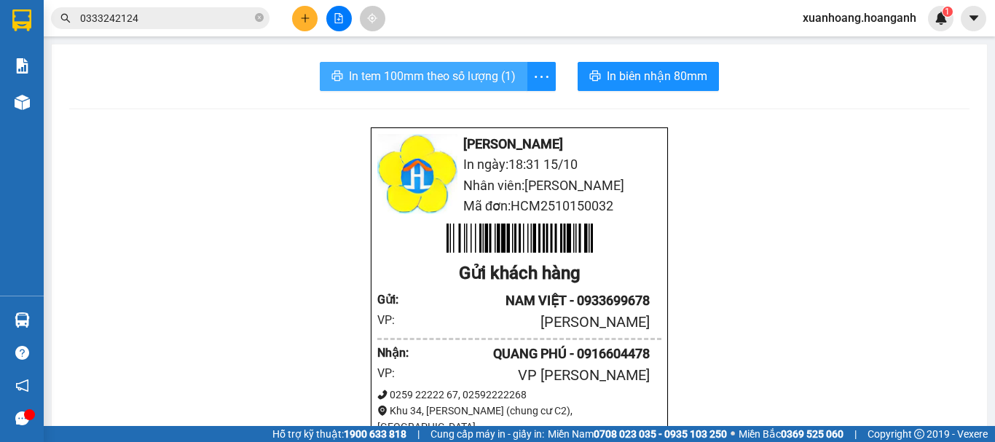
click at [502, 83] on span "In tem 100mm theo số lượng (1)" at bounding box center [432, 76] width 167 height 18
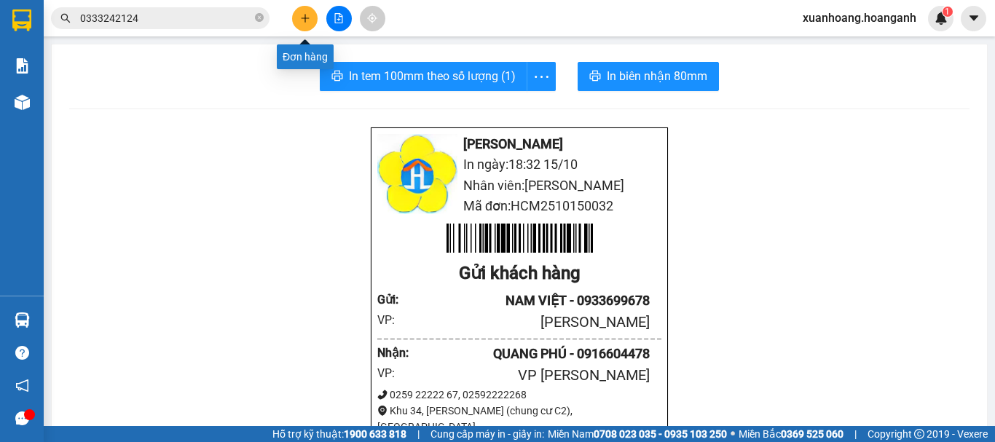
click at [301, 22] on icon "plus" at bounding box center [305, 18] width 10 height 10
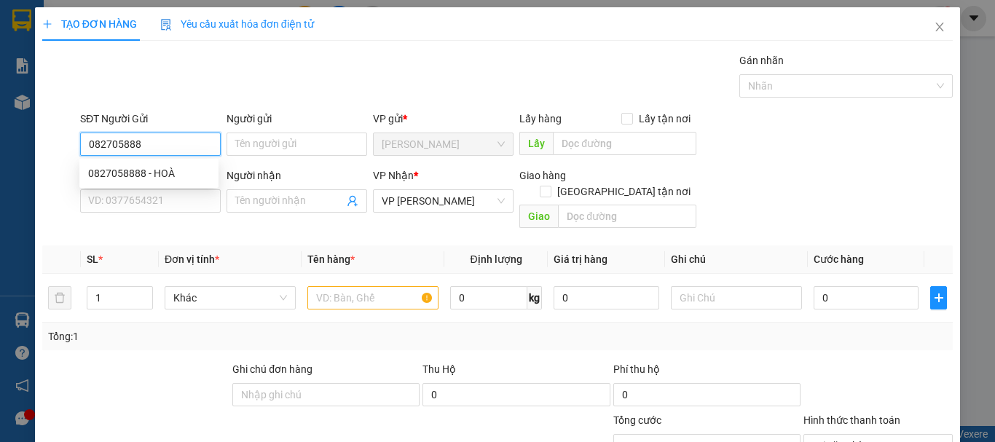
type input "0827058888"
click at [176, 165] on div "0827058888 - HOÀ" at bounding box center [149, 173] width 122 height 16
type input "HOÀ"
type input "30.000"
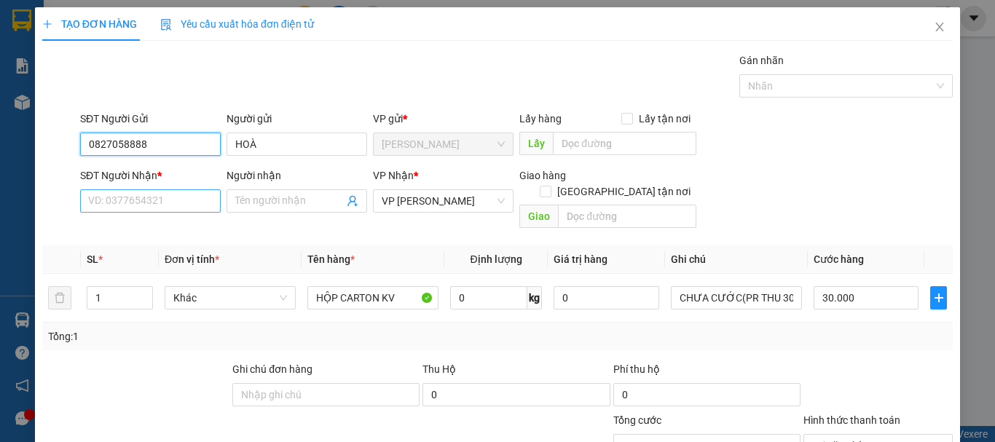
type input "0827058888"
click at [168, 207] on input "SĐT Người Nhận *" at bounding box center [150, 200] width 141 height 23
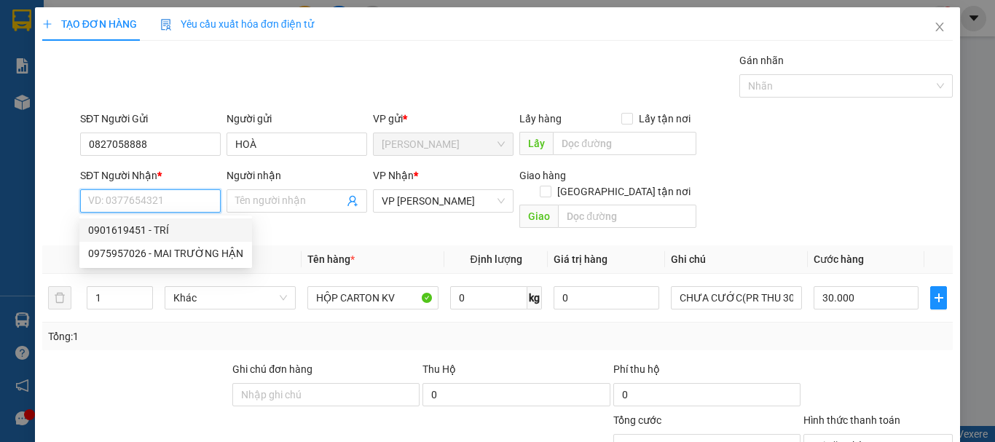
click at [162, 226] on div "0901619451 - TRÍ" at bounding box center [165, 230] width 155 height 16
type input "0901619451"
type input "TRÍ"
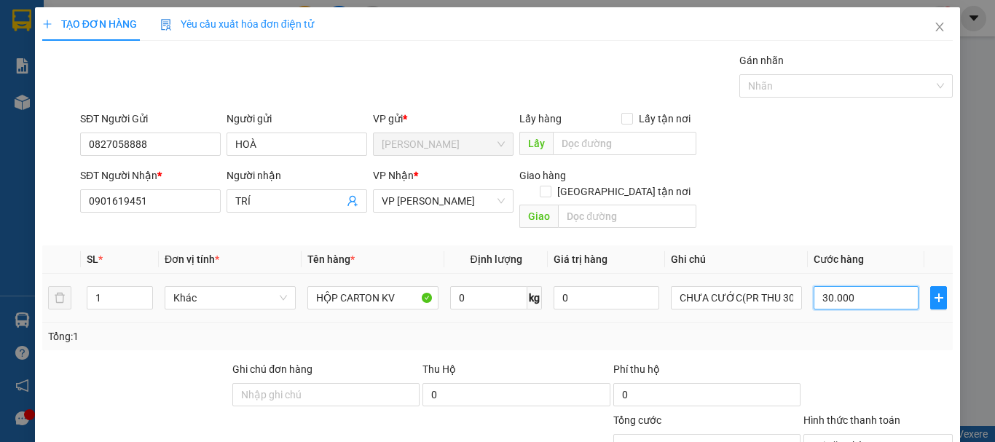
click at [861, 286] on input "30.000" at bounding box center [865, 297] width 105 height 23
type input "0"
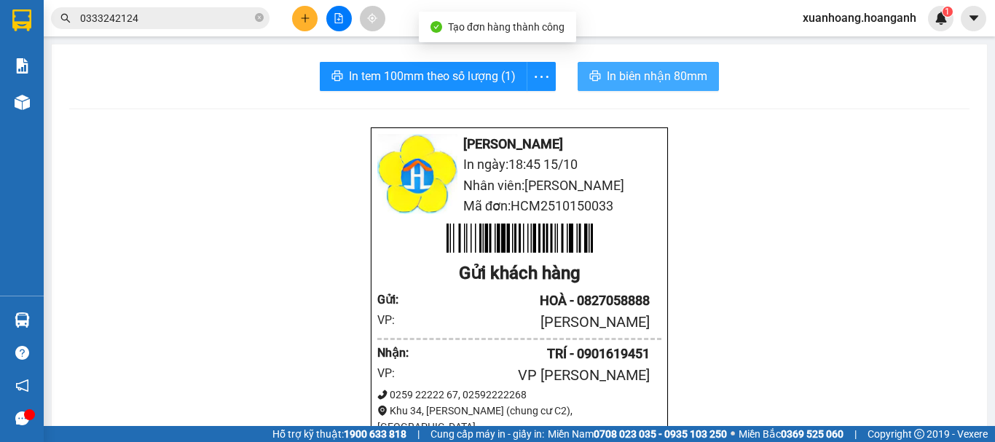
click at [663, 74] on span "In biên nhận 80mm" at bounding box center [657, 76] width 100 height 18
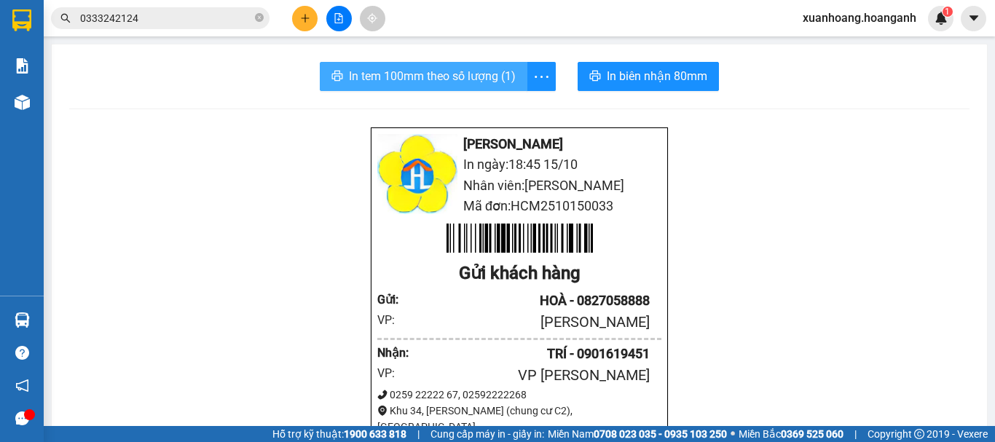
click at [468, 84] on span "In tem 100mm theo số lượng (1)" at bounding box center [432, 76] width 167 height 18
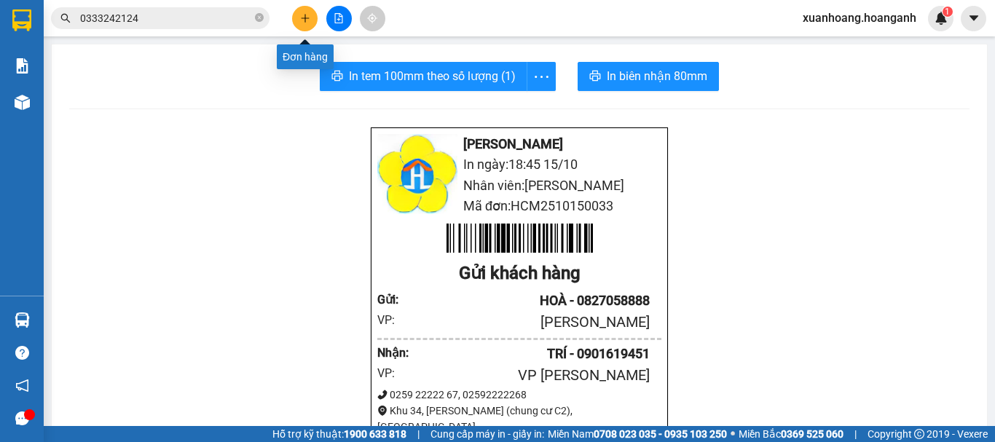
click at [297, 16] on button at bounding box center [304, 18] width 25 height 25
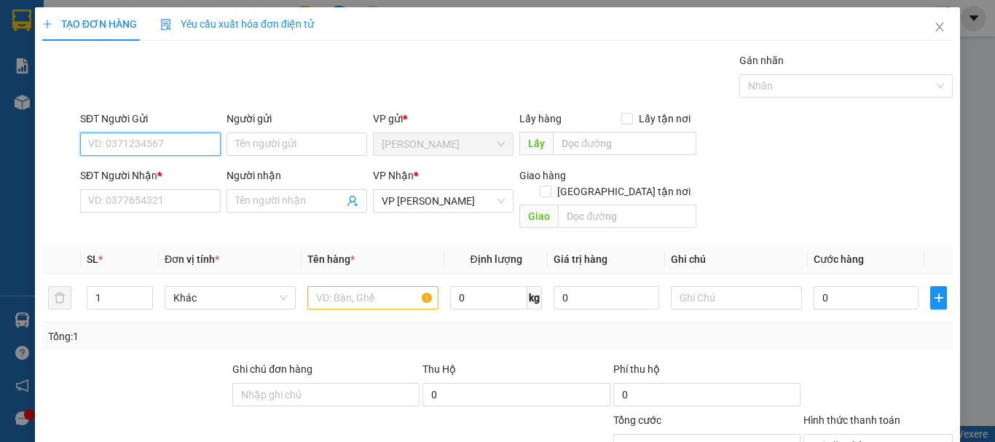
click at [178, 141] on input "SĐT Người Gửi" at bounding box center [150, 144] width 141 height 23
click at [176, 169] on div "0989545524 - ĐỒNG TIẾN" at bounding box center [149, 173] width 122 height 16
type input "0989545524"
type input "ĐỒNG TIẾN"
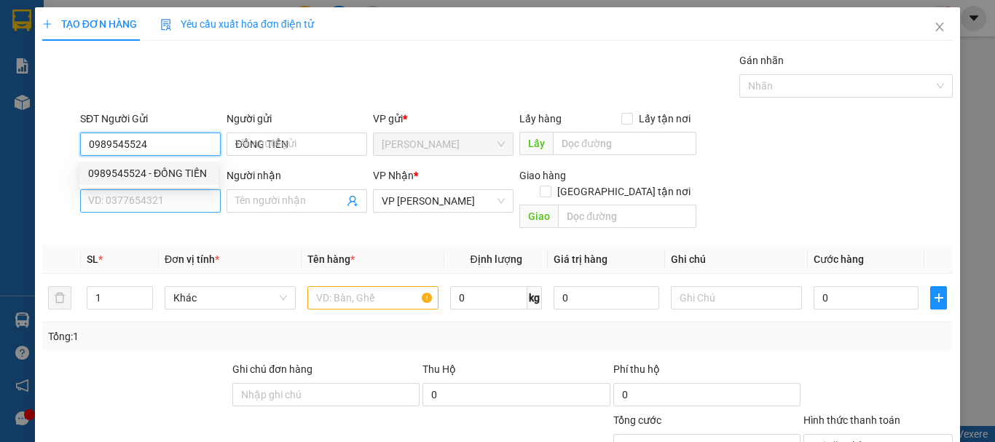
type input "40.000"
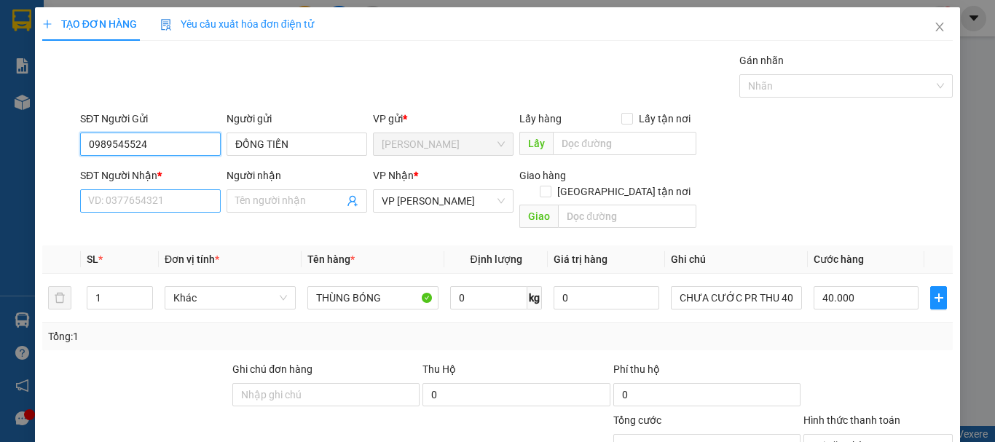
type input "0989545524"
click at [175, 199] on input "SĐT Người Nhận *" at bounding box center [150, 200] width 141 height 23
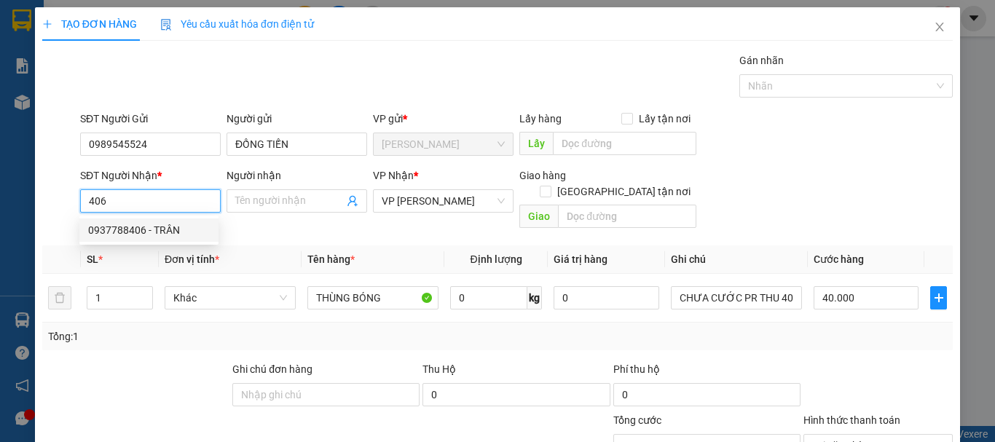
click at [181, 231] on div "0937788406 - TRÂN" at bounding box center [149, 230] width 122 height 16
type input "0937788406"
type input "TRÂN"
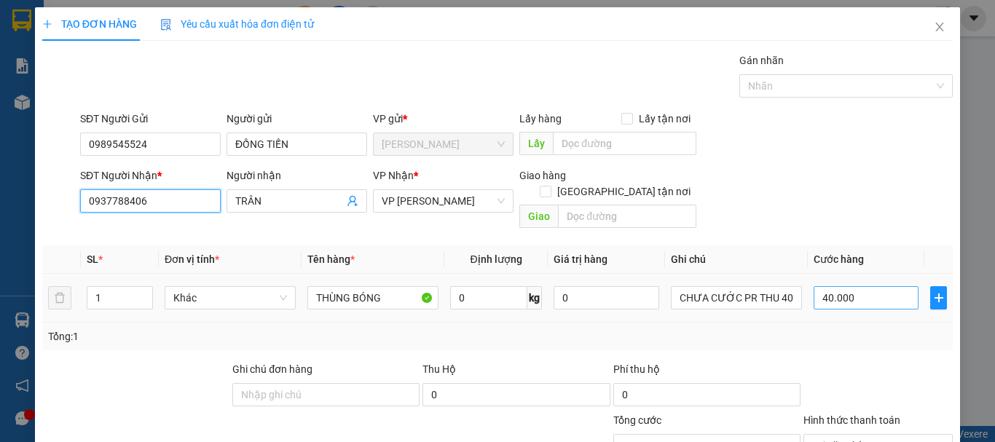
type input "0937788406"
click at [874, 286] on input "40.000" at bounding box center [865, 297] width 105 height 23
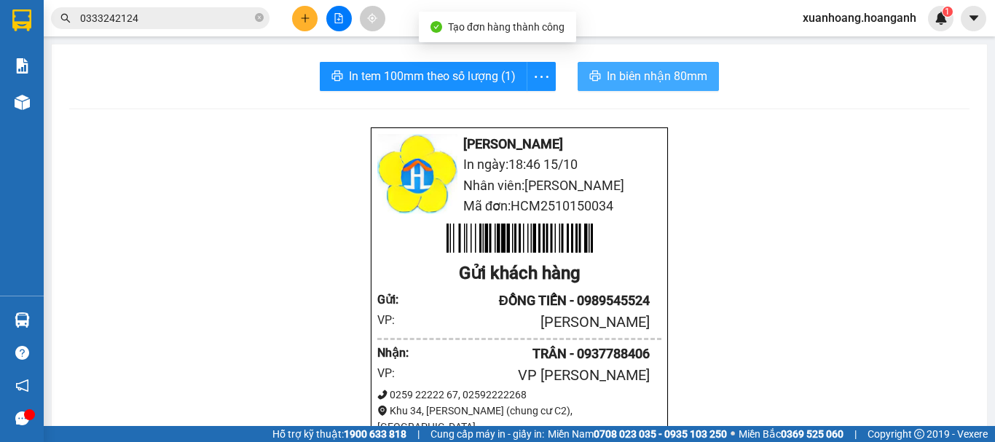
click at [630, 63] on button "In biên nhận 80mm" at bounding box center [647, 76] width 141 height 29
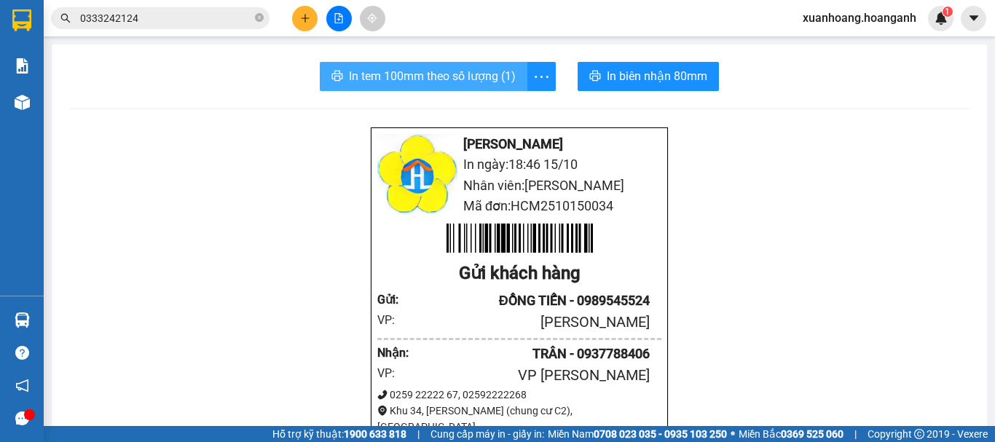
click at [470, 71] on span "In tem 100mm theo số lượng (1)" at bounding box center [432, 76] width 167 height 18
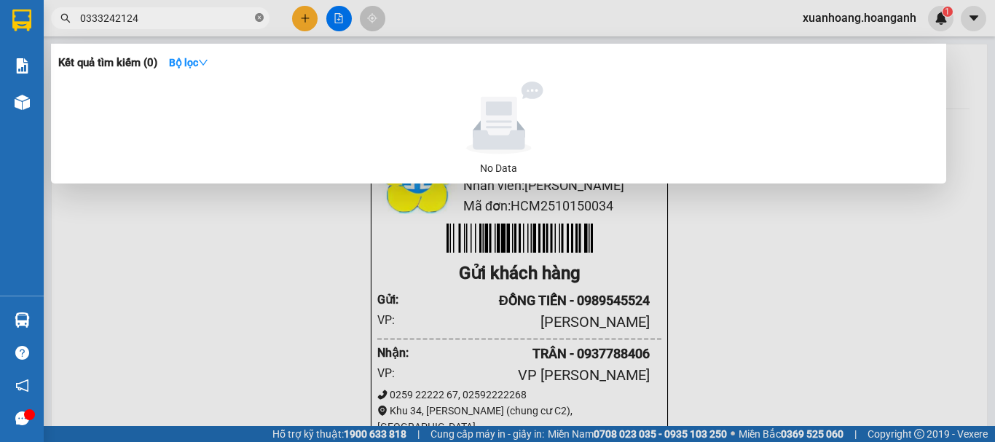
click at [259, 18] on icon "close-circle" at bounding box center [259, 17] width 9 height 9
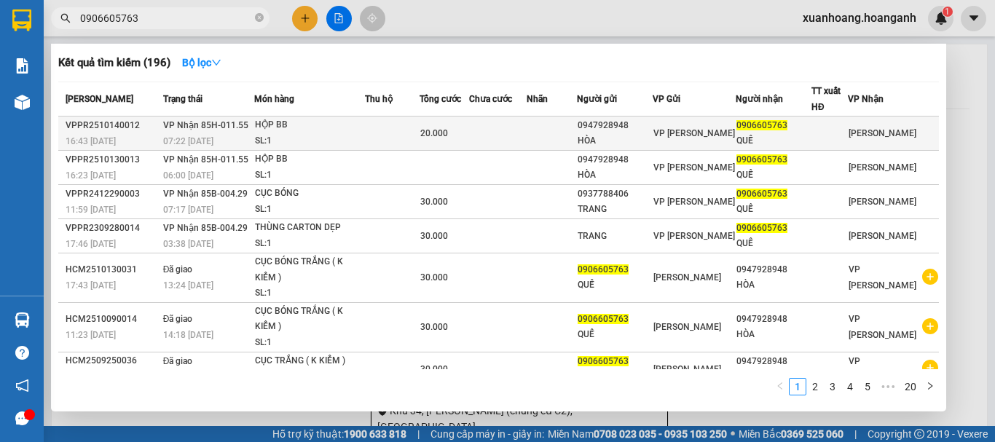
type input "0906605763"
click at [350, 138] on div "SL: 1" at bounding box center [309, 141] width 109 height 16
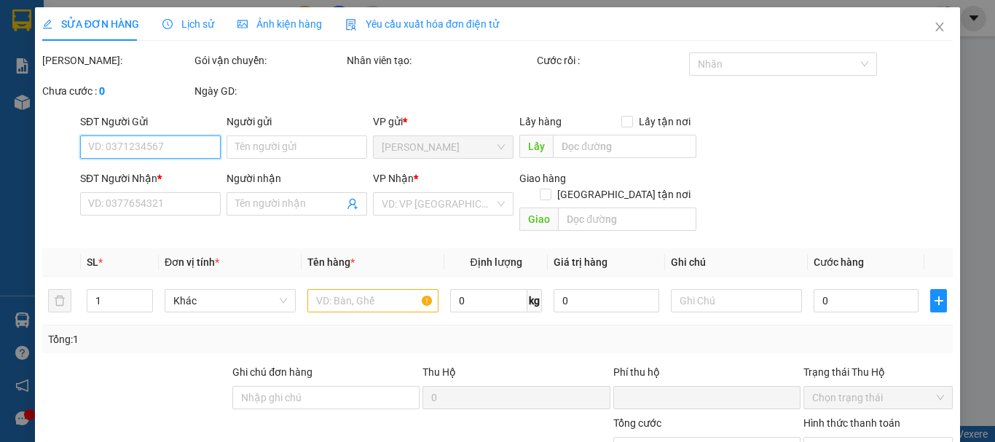
type input "0947928948"
type input "HÒA"
type input "0906605763"
type input "QUẾ"
type input "HÀNG KH KIỂM ,BỂ K ĐỀN"
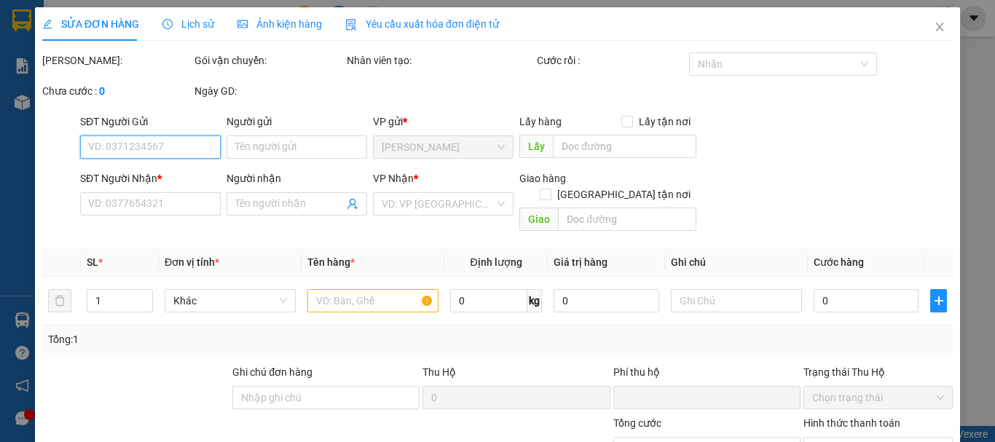
type input "0"
type input "20.000"
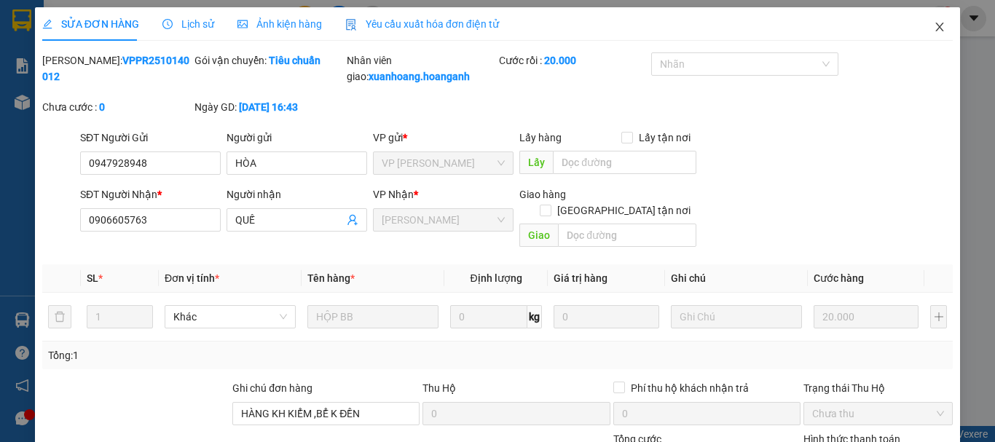
click at [934, 31] on icon "close" at bounding box center [940, 27] width 12 height 12
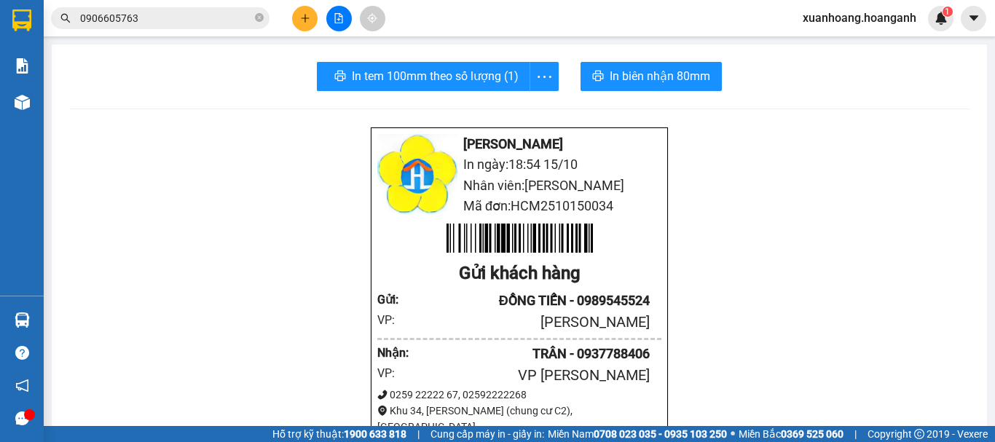
click at [193, 22] on input "0906605763" at bounding box center [166, 18] width 172 height 16
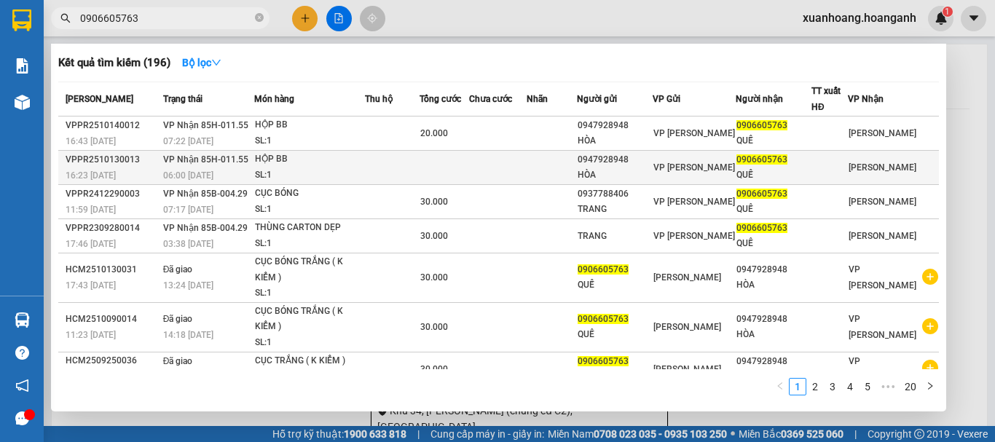
click at [254, 167] on td "VP Nhận 85H-011.55 06:00 [DATE]" at bounding box center [206, 168] width 95 height 34
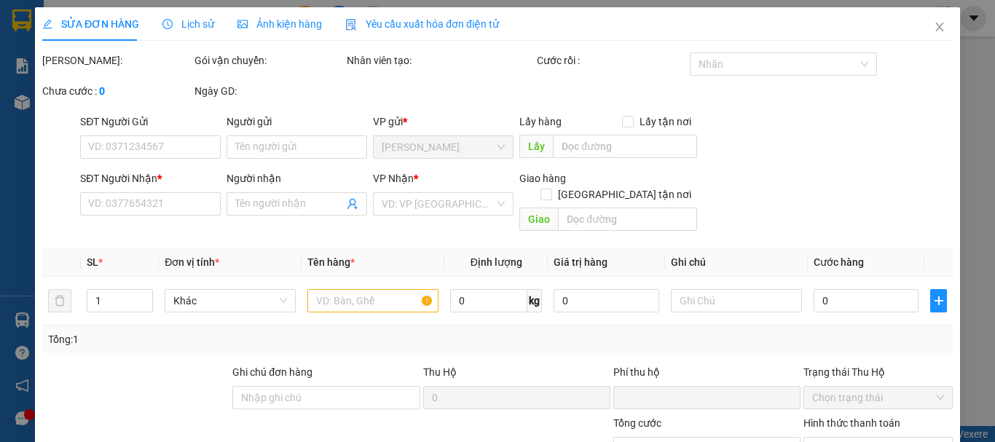
type input "0947928948"
type input "HÒA"
type input "0906605763"
type input "QUẾ"
type input "HÀNG KH KIỂM ,BỂ K ĐỀN"
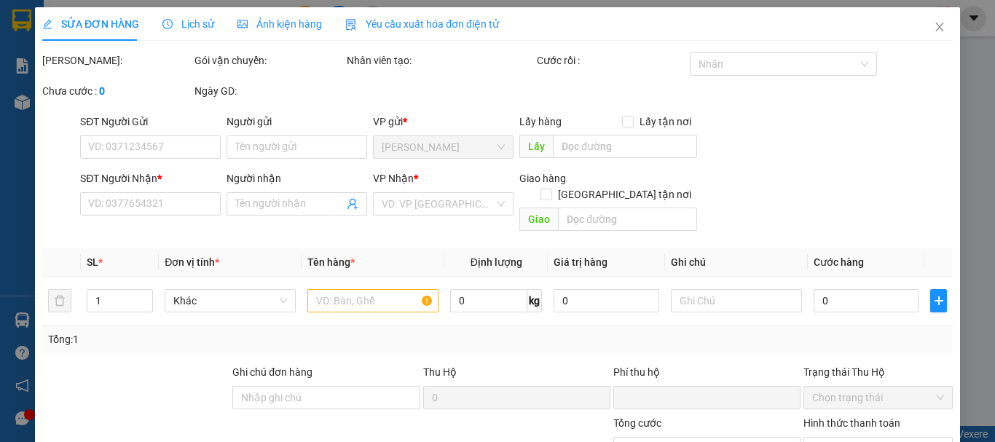
type input "0"
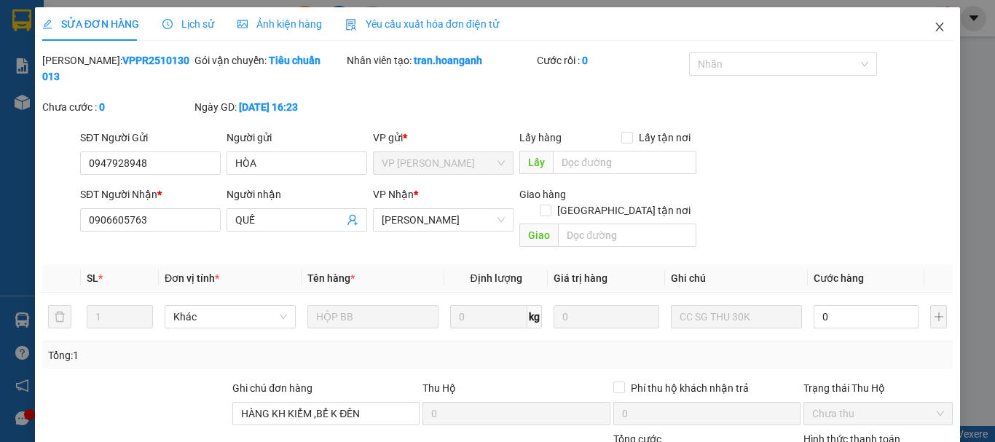
click at [936, 31] on icon "close" at bounding box center [940, 27] width 8 height 9
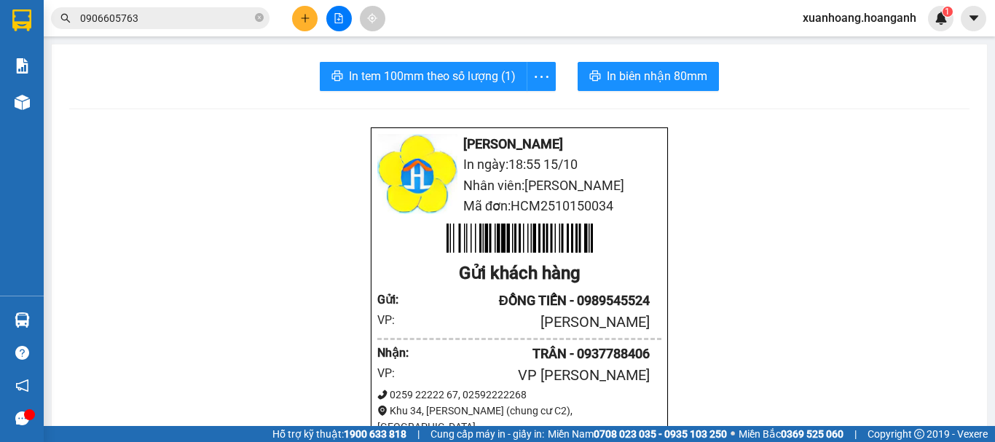
click at [172, 24] on input "0906605763" at bounding box center [166, 18] width 172 height 16
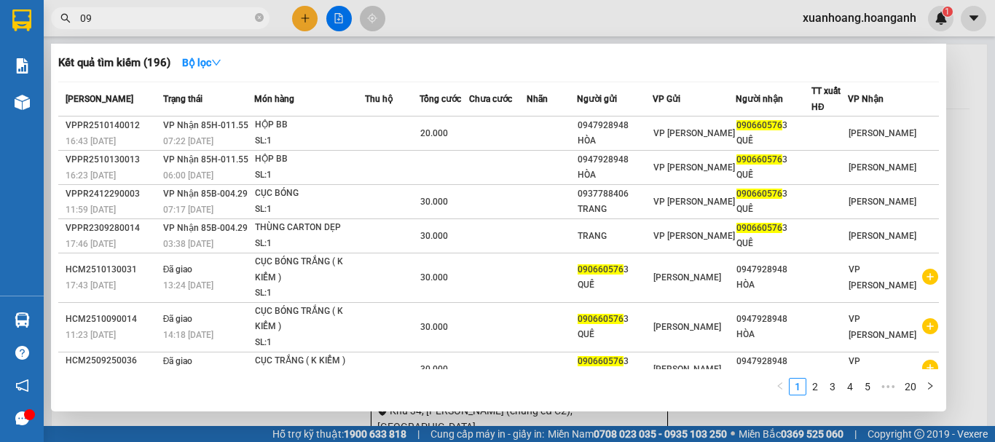
type input "0"
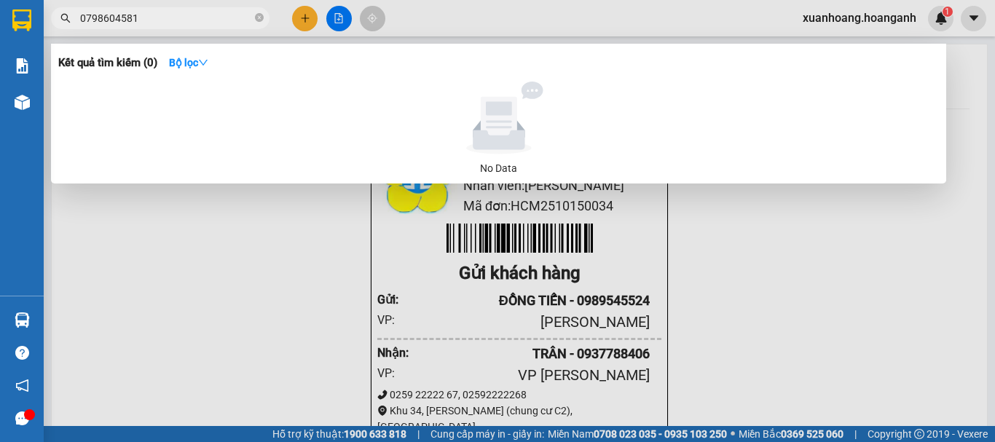
type input "0798604581"
click at [242, 304] on div at bounding box center [497, 221] width 995 height 442
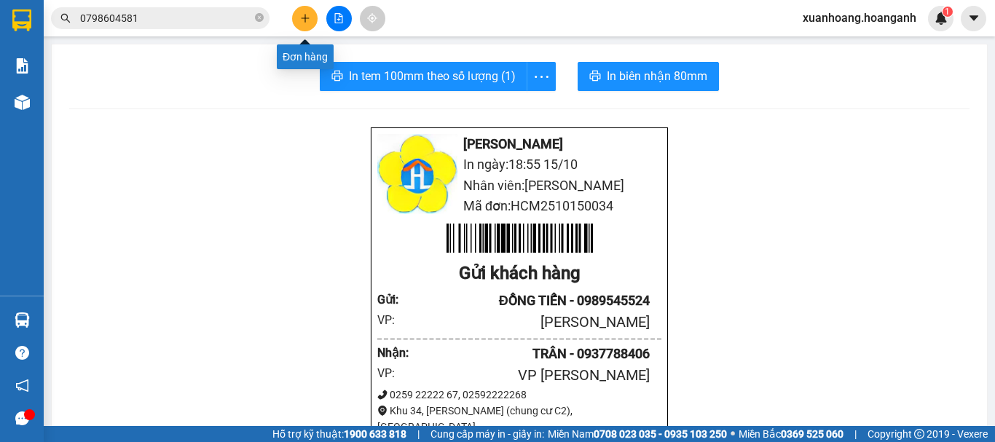
click at [302, 15] on icon "plus" at bounding box center [305, 18] width 10 height 10
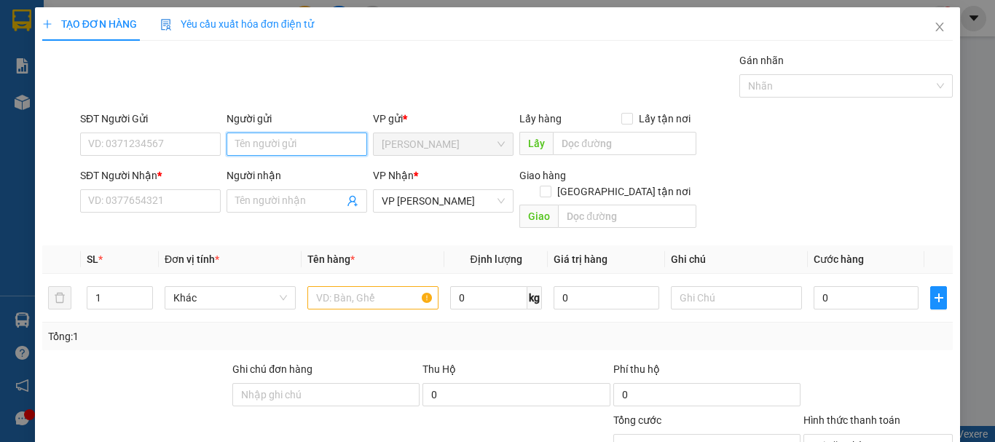
click at [287, 145] on input "Người gửi" at bounding box center [296, 144] width 141 height 23
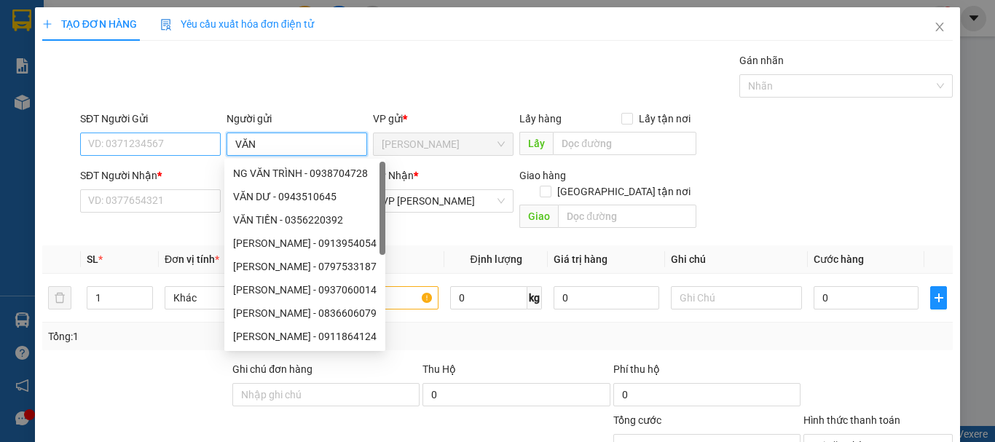
type input "VĂN"
click at [165, 147] on input "SĐT Người Gửi" at bounding box center [150, 144] width 141 height 23
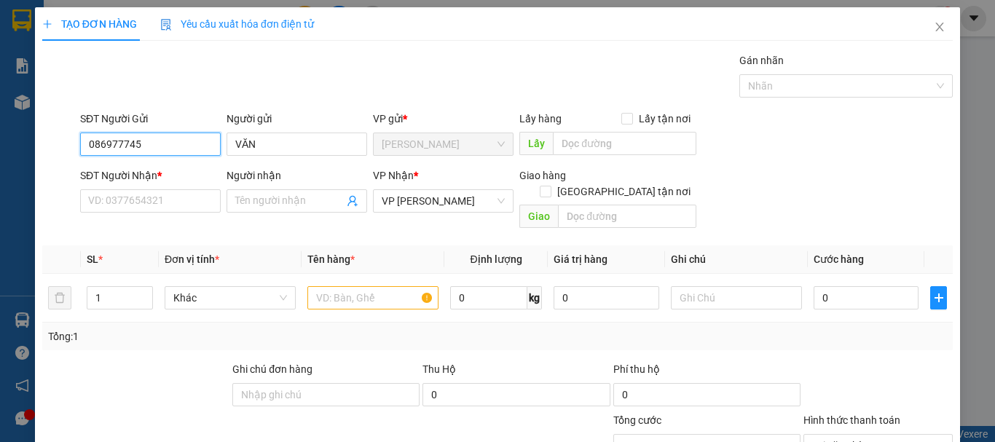
type input "0869777458"
click at [164, 174] on div "0869777458 - VĂN" at bounding box center [149, 173] width 122 height 16
type input "40.000"
type input "0869777458"
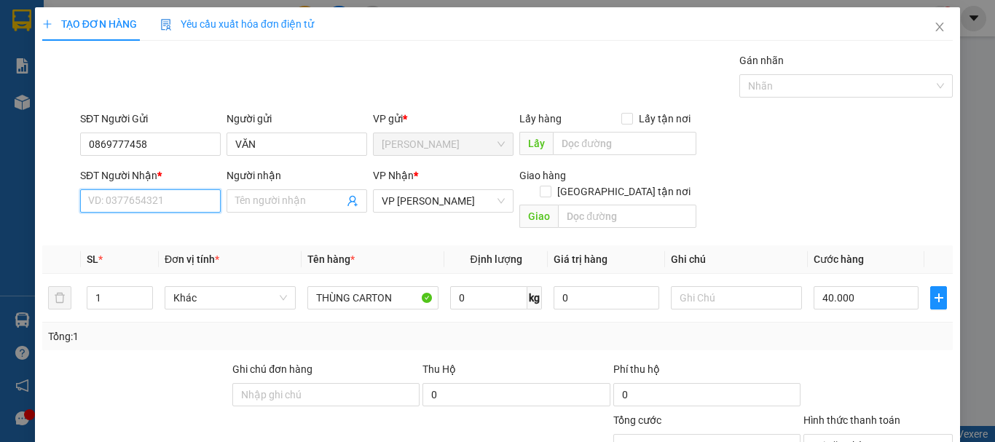
click at [163, 192] on input "SĐT Người Nhận *" at bounding box center [150, 200] width 141 height 23
click at [159, 235] on div "0339284952 - NGỤ" at bounding box center [149, 230] width 122 height 16
type input "0339284952"
type input "NGỤ"
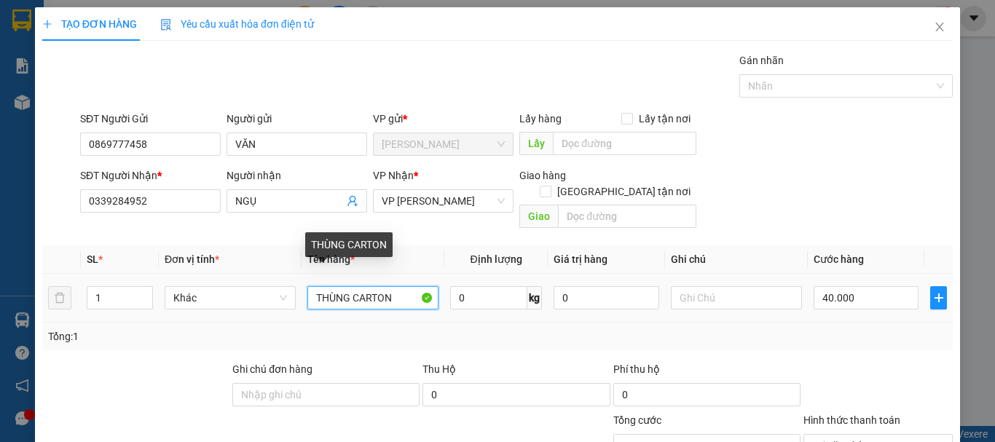
drag, startPoint x: 400, startPoint y: 281, endPoint x: 12, endPoint y: 338, distance: 392.3
click at [12, 338] on div "TẠO ĐƠN HÀNG Yêu cầu xuất hóa đơn điện tử Transit Pickup Surcharge Ids Transit …" at bounding box center [497, 221] width 995 height 442
type input "HỘP CARTON"
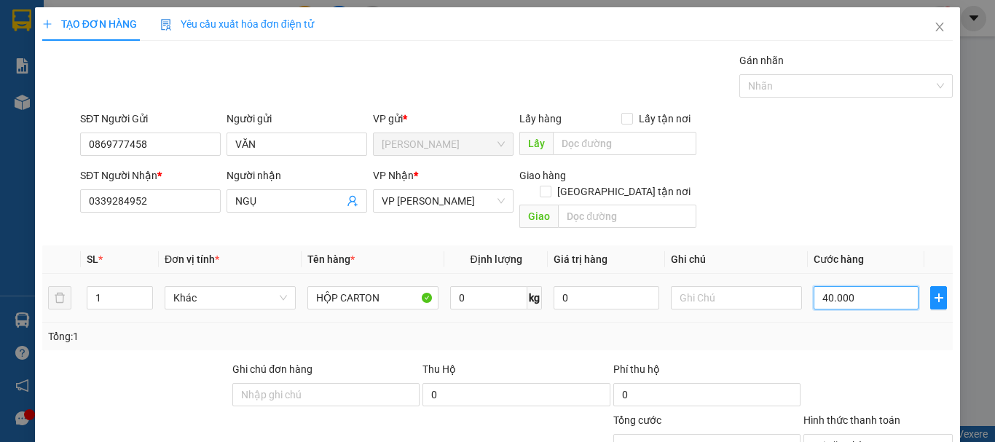
click at [890, 286] on input "40.000" at bounding box center [865, 297] width 105 height 23
type input "0"
drag, startPoint x: 825, startPoint y: 282, endPoint x: 812, endPoint y: 285, distance: 13.4
click at [813, 286] on input "0" at bounding box center [865, 297] width 105 height 23
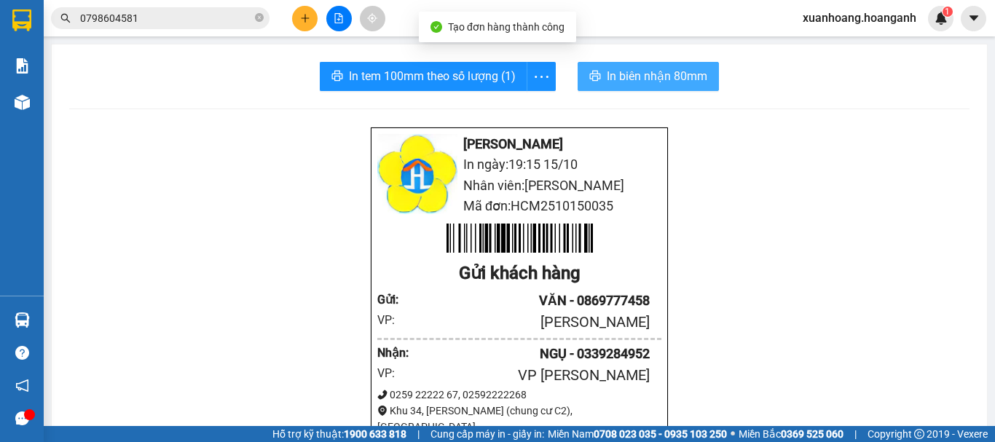
click at [651, 90] on button "In biên nhận 80mm" at bounding box center [647, 76] width 141 height 29
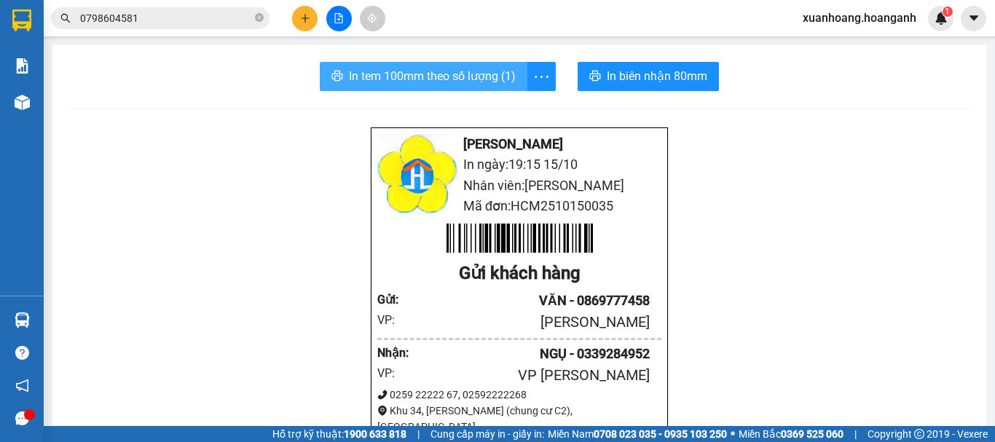
click at [425, 78] on span "In tem 100mm theo số lượng (1)" at bounding box center [432, 76] width 167 height 18
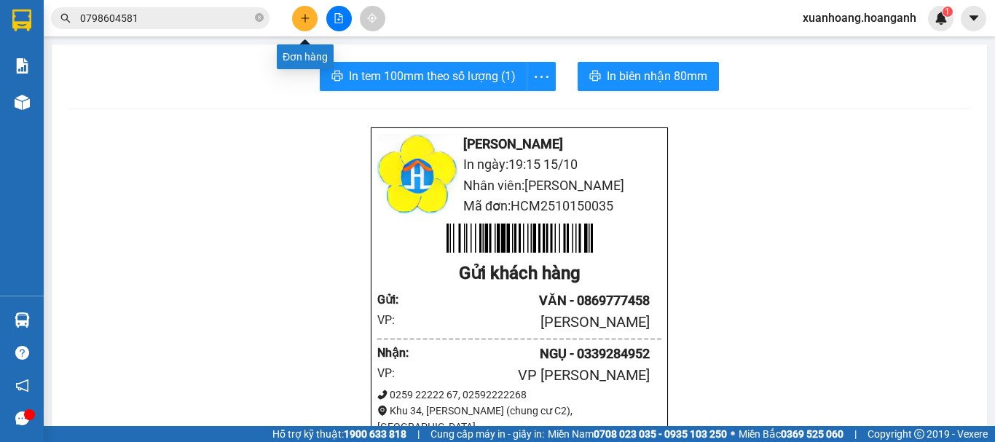
click at [302, 20] on icon "plus" at bounding box center [305, 18] width 10 height 10
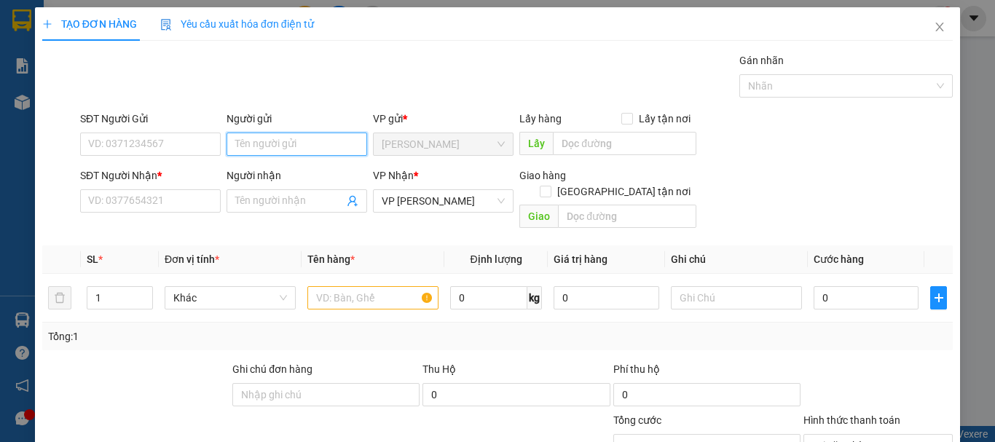
click at [248, 147] on input "Người gửi" at bounding box center [296, 144] width 141 height 23
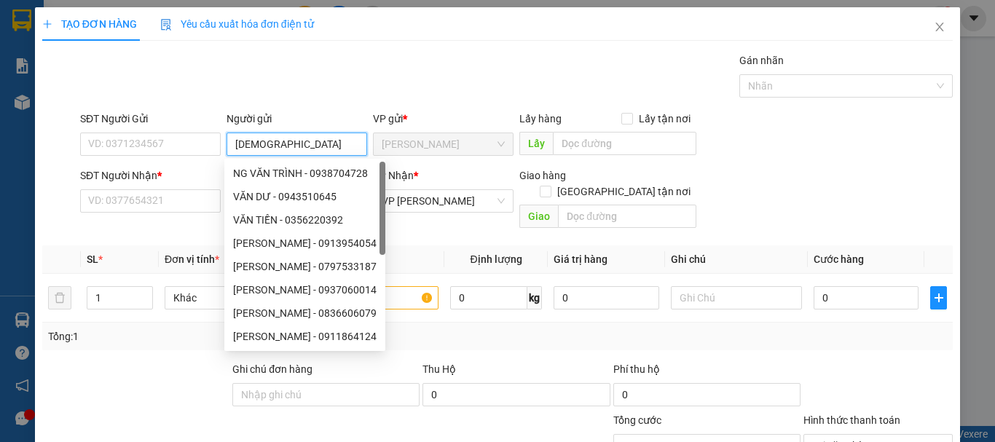
type input "[PERSON_NAME]"
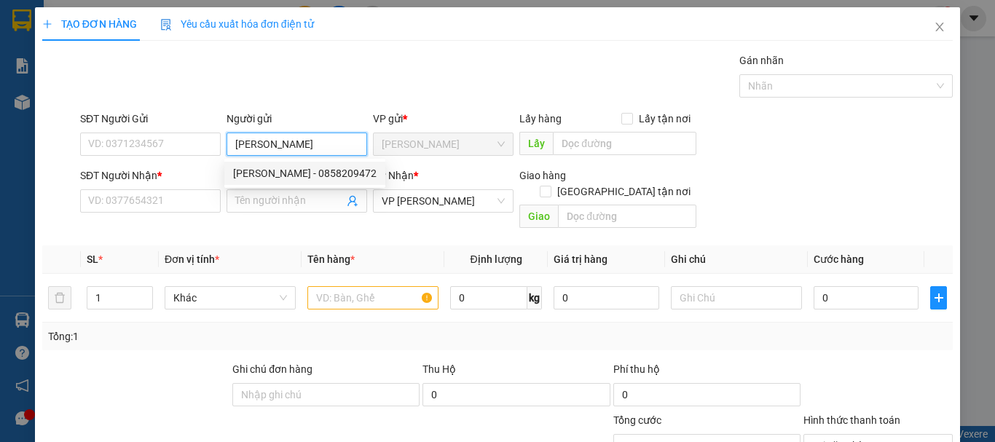
click at [253, 175] on div "[PERSON_NAME] - 0858209472" at bounding box center [304, 173] width 143 height 16
type input "0858209472"
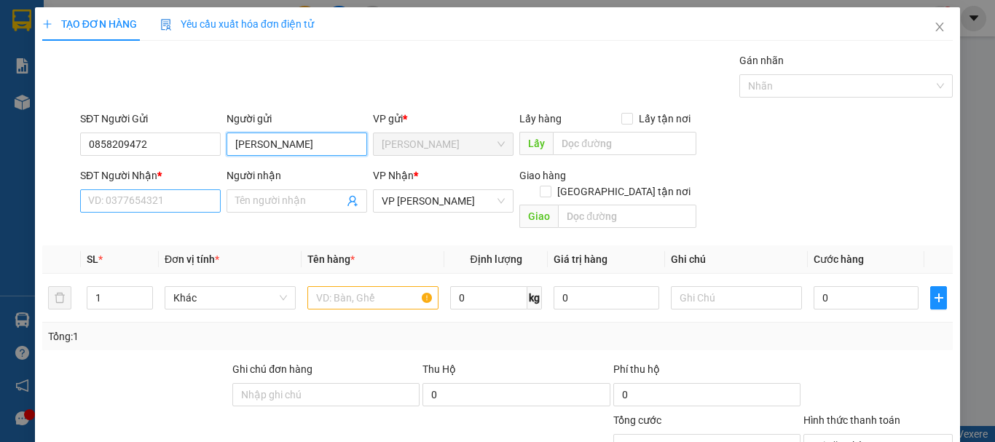
type input "[PERSON_NAME]"
click at [187, 205] on input "SĐT Người Nhận *" at bounding box center [150, 200] width 141 height 23
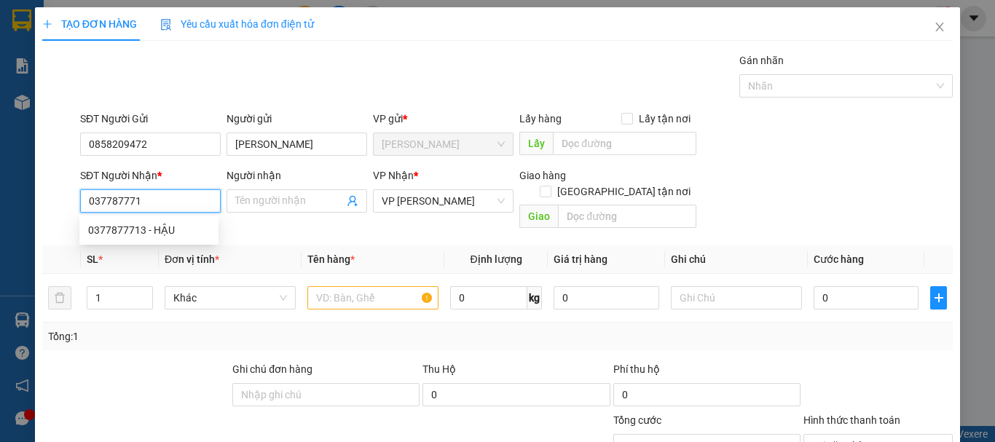
type input "0377877713"
click at [173, 233] on div "0377877713 - HẬU" at bounding box center [149, 230] width 122 height 16
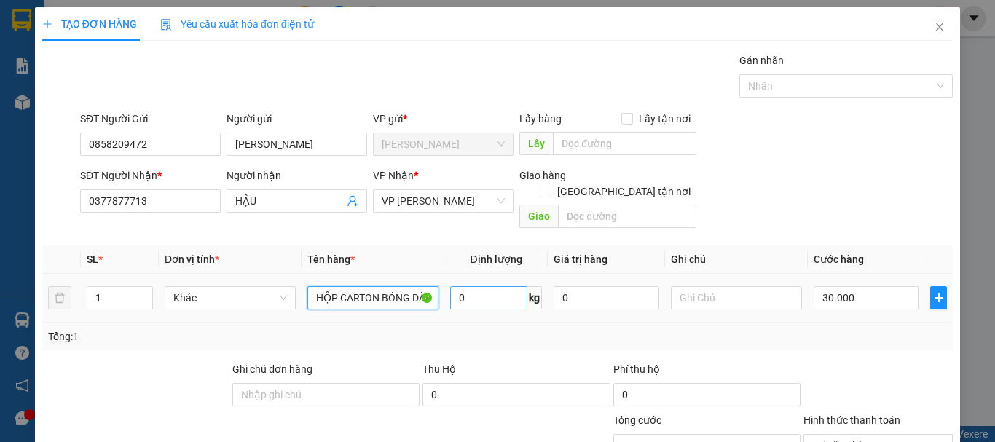
drag, startPoint x: 311, startPoint y: 283, endPoint x: 462, endPoint y: 291, distance: 151.7
click at [462, 291] on tr "1 Khác HỘP CARTON BÓNG DÀI 0 kg 0 30.000" at bounding box center [497, 298] width 910 height 49
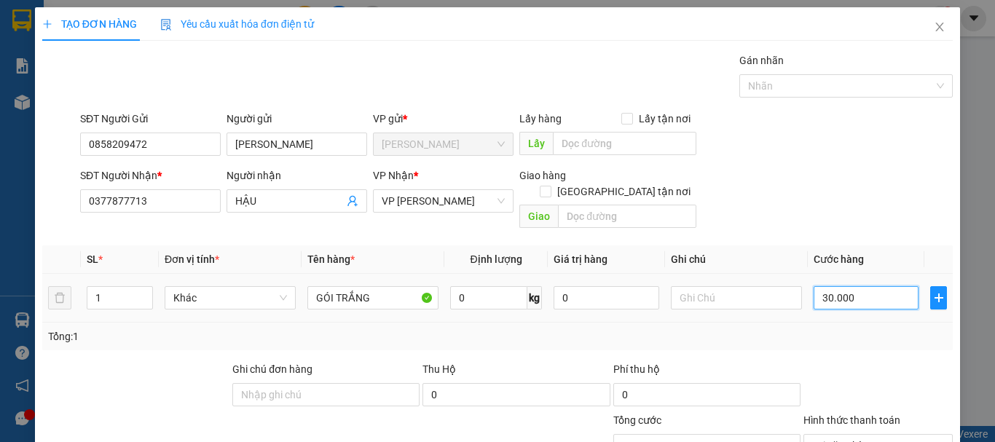
click at [854, 287] on input "30.000" at bounding box center [865, 297] width 105 height 23
click at [839, 435] on span "Tại văn phòng" at bounding box center [878, 446] width 132 height 22
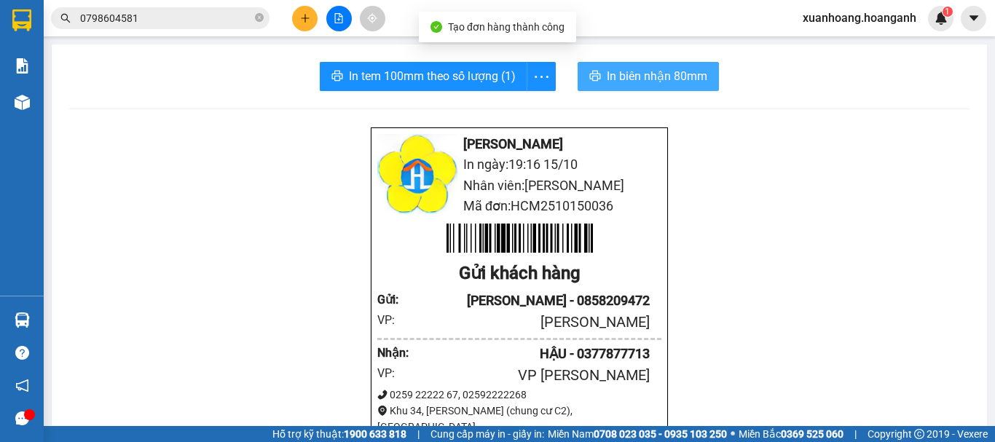
click at [648, 79] on span "In biên nhận 80mm" at bounding box center [657, 76] width 100 height 18
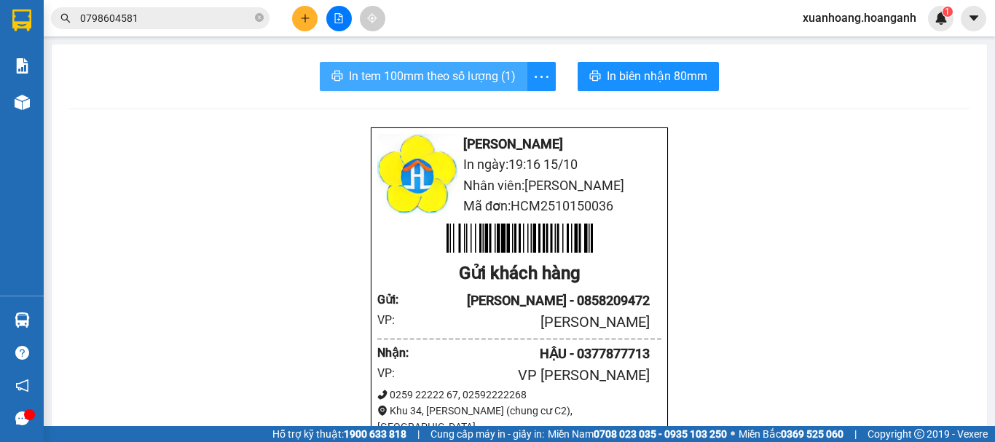
click at [484, 80] on span "In tem 100mm theo số lượng (1)" at bounding box center [432, 76] width 167 height 18
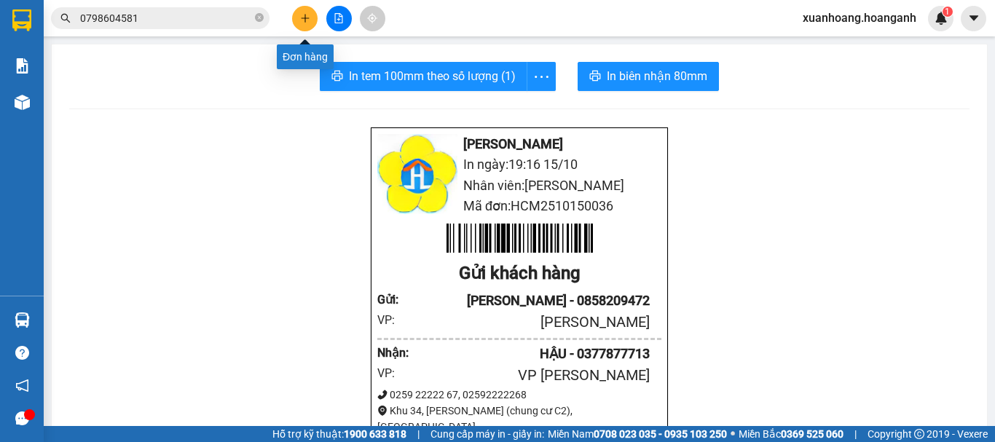
click at [310, 23] on button at bounding box center [304, 18] width 25 height 25
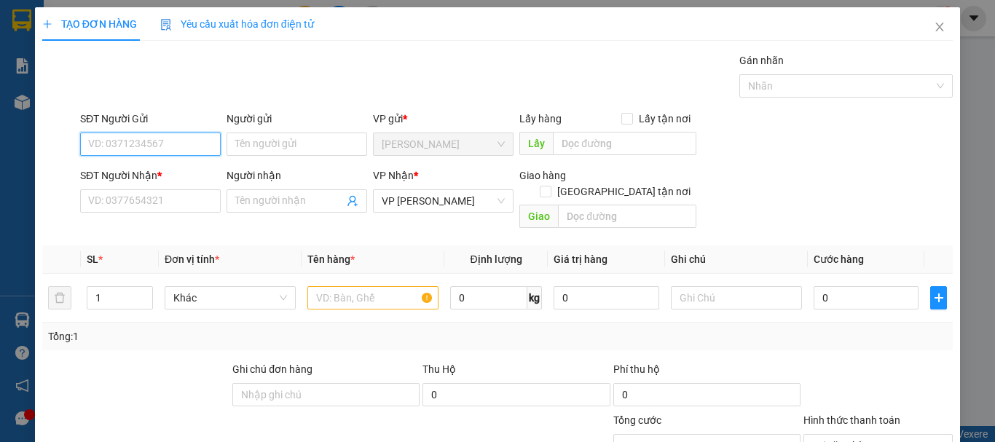
click at [172, 144] on input "SĐT Người Gửi" at bounding box center [150, 144] width 141 height 23
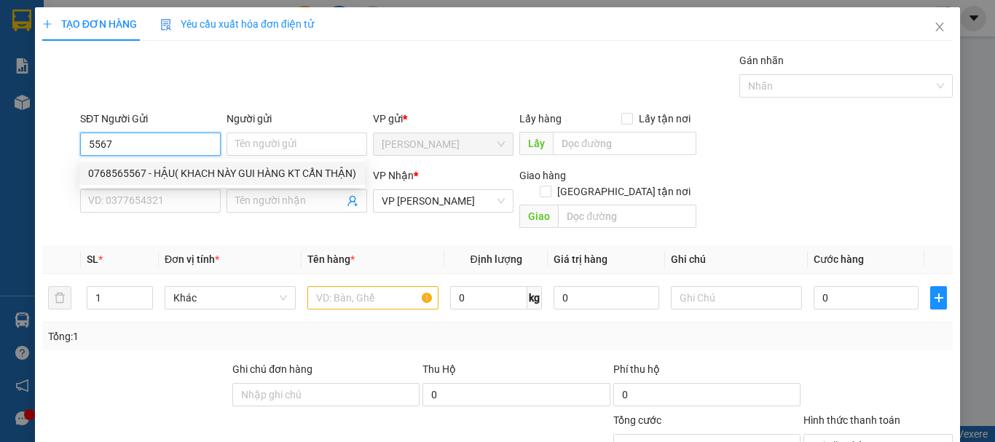
drag, startPoint x: 124, startPoint y: 144, endPoint x: 53, endPoint y: 163, distance: 73.1
click at [53, 163] on form "SĐT Người Gửi 5567 Người gửi Tên người gửi VP gửi * [PERSON_NAME] Lấy hàng Lấy …" at bounding box center [497, 173] width 910 height 124
click at [137, 179] on div "0937755576 - [PERSON_NAME]" at bounding box center [159, 173] width 143 height 16
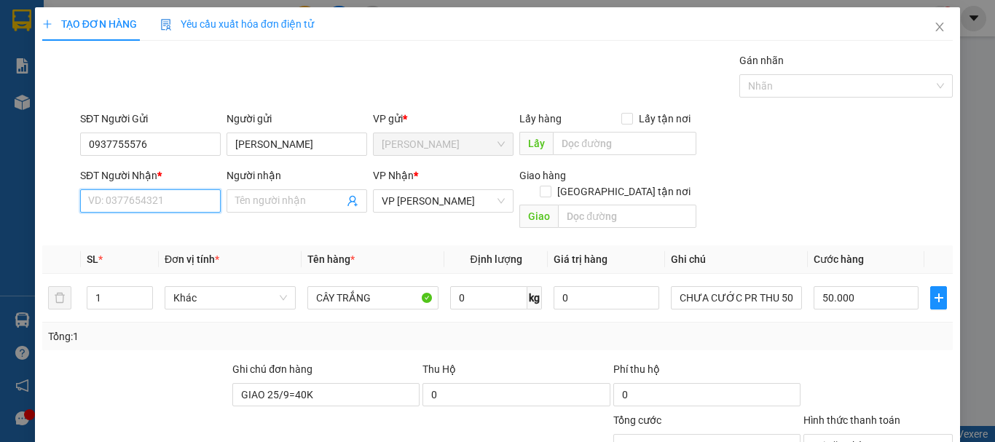
click at [140, 200] on input "SĐT Người Nhận *" at bounding box center [150, 200] width 141 height 23
click at [154, 256] on div "0817530335 - PHÚC" at bounding box center [149, 253] width 122 height 16
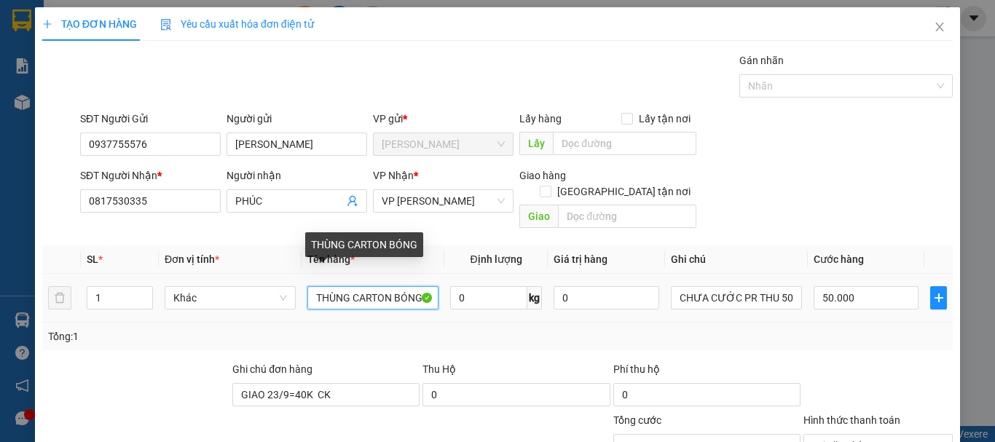
drag, startPoint x: 421, startPoint y: 281, endPoint x: 251, endPoint y: 305, distance: 172.1
click at [251, 305] on tr "1 Khác THÙNG CARTON BÓNG 0 kg 0 CHƯA CƯỚC PR THU 50 50.000" at bounding box center [497, 298] width 910 height 49
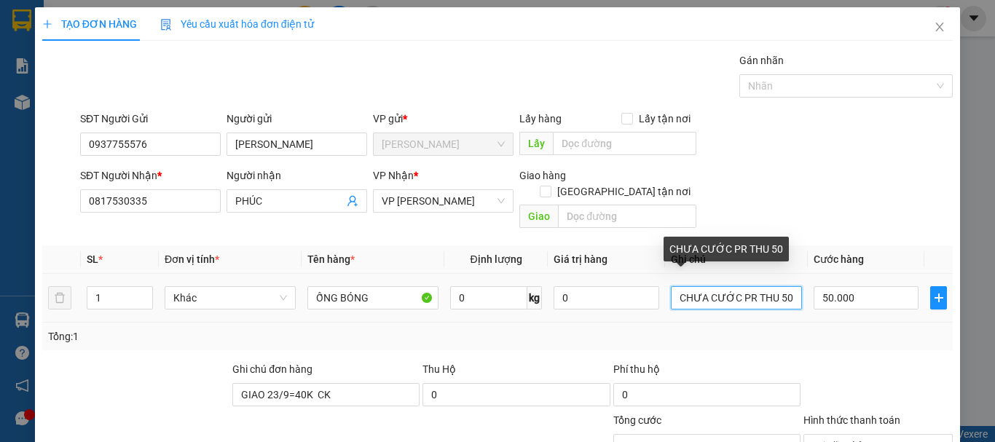
drag, startPoint x: 786, startPoint y: 283, endPoint x: 766, endPoint y: 291, distance: 22.2
click at [766, 291] on input "CHƯA CƯỚC PR THU 50" at bounding box center [736, 297] width 131 height 23
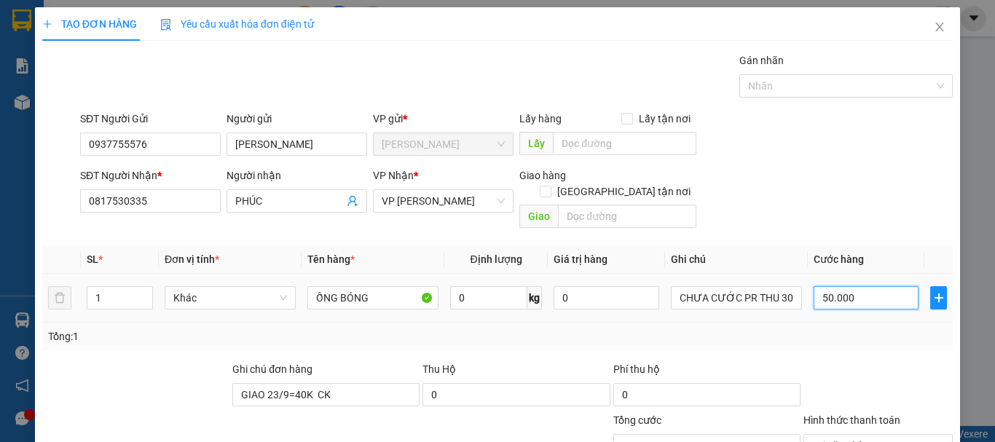
click at [847, 286] on input "50.000" at bounding box center [865, 297] width 105 height 23
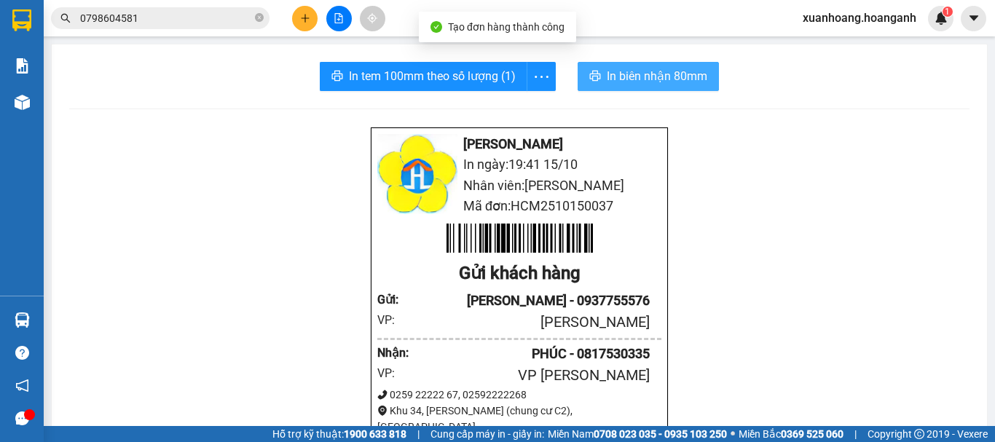
click at [644, 83] on span "In biên nhận 80mm" at bounding box center [657, 76] width 100 height 18
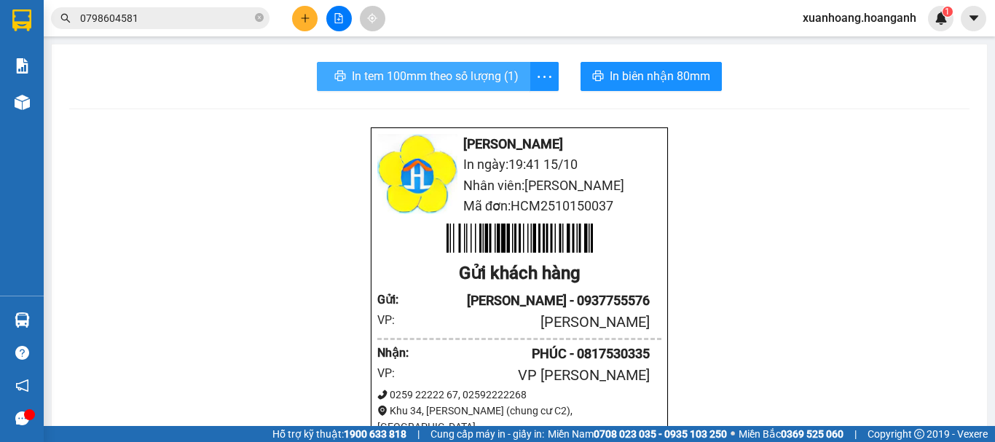
click at [494, 76] on span "In tem 100mm theo số lượng (1)" at bounding box center [435, 76] width 167 height 18
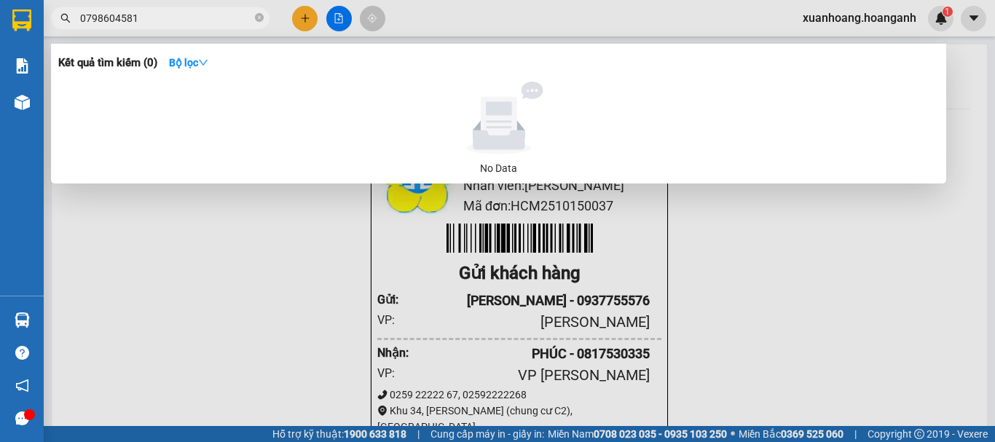
click at [212, 17] on input "0798604581" at bounding box center [166, 18] width 172 height 16
click at [253, 19] on span "0798604581" at bounding box center [160, 18] width 218 height 22
click at [256, 19] on icon "close-circle" at bounding box center [259, 17] width 9 height 9
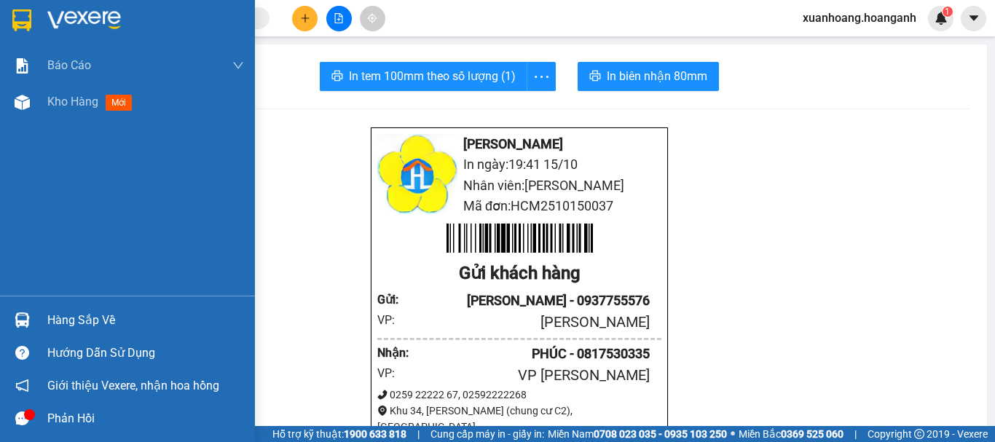
click at [21, 23] on img at bounding box center [21, 20] width 19 height 22
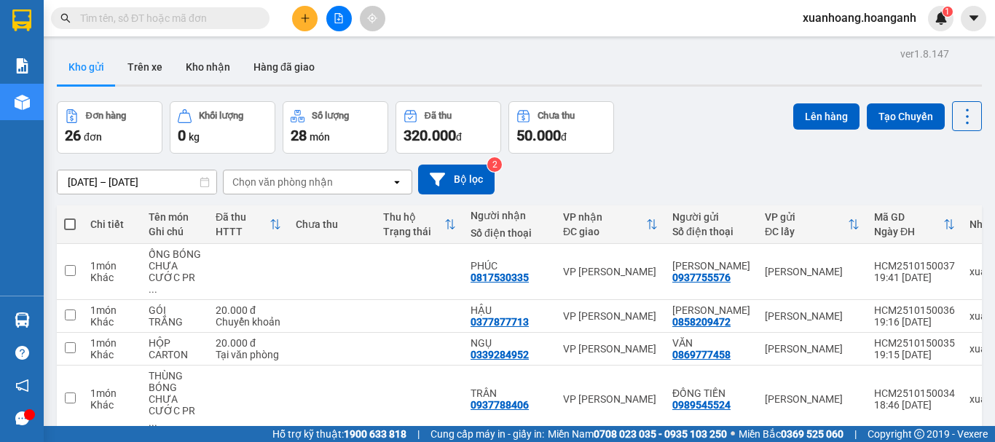
click at [126, 20] on input "text" at bounding box center [166, 18] width 172 height 16
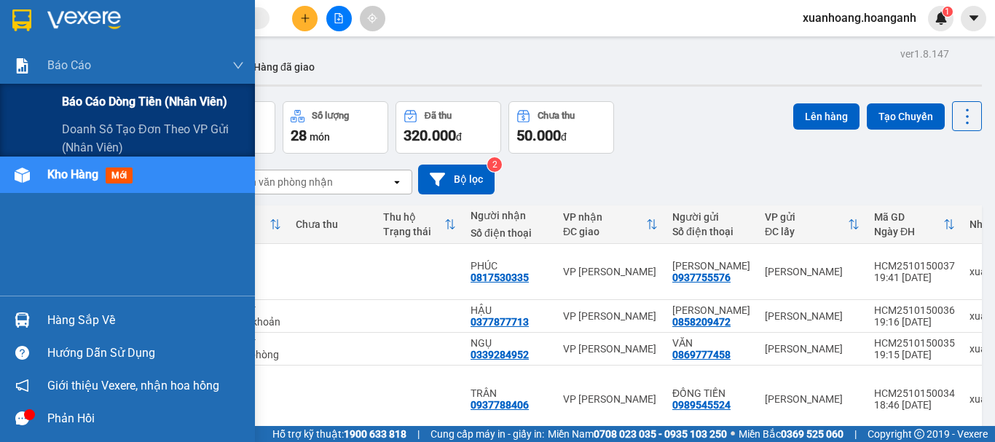
click at [88, 100] on span "Báo cáo dòng tiền (nhân viên)" at bounding box center [144, 101] width 165 height 18
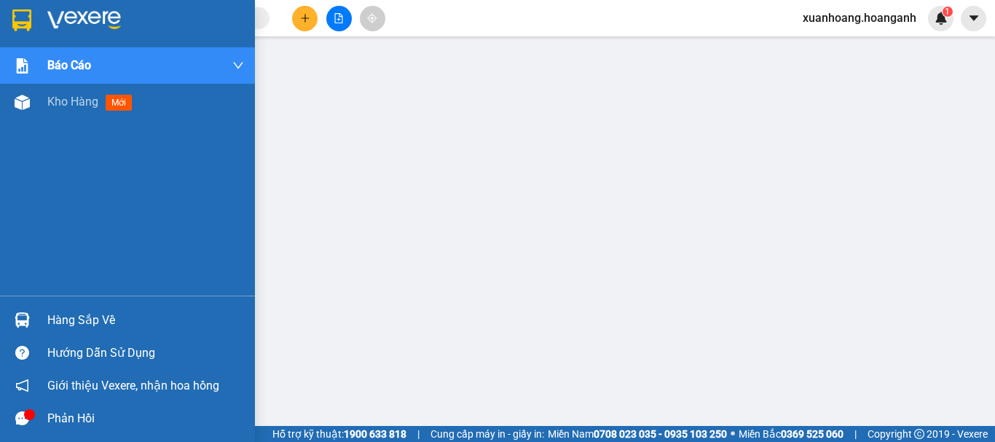
click at [26, 23] on img at bounding box center [21, 20] width 19 height 22
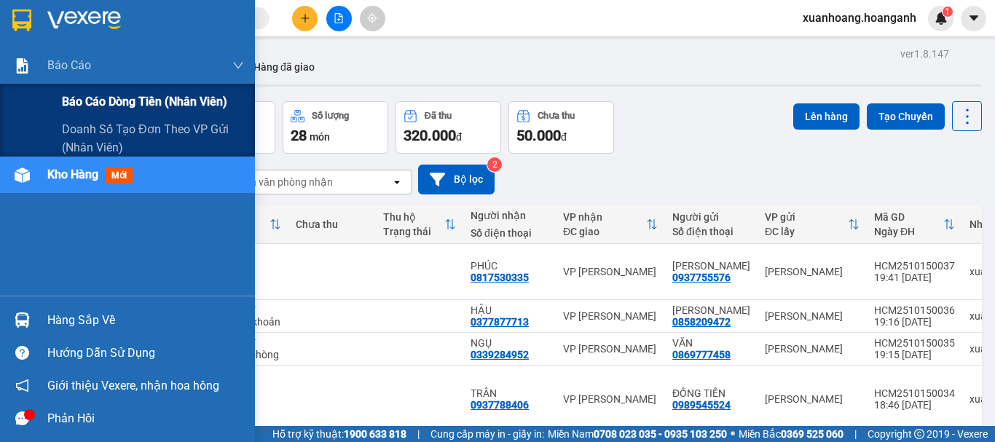
click at [79, 115] on div "Báo cáo dòng tiền (nhân viên)" at bounding box center [153, 102] width 182 height 36
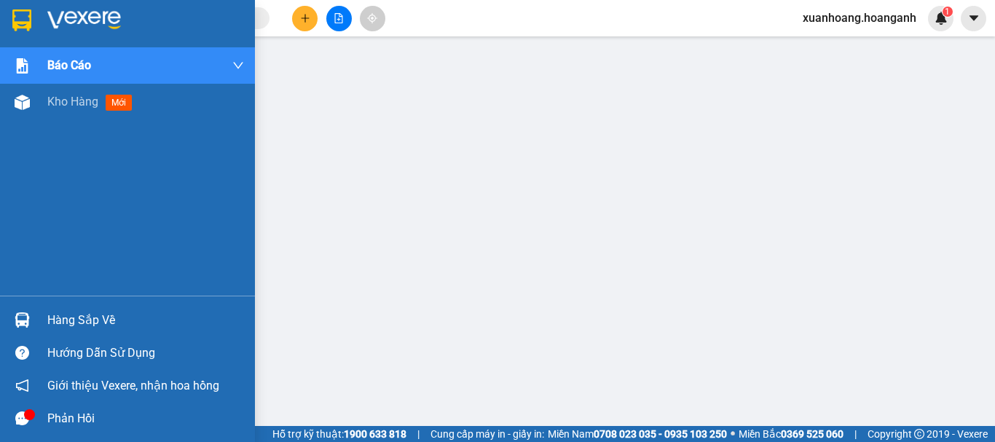
click at [17, 18] on img at bounding box center [21, 20] width 19 height 22
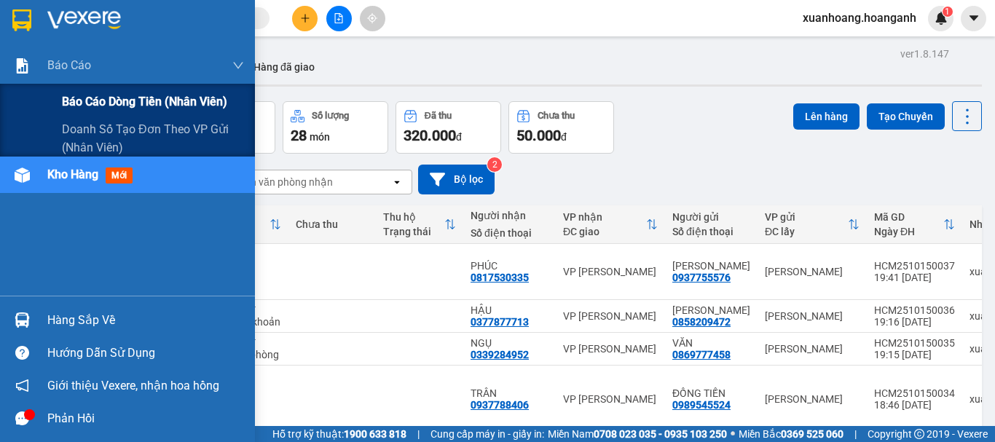
click at [125, 100] on span "Báo cáo dòng tiền (nhân viên)" at bounding box center [144, 101] width 165 height 18
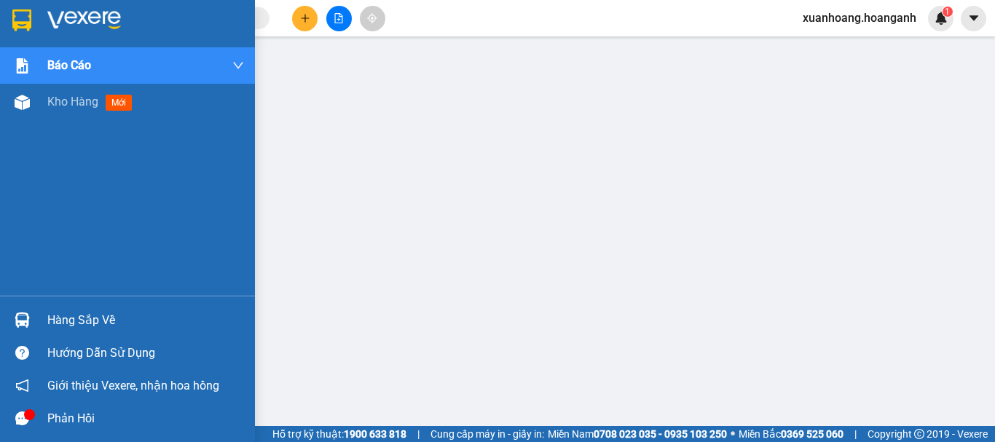
click at [25, 20] on img at bounding box center [21, 20] width 19 height 22
